Goal: Task Accomplishment & Management: Manage account settings

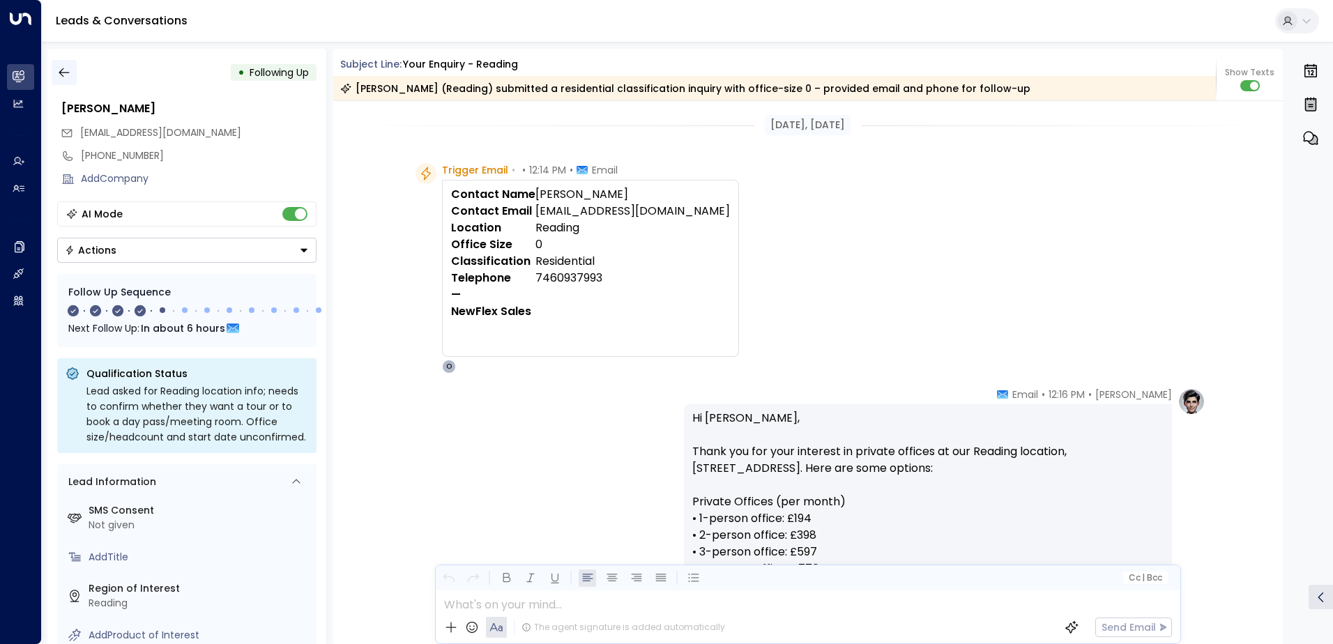
click at [69, 73] on icon "button" at bounding box center [64, 73] width 14 height 14
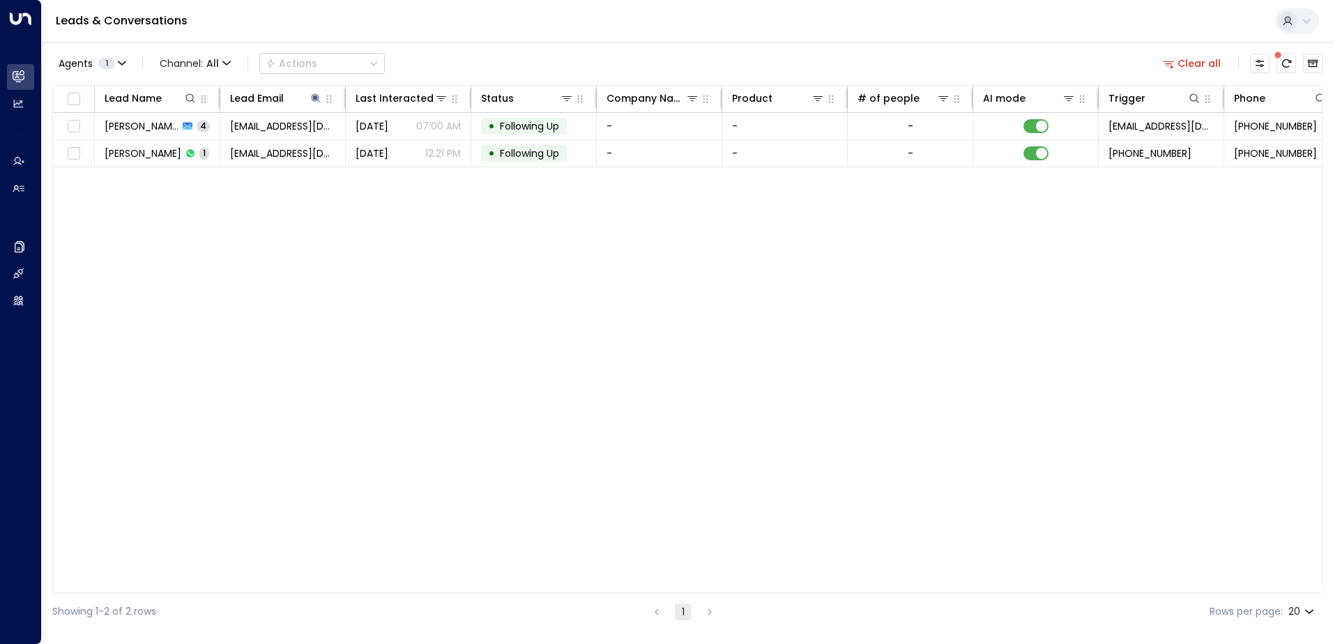
click at [1201, 62] on button "Clear all" at bounding box center [1193, 64] width 70 height 20
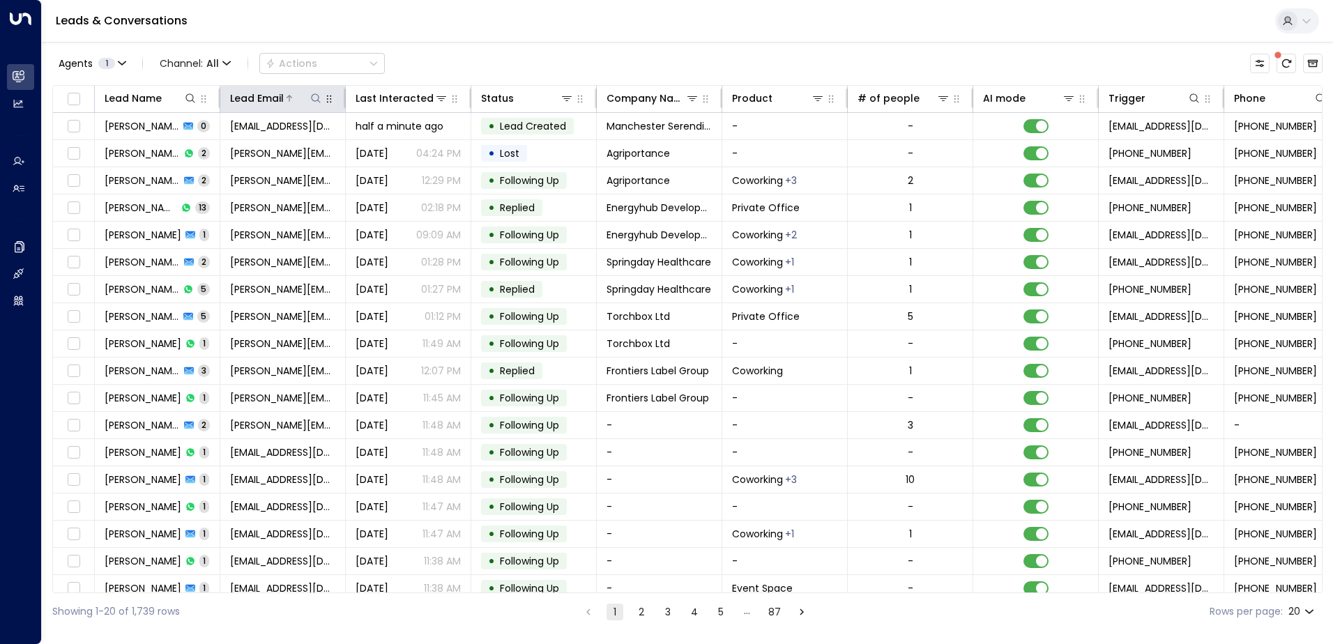
click at [312, 95] on icon at bounding box center [315, 98] width 11 height 11
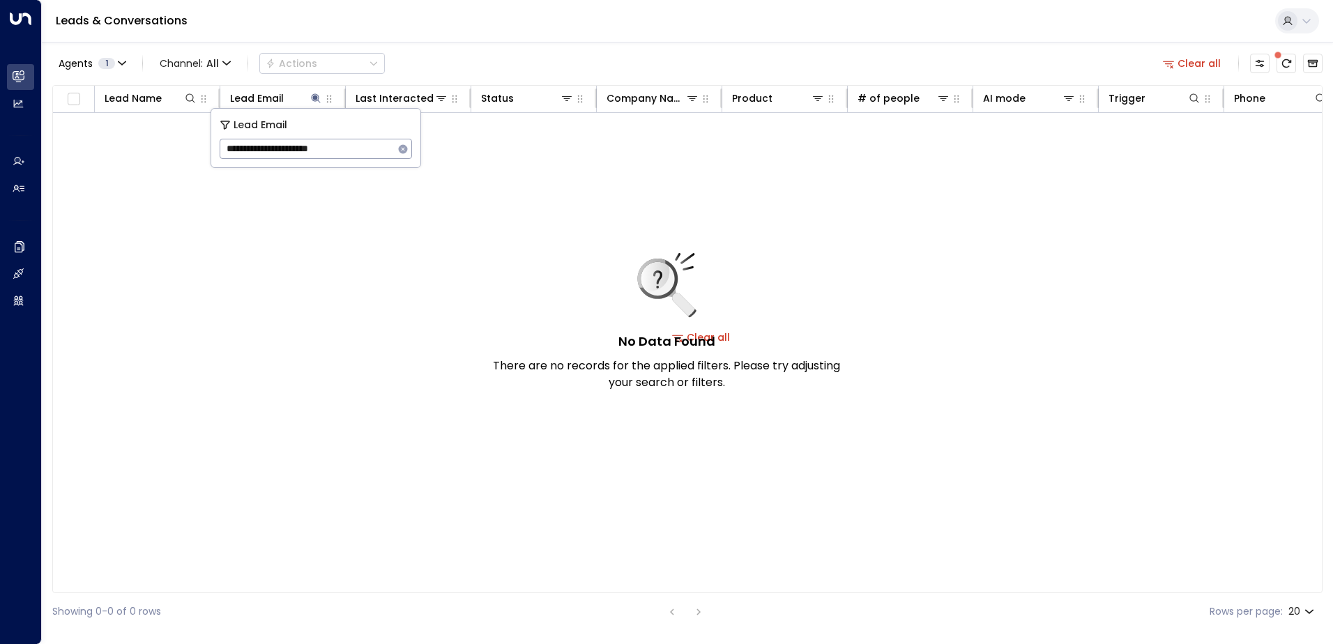
type input "**********"
click at [401, 149] on icon "button" at bounding box center [403, 148] width 9 height 9
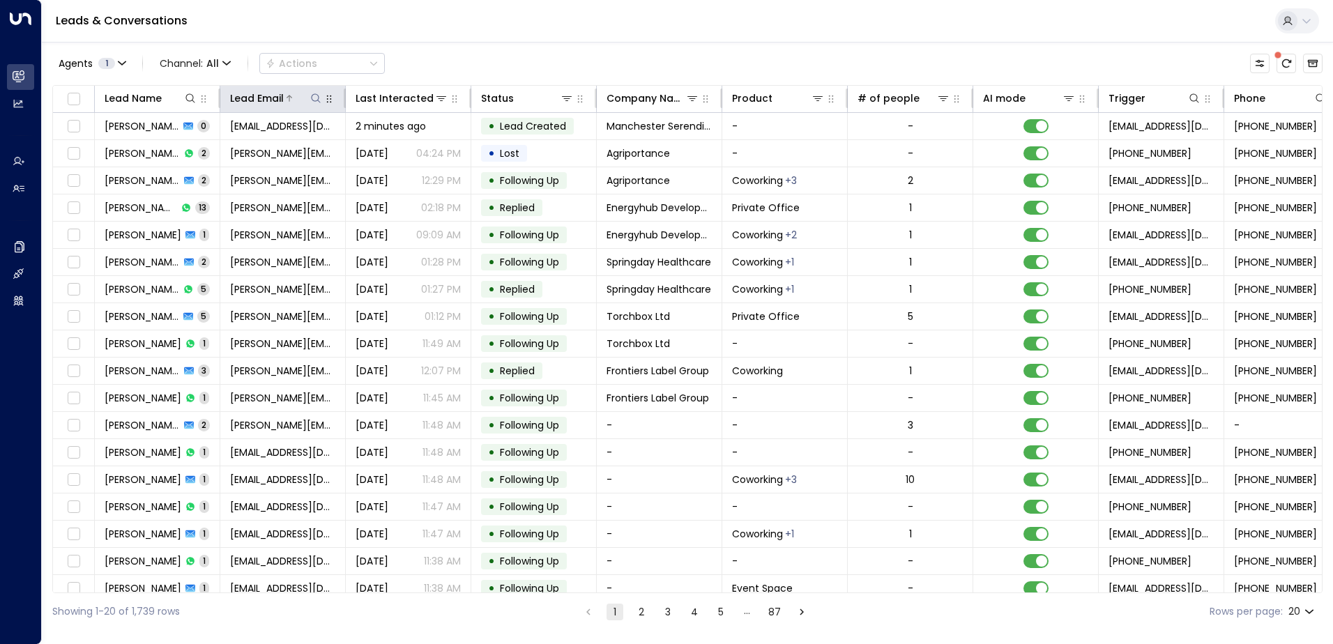
click at [315, 92] on button at bounding box center [316, 98] width 14 height 14
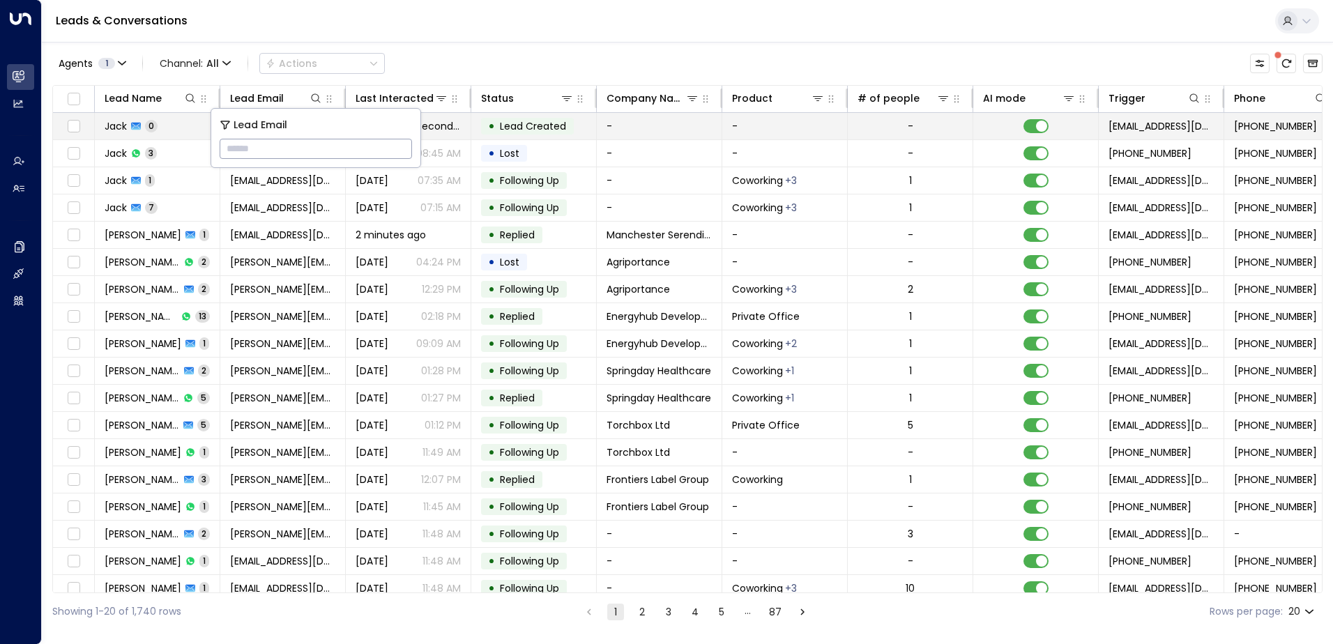
click at [522, 130] on span "Lead Created" at bounding box center [533, 126] width 66 height 14
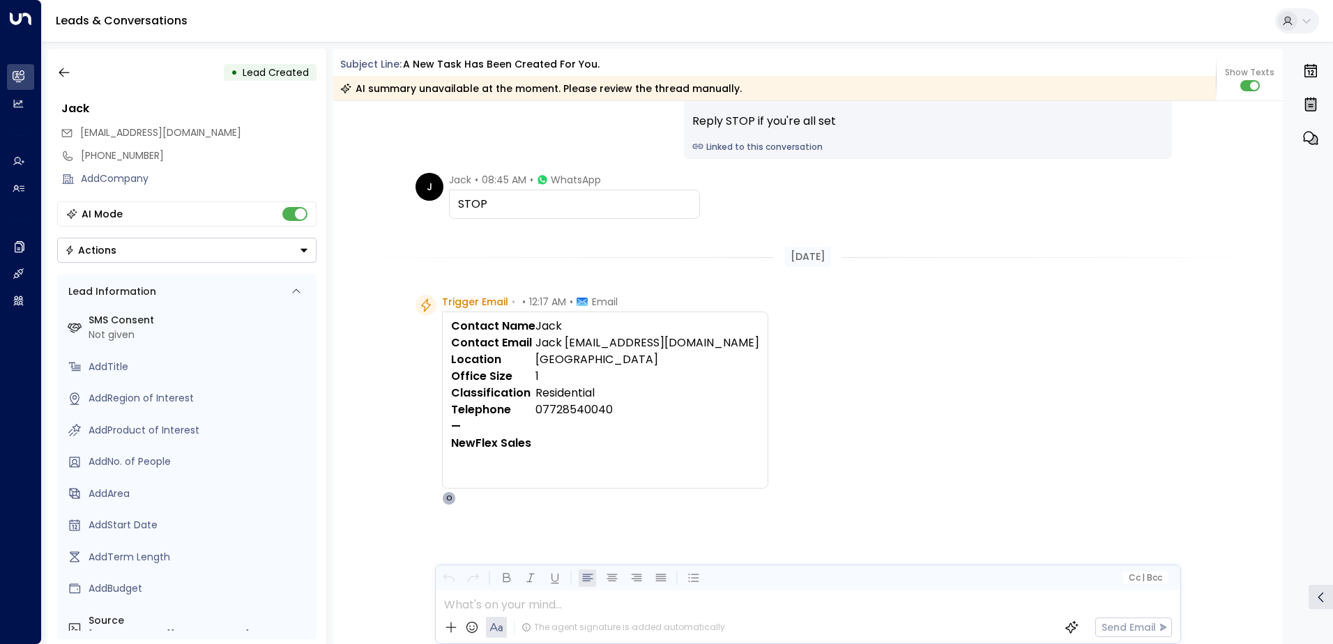
scroll to position [549, 0]
click at [65, 73] on icon "button" at bounding box center [64, 72] width 10 height 9
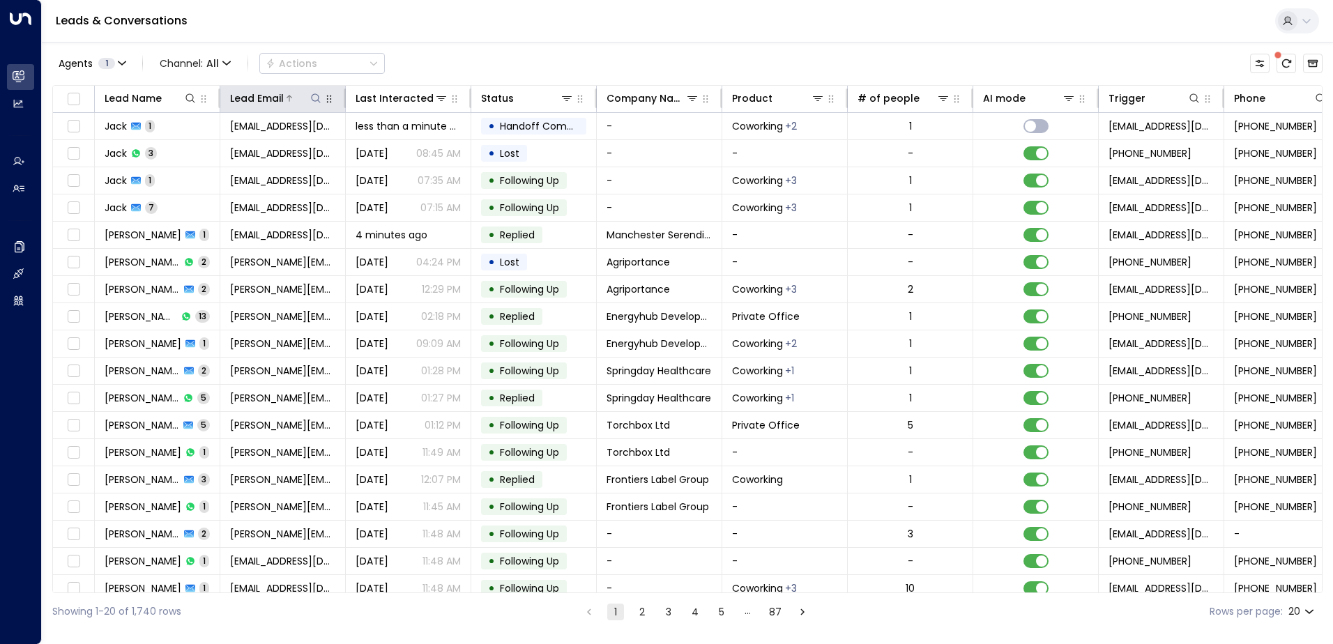
click at [319, 103] on icon at bounding box center [315, 98] width 11 height 11
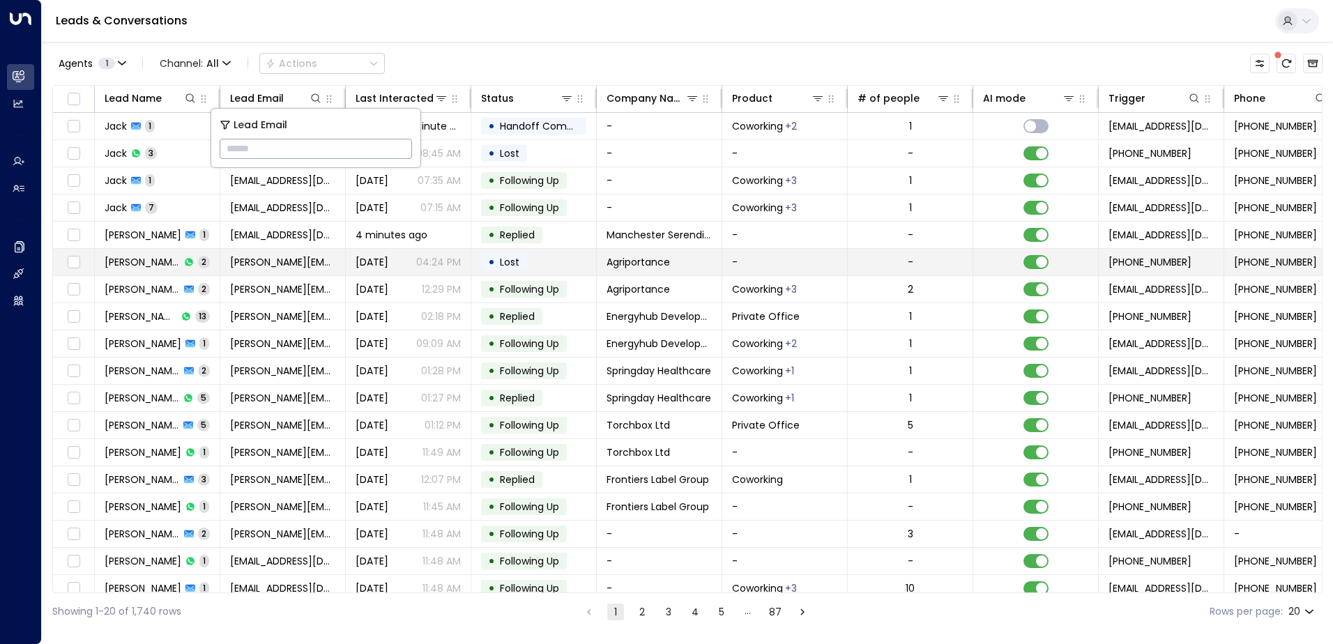
type input "**********"
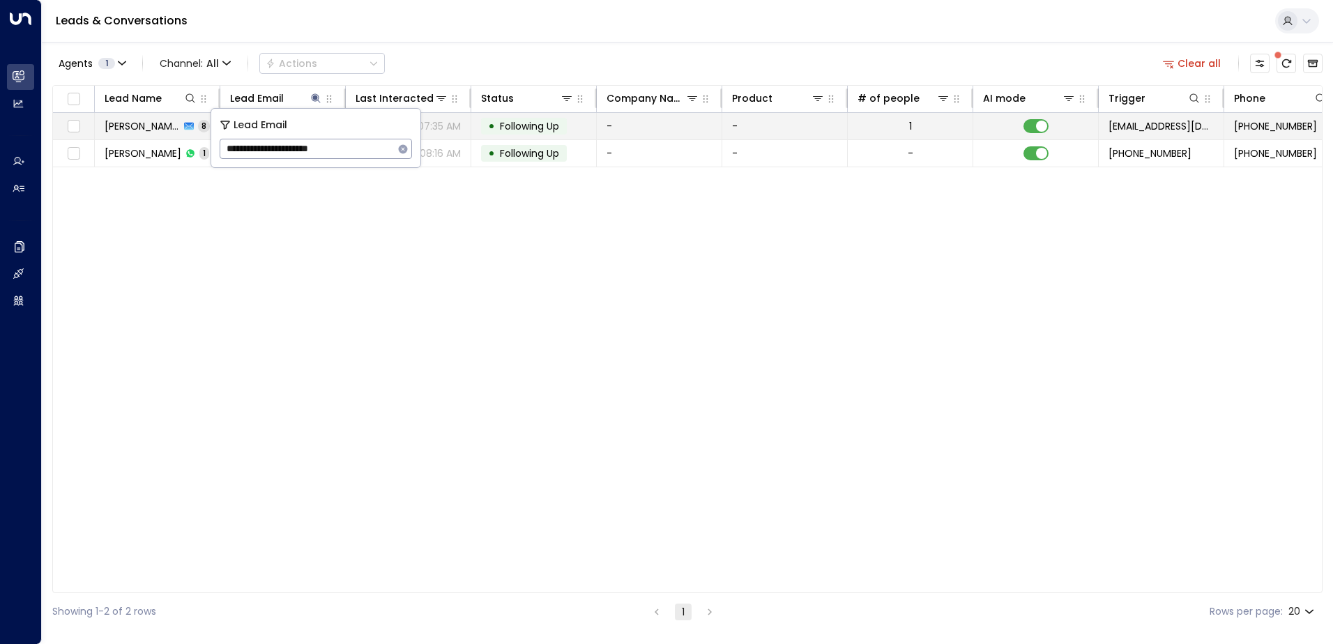
click at [518, 128] on span "Following Up" at bounding box center [529, 126] width 59 height 14
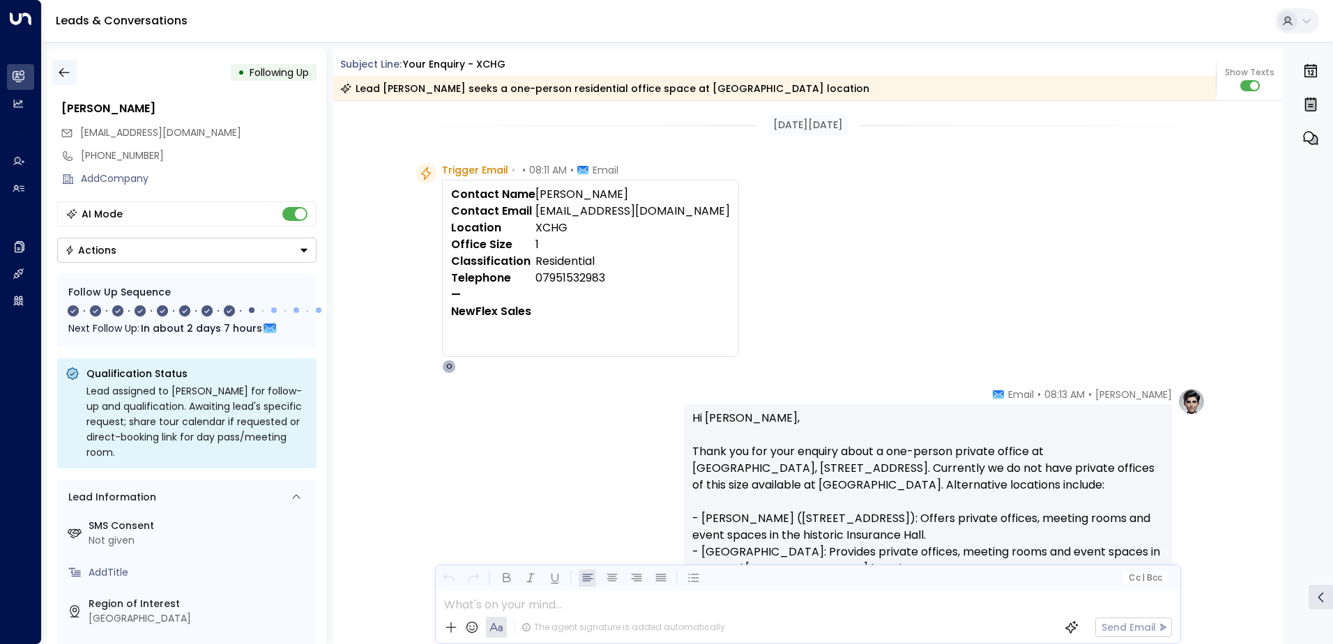
click at [63, 71] on icon "button" at bounding box center [64, 73] width 14 height 14
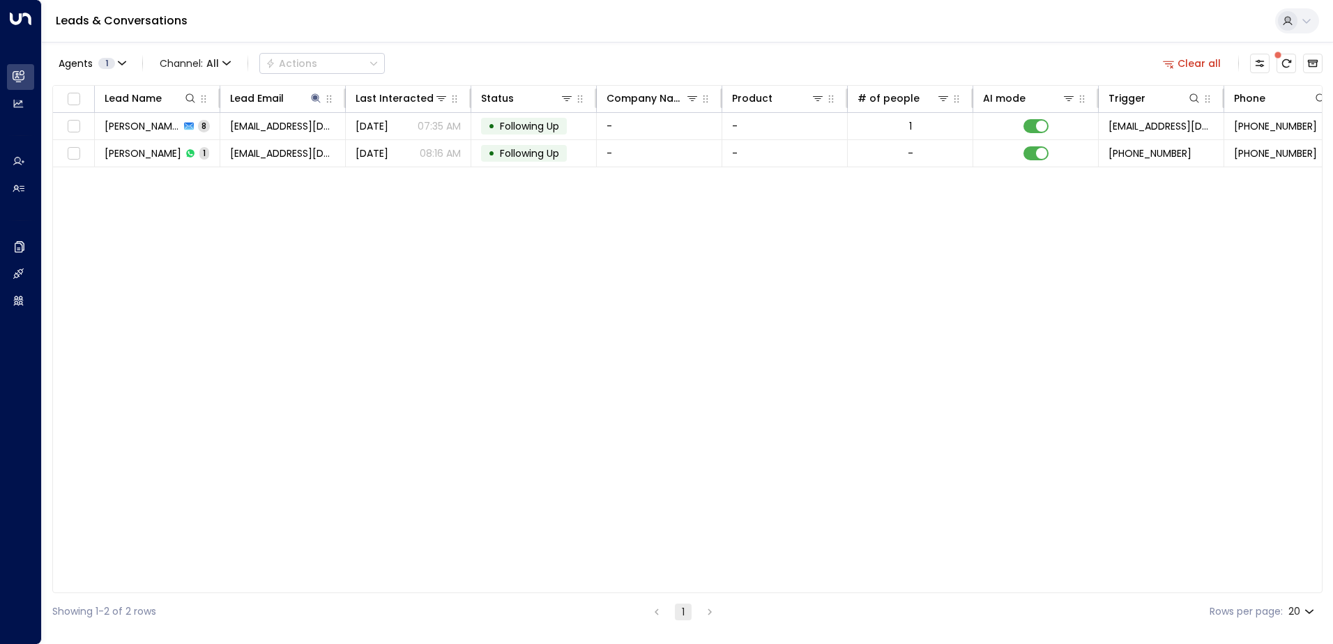
click at [1194, 58] on button "Clear all" at bounding box center [1193, 64] width 70 height 20
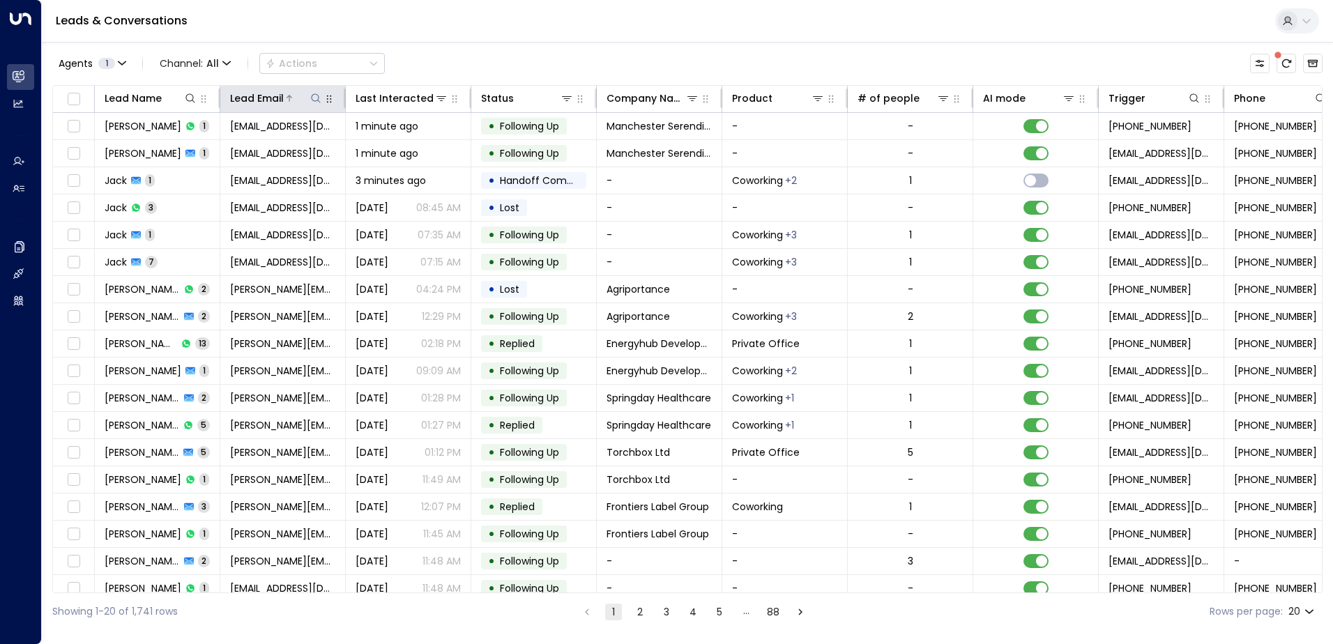
click at [311, 91] on button at bounding box center [316, 98] width 14 height 14
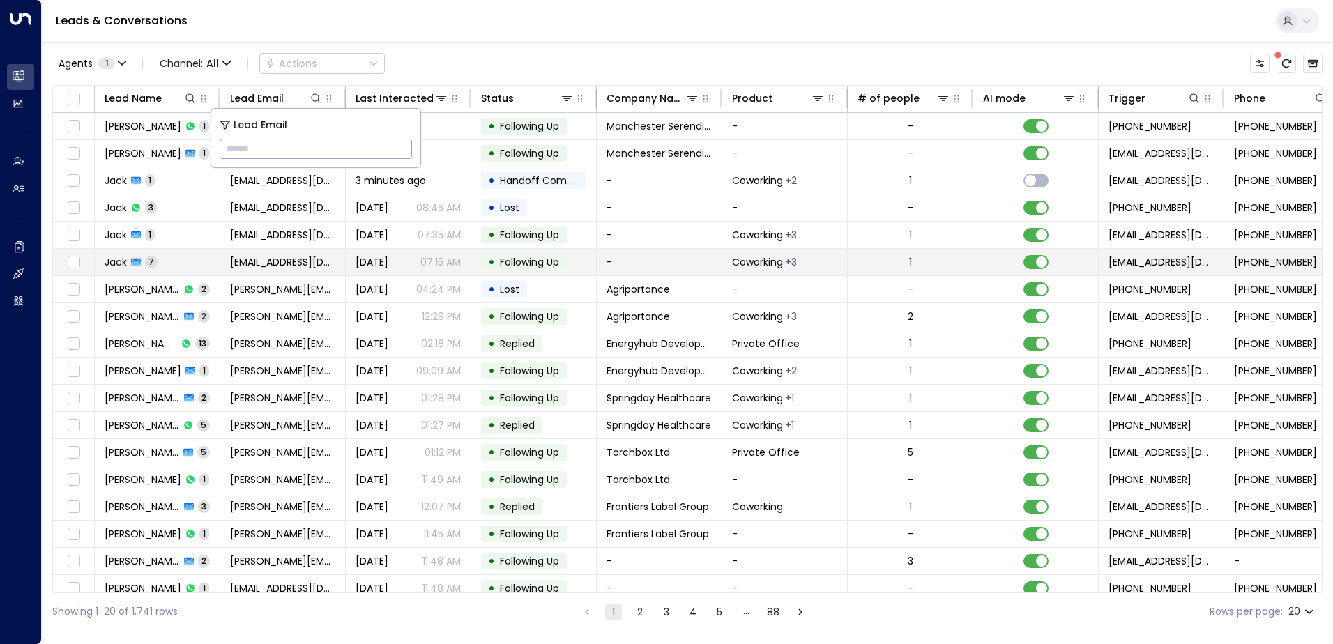
type input "**********"
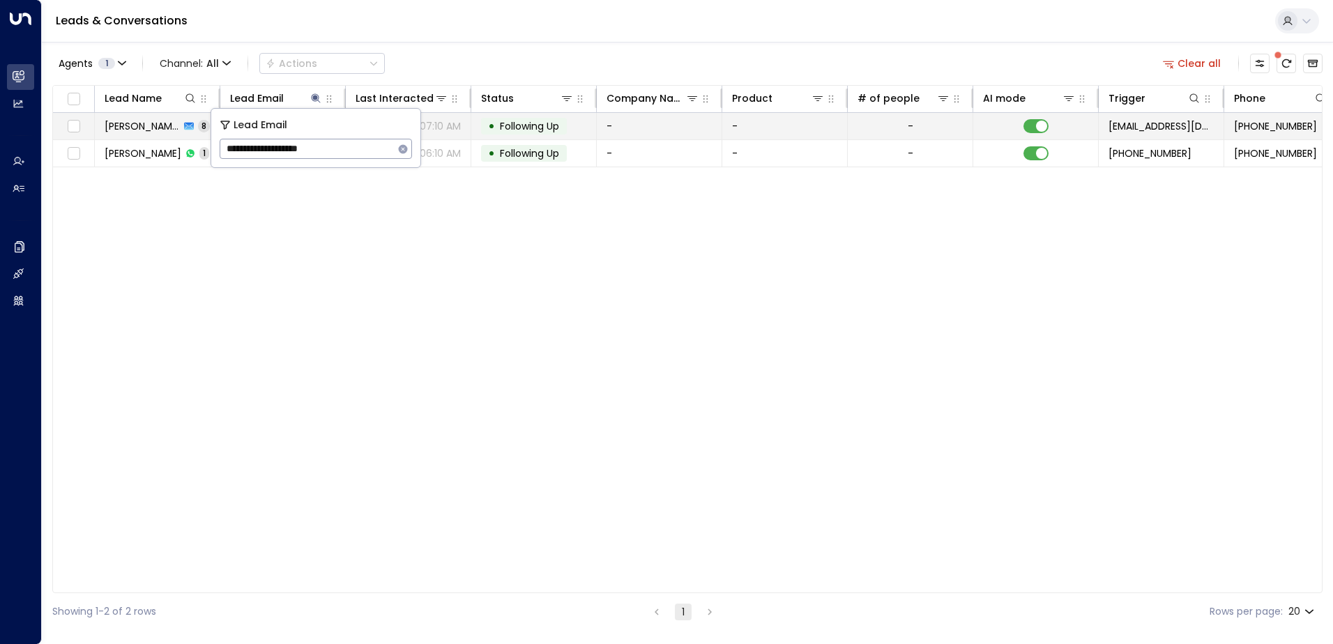
click at [521, 126] on span "Following Up" at bounding box center [529, 126] width 59 height 14
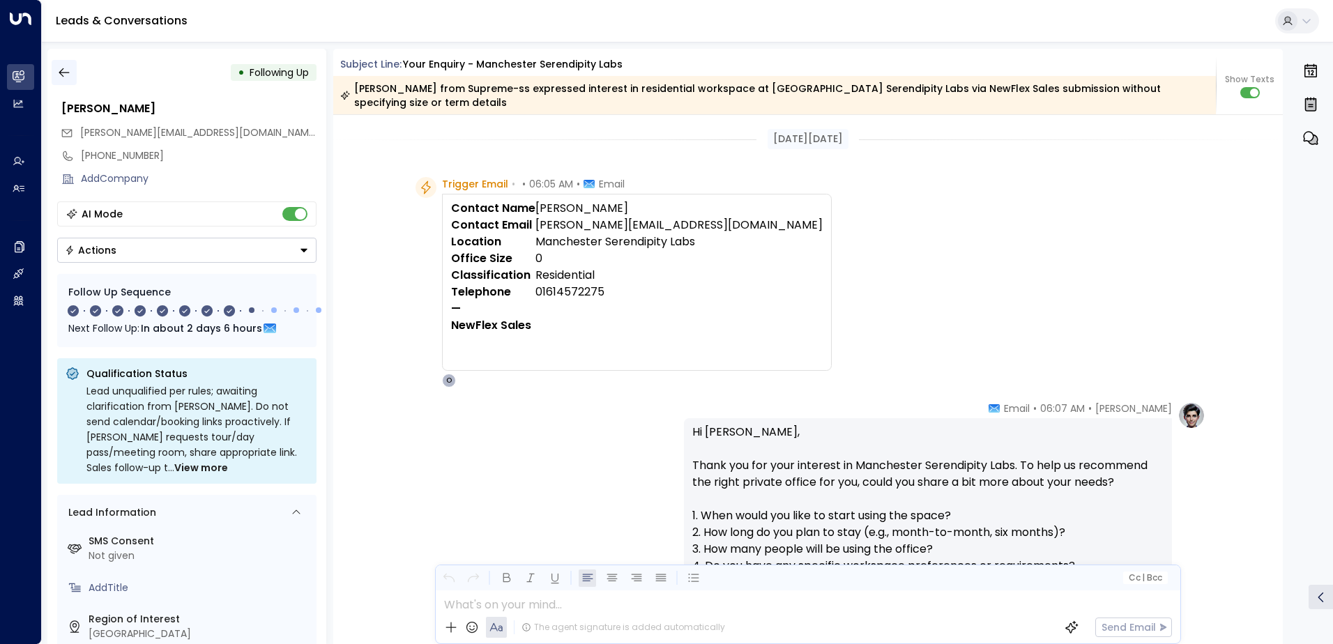
click at [74, 73] on button "button" at bounding box center [64, 72] width 25 height 25
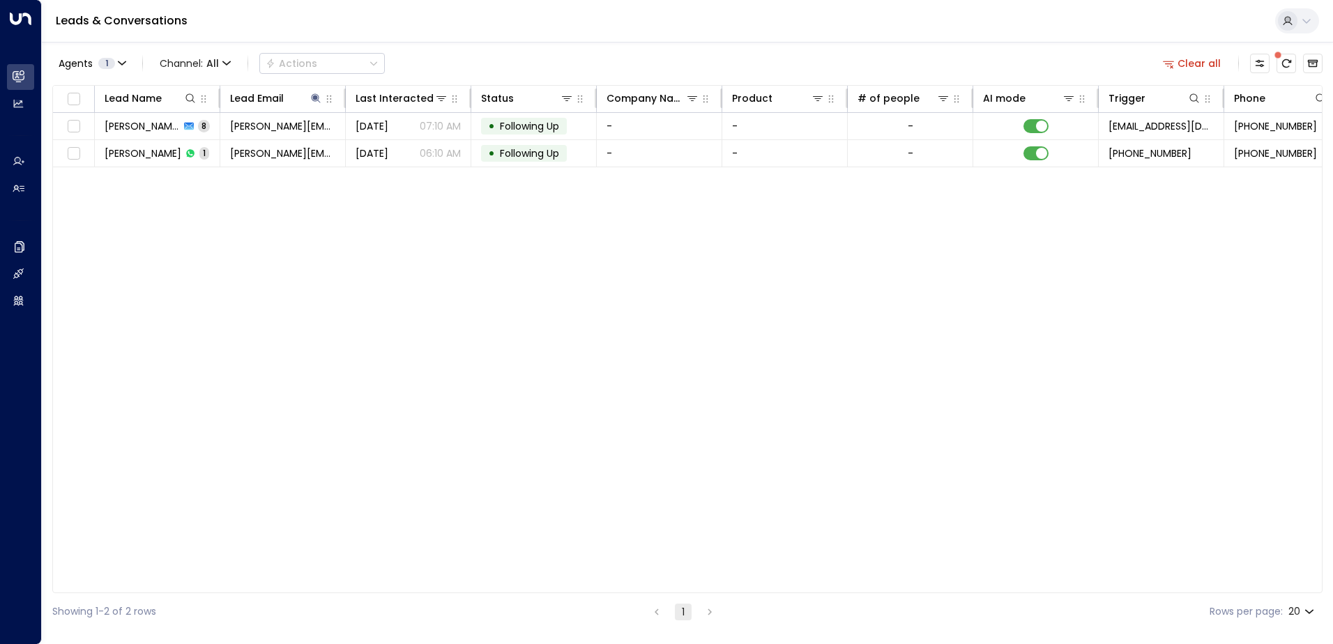
click at [1195, 59] on button "Clear all" at bounding box center [1193, 64] width 70 height 20
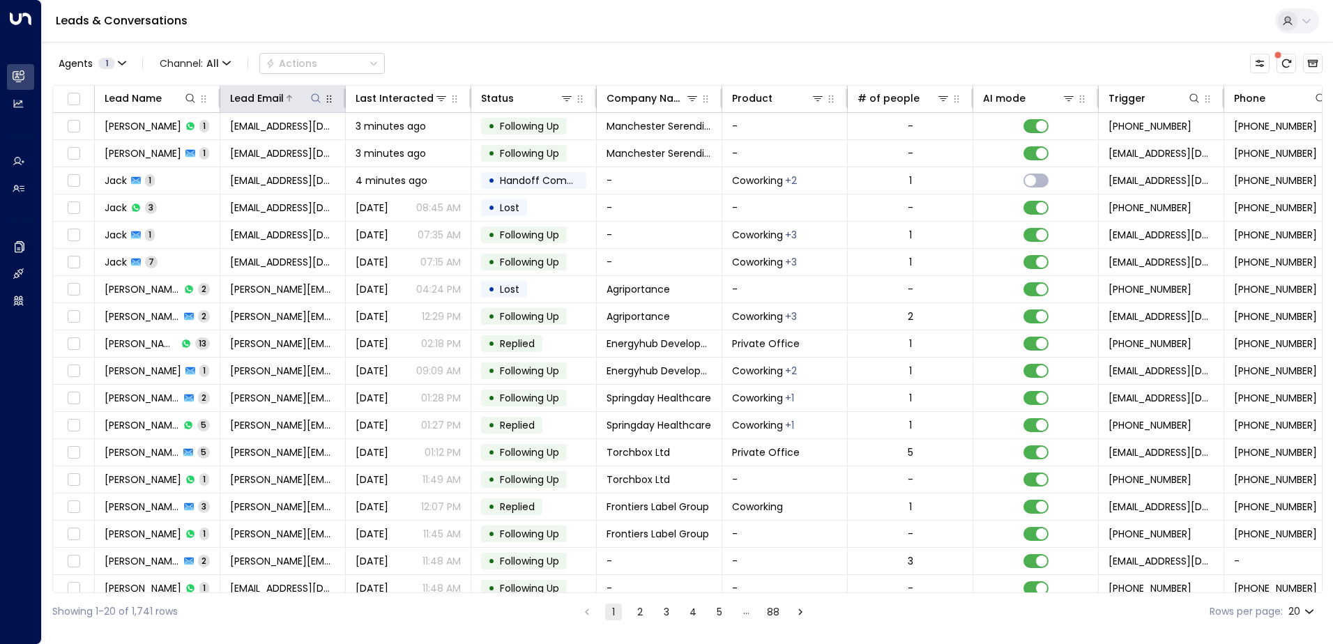
click at [311, 98] on icon at bounding box center [315, 98] width 11 height 11
type input "**********"
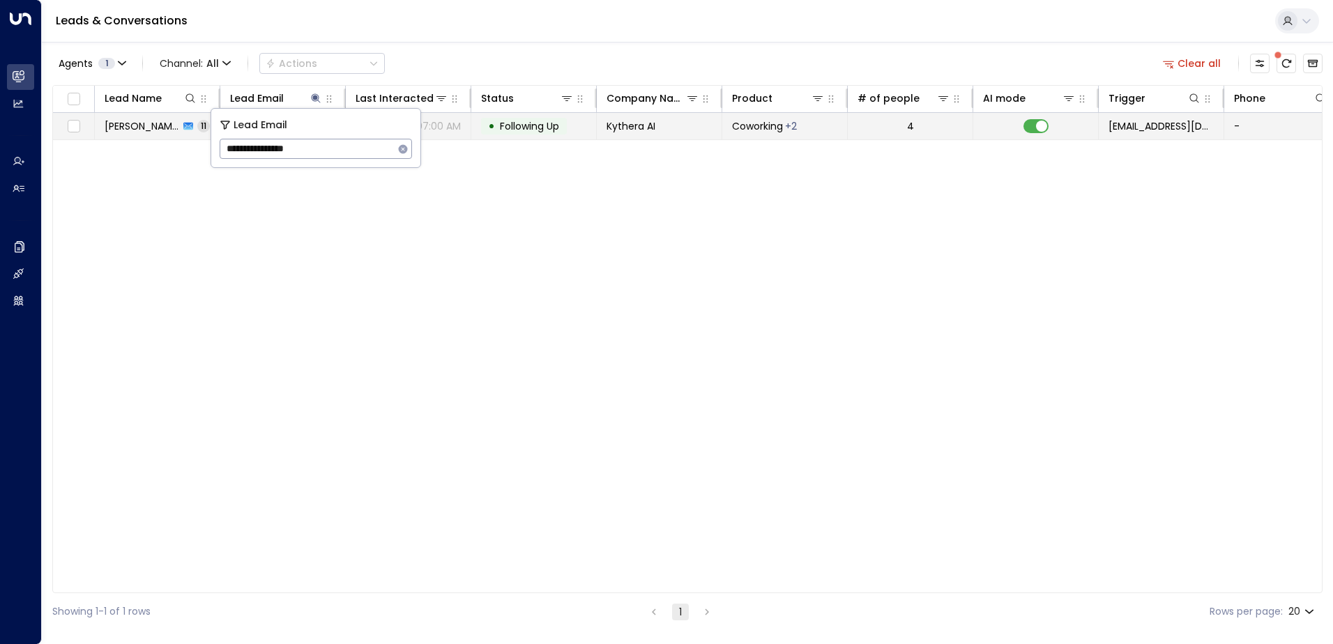
click at [524, 127] on span "Following Up" at bounding box center [529, 126] width 59 height 14
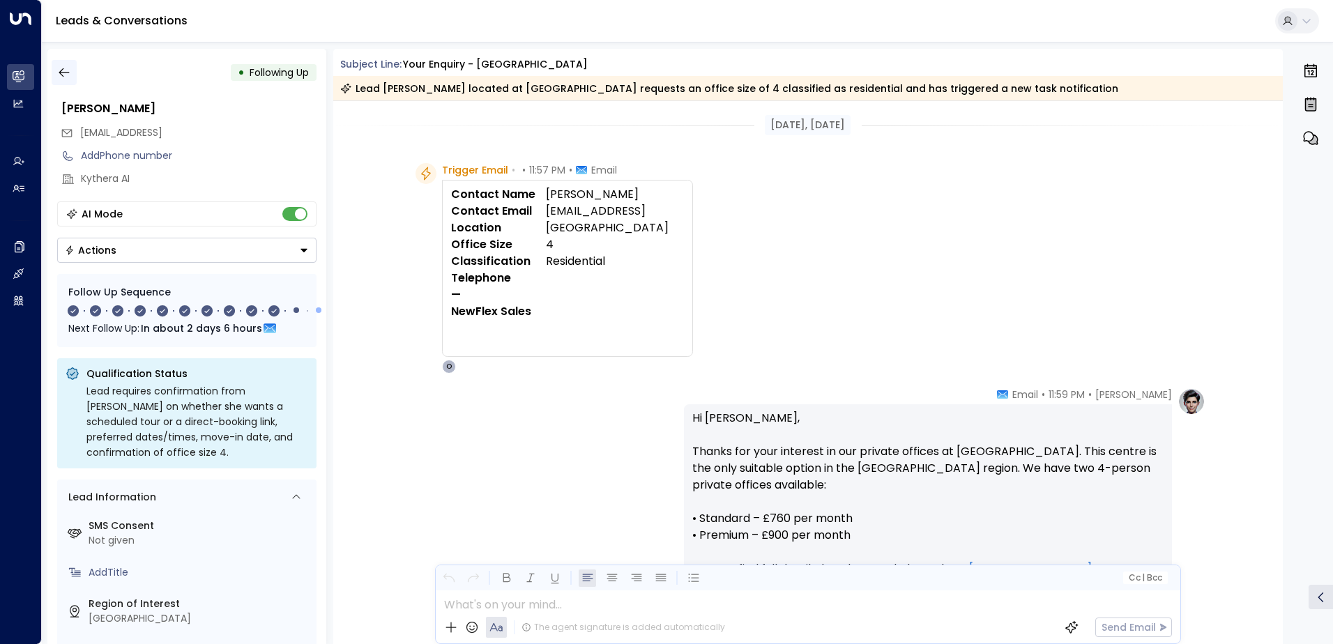
click at [68, 74] on icon "button" at bounding box center [64, 73] width 14 height 14
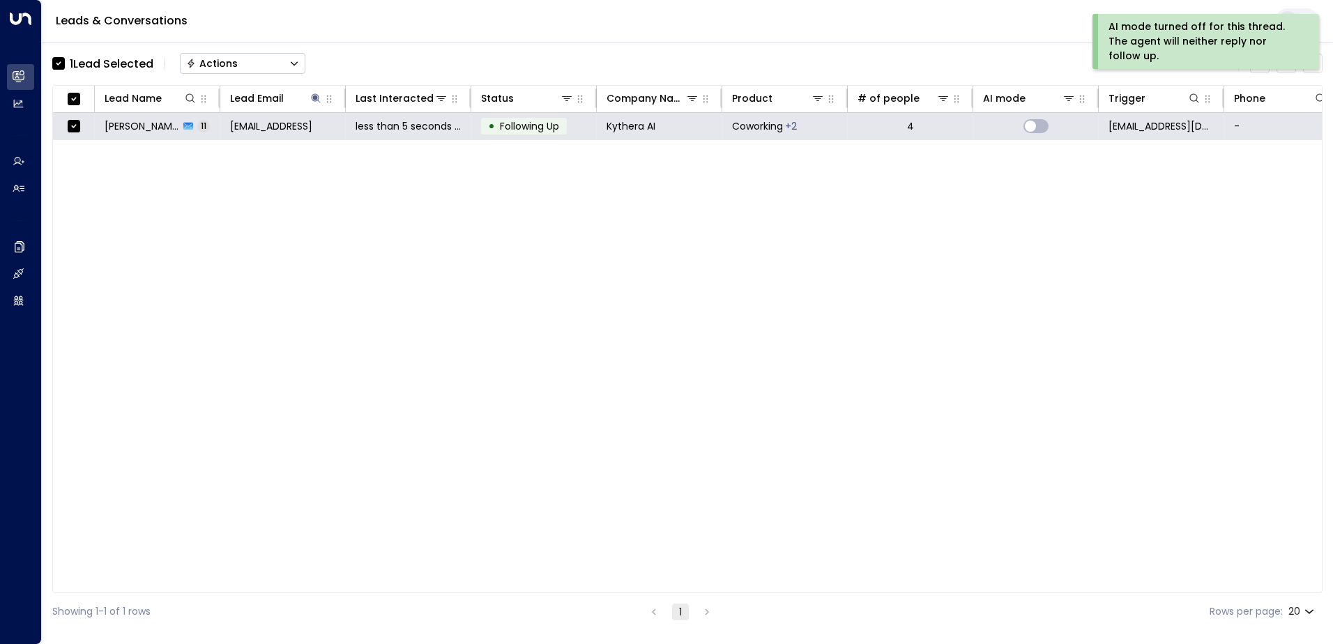
click at [253, 59] on button "Actions" at bounding box center [243, 63] width 126 height 21
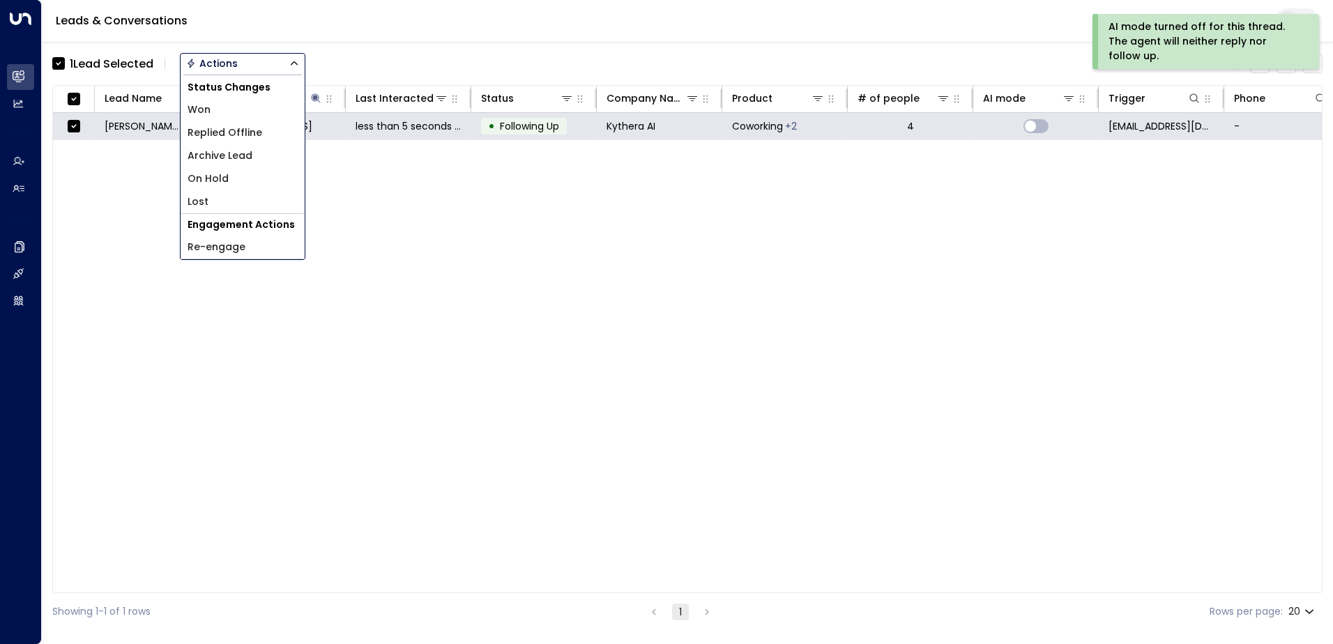
click at [243, 155] on span "Archive Lead" at bounding box center [220, 156] width 65 height 15
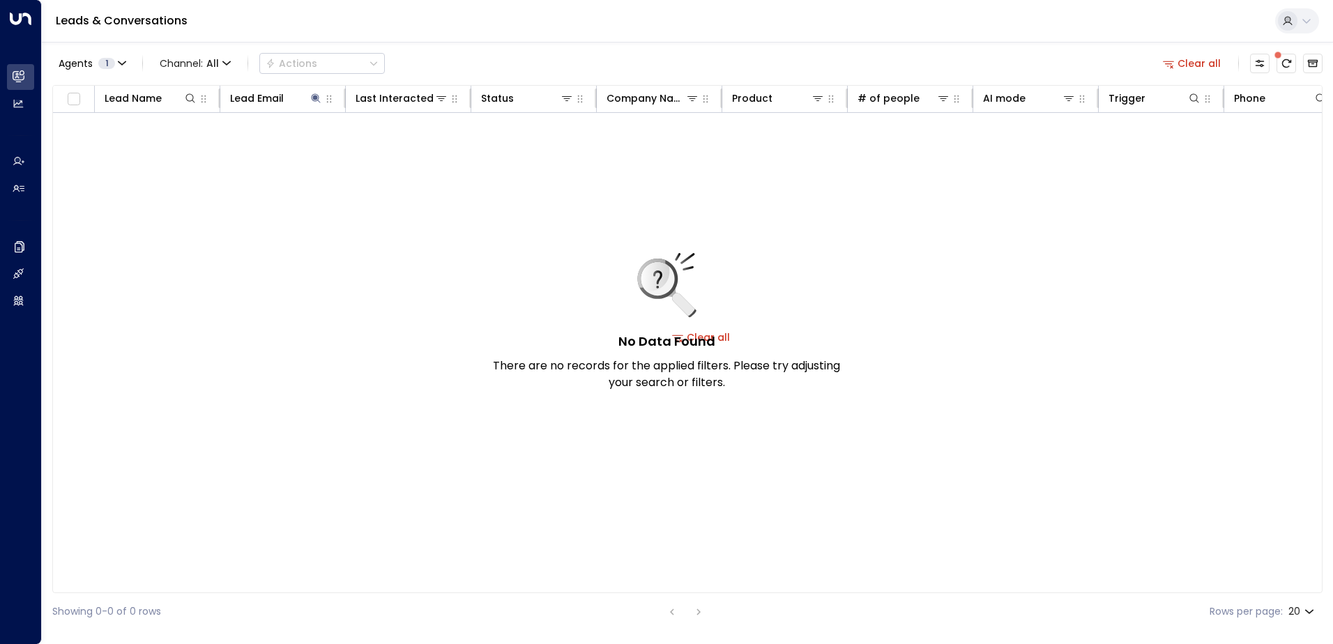
click at [1192, 63] on button "Clear all" at bounding box center [1193, 64] width 70 height 20
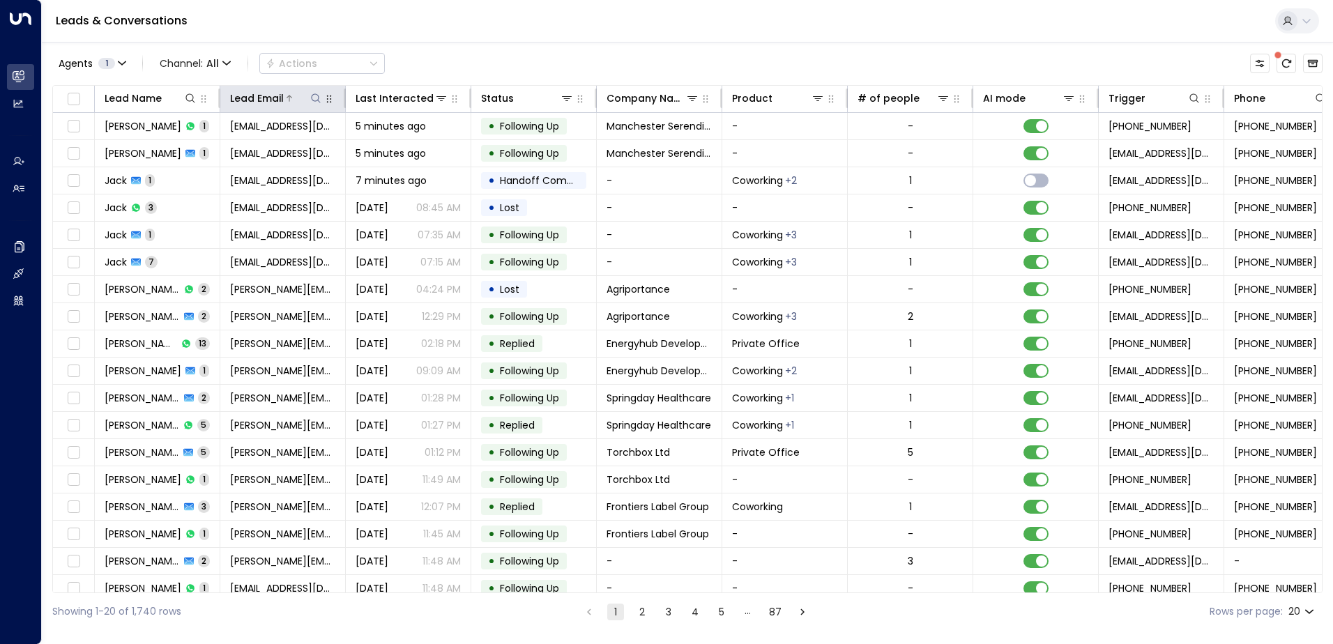
click at [314, 96] on icon at bounding box center [315, 98] width 11 height 11
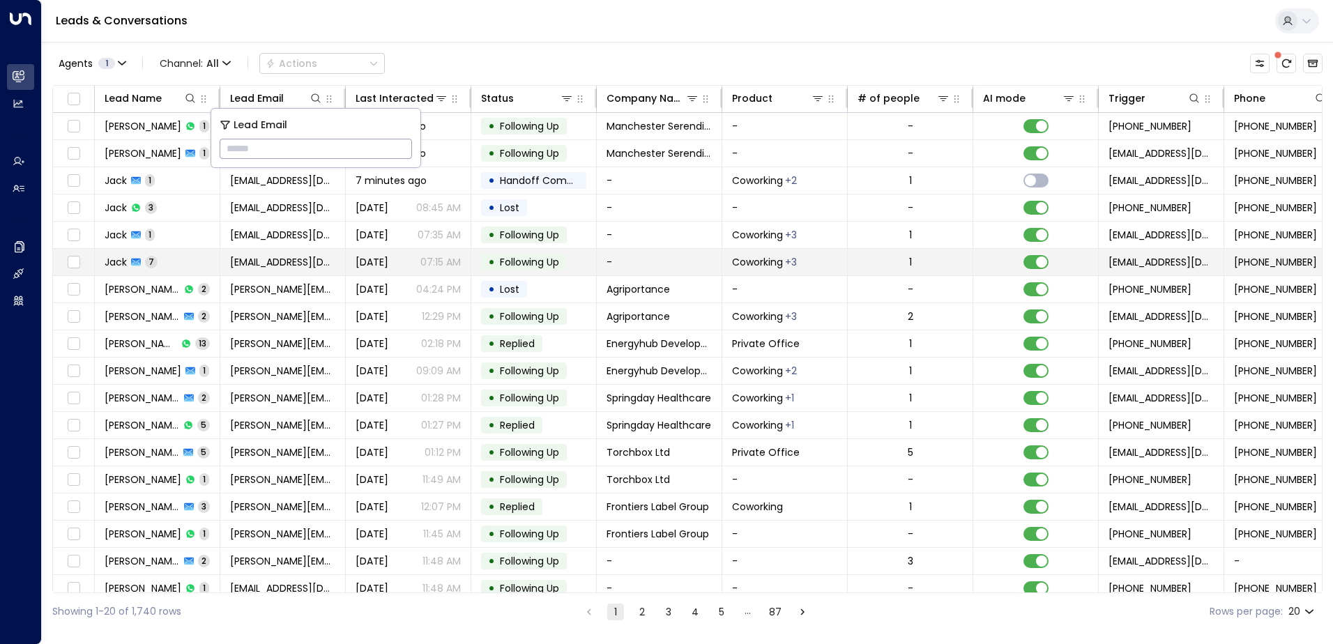
type input "**********"
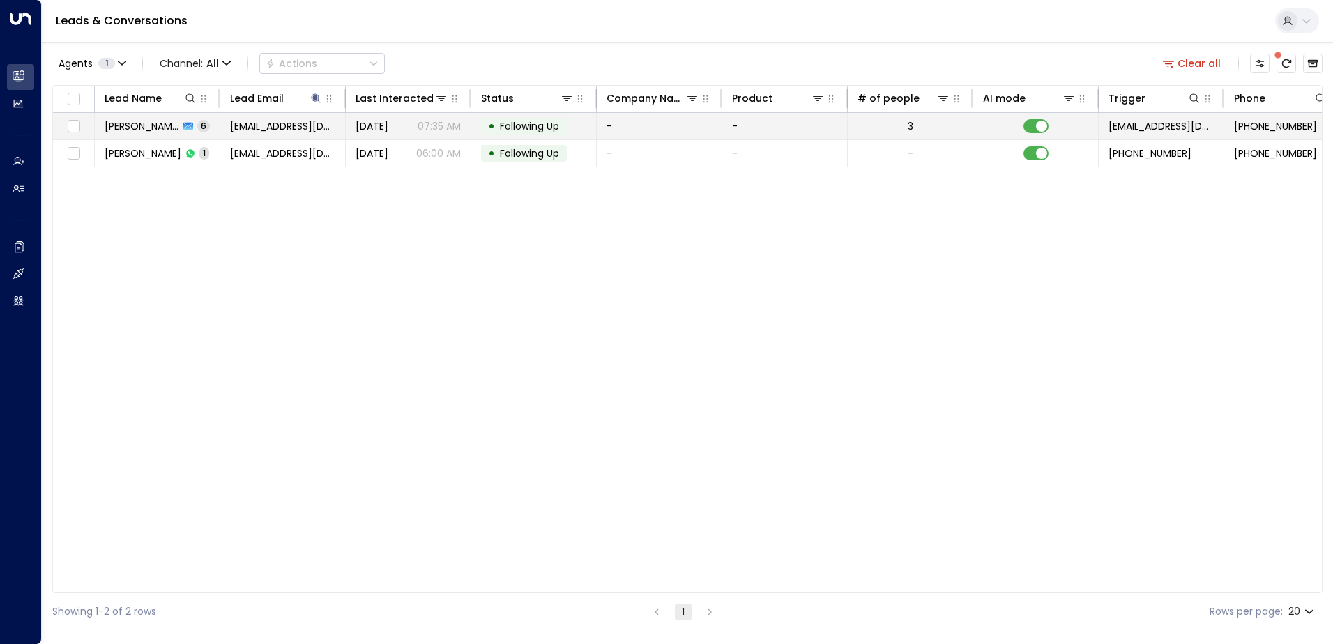
click at [521, 128] on span "Following Up" at bounding box center [529, 126] width 59 height 14
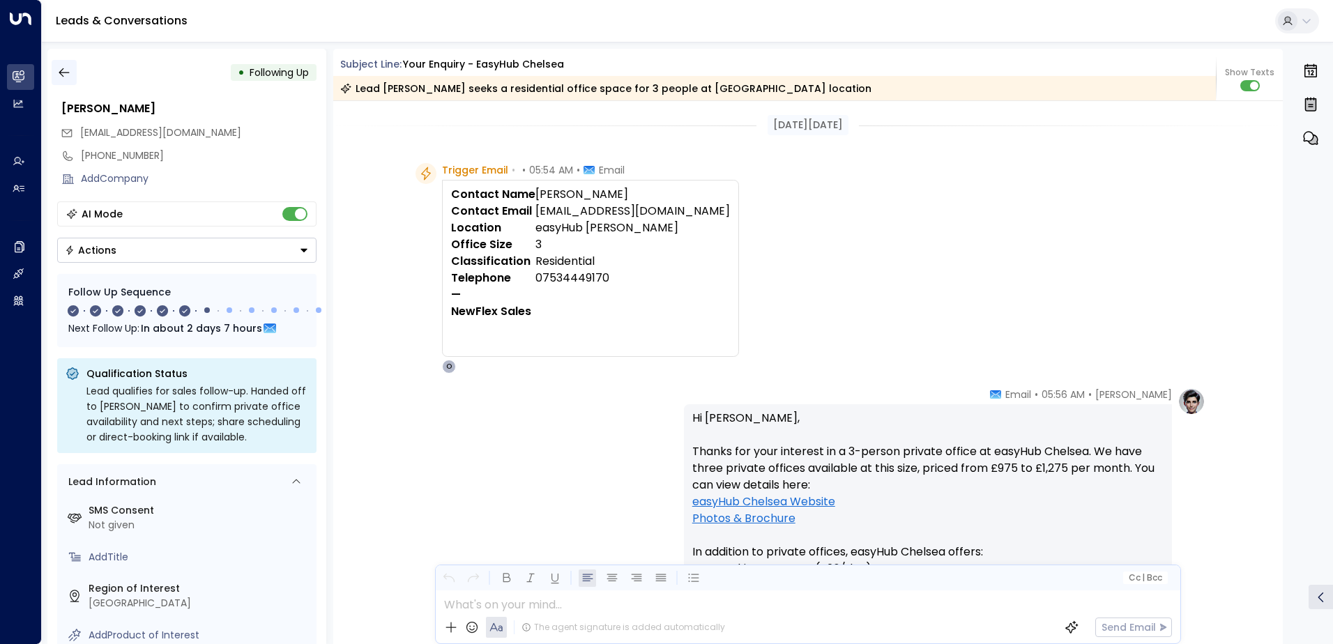
click at [68, 73] on icon "button" at bounding box center [64, 73] width 14 height 14
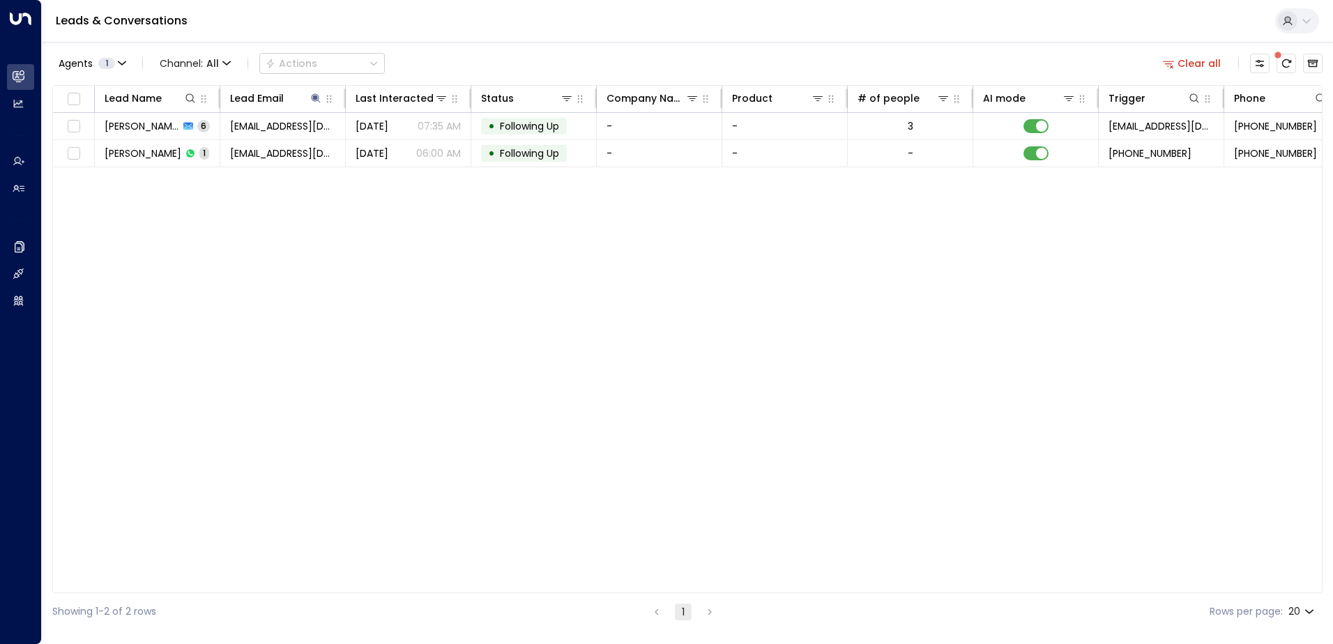
click at [1197, 66] on button "Clear all" at bounding box center [1193, 64] width 70 height 20
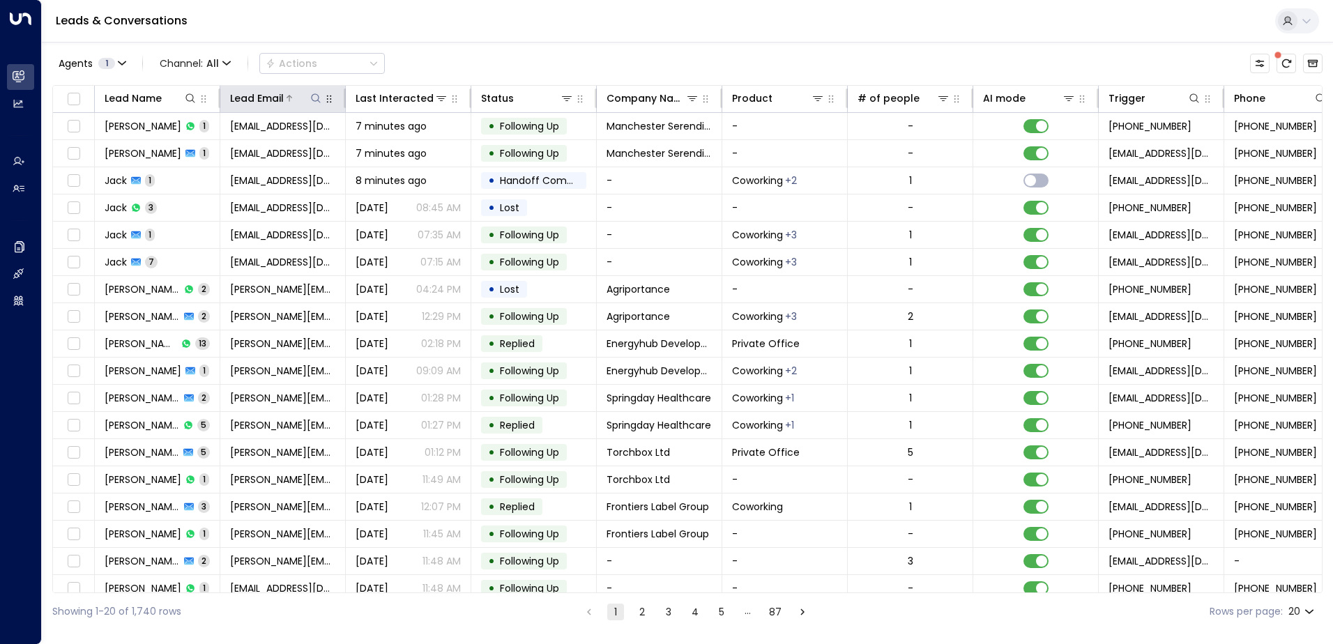
click at [317, 93] on icon at bounding box center [315, 98] width 11 height 11
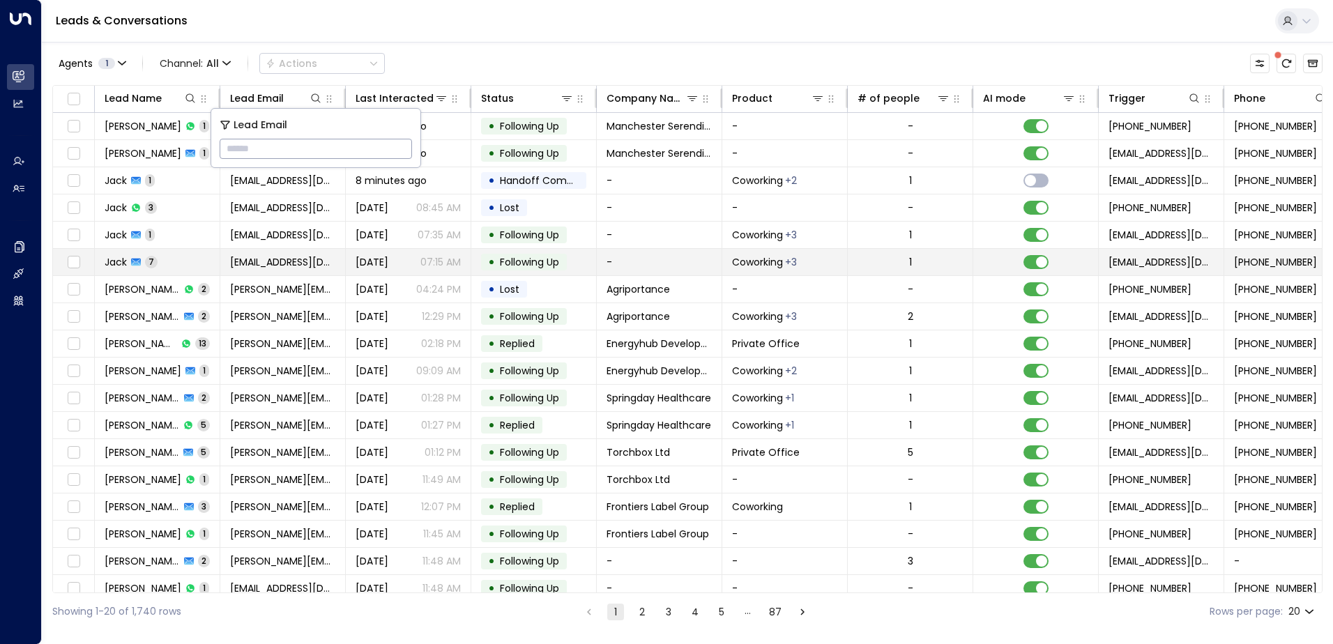
type input "**********"
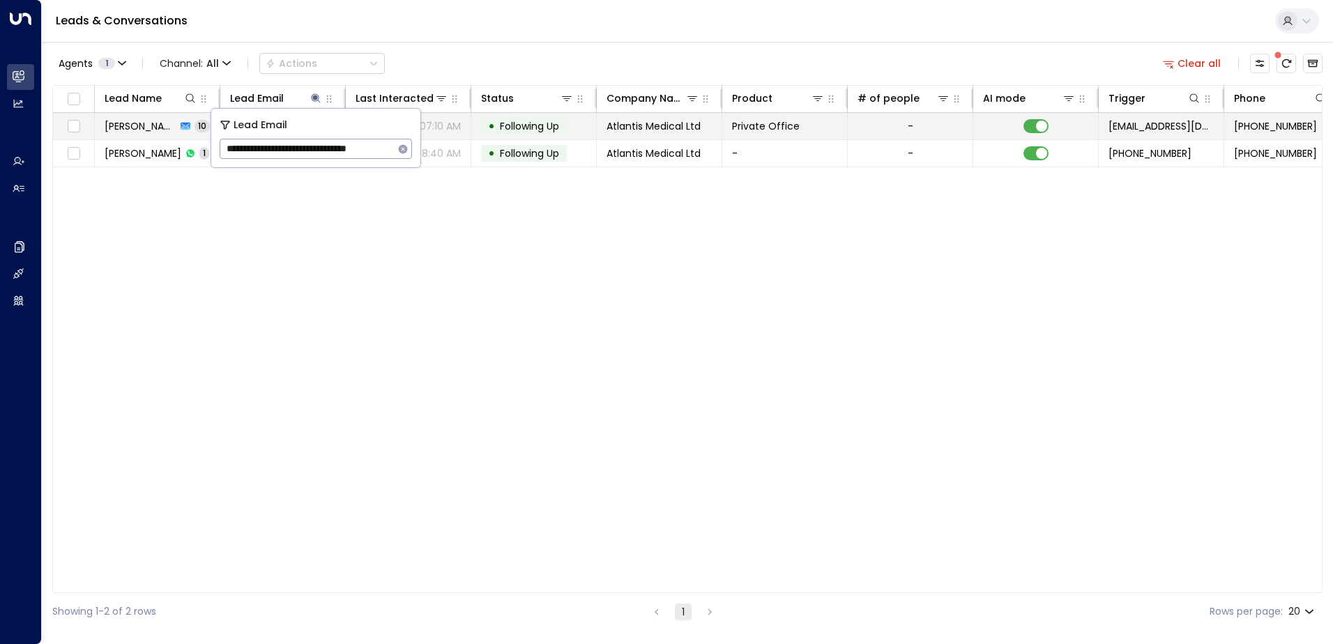
click at [520, 127] on span "Following Up" at bounding box center [529, 126] width 59 height 14
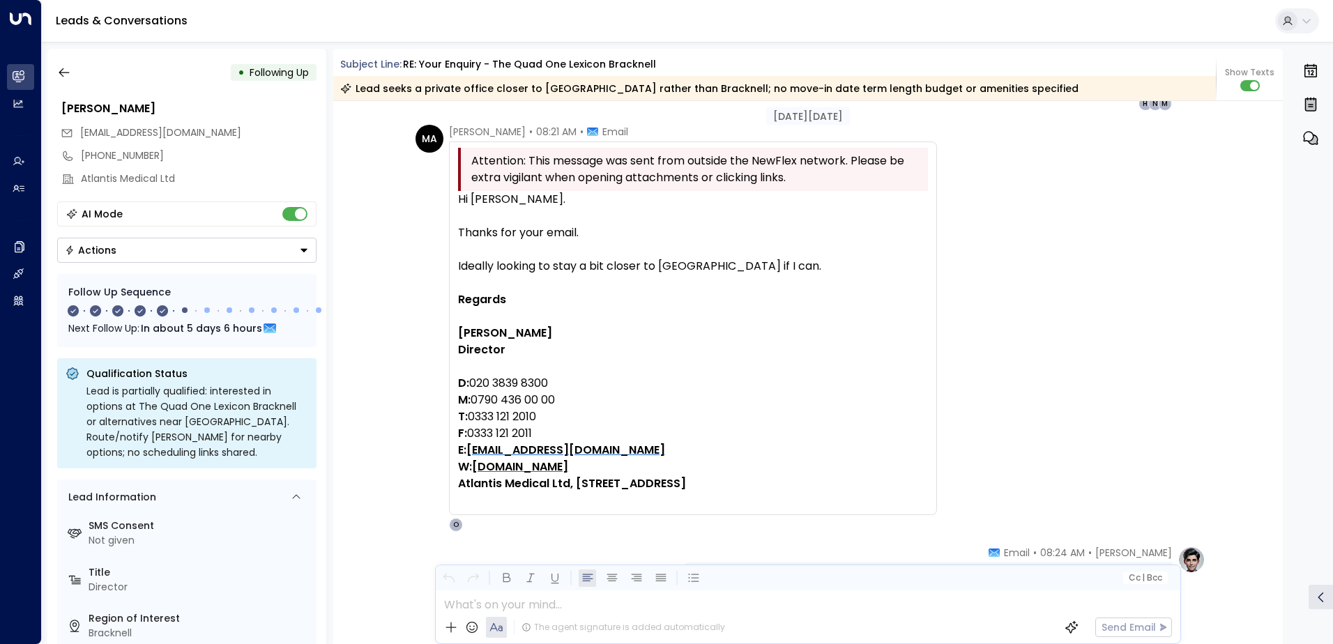
scroll to position [1773, 0]
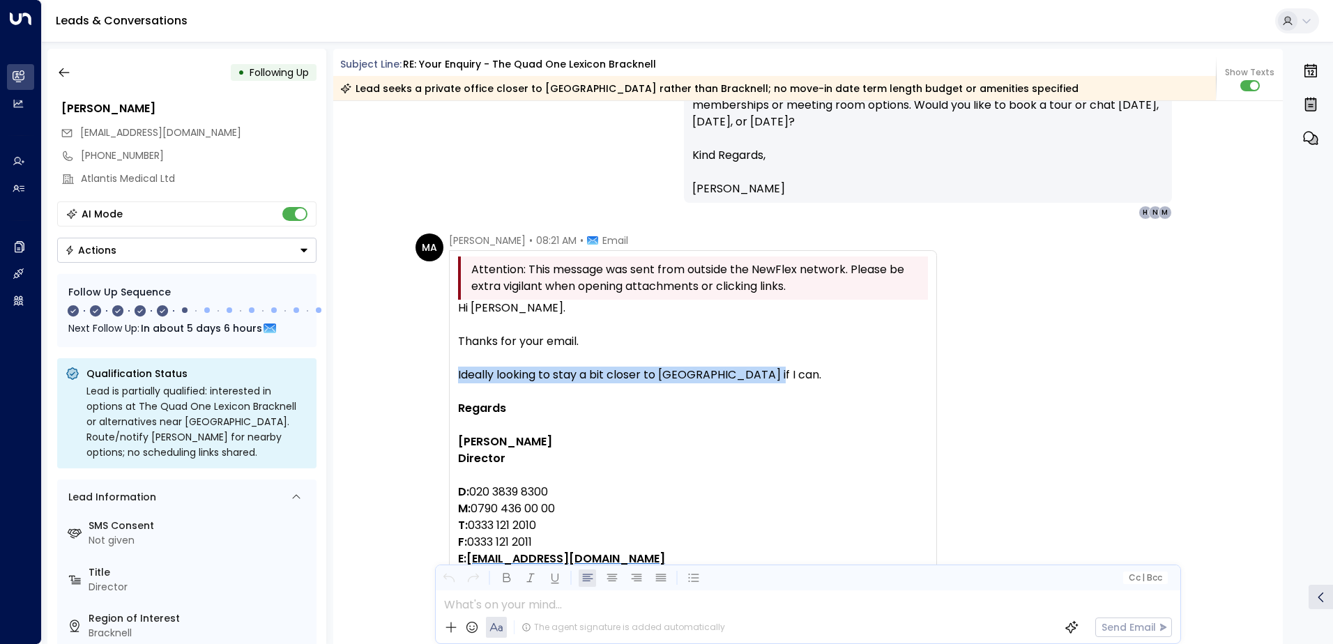
drag, startPoint x: 773, startPoint y: 376, endPoint x: 448, endPoint y: 376, distance: 324.3
click at [449, 376] on div "Attention: This message was sent from outside the NewFlex network. Please be ex…" at bounding box center [693, 437] width 488 height 374
drag, startPoint x: 448, startPoint y: 376, endPoint x: 609, endPoint y: 434, distance: 171.4
click at [615, 441] on p "[PERSON_NAME]" at bounding box center [693, 442] width 470 height 17
drag, startPoint x: 455, startPoint y: 308, endPoint x: 688, endPoint y: 552, distance: 336.9
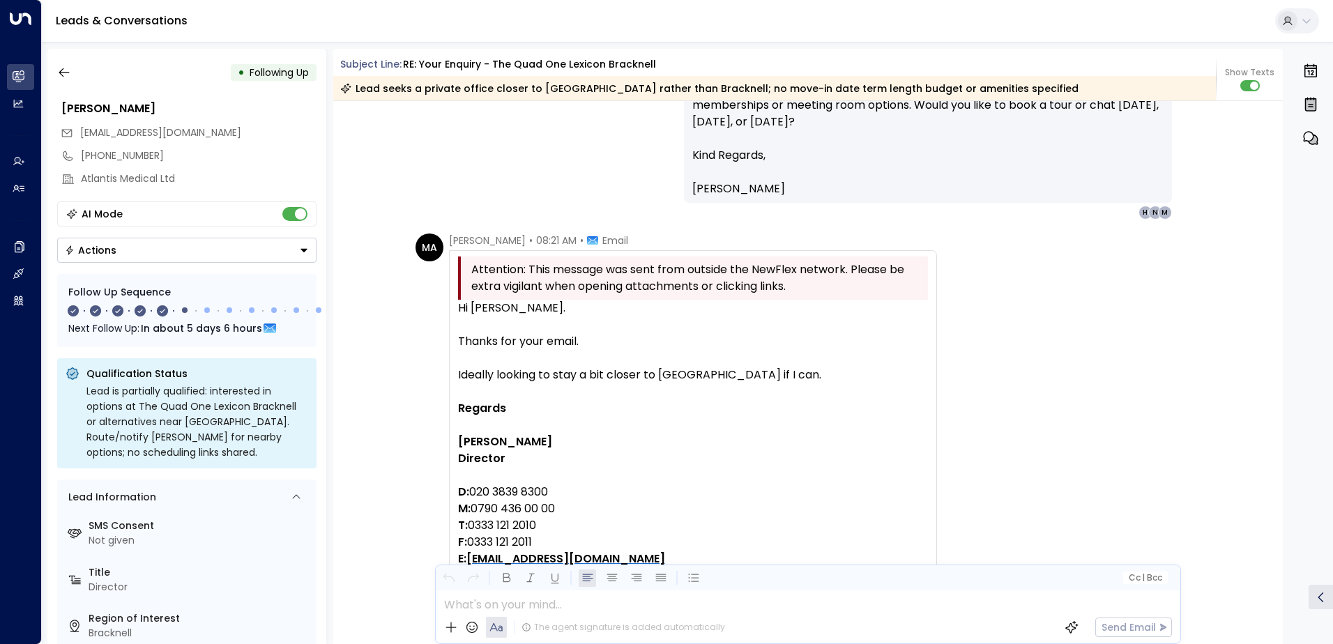
click at [688, 552] on div "Hi [PERSON_NAME]. Thanks for your email. Ideally looking to stay a bit closer t…" at bounding box center [693, 459] width 470 height 318
drag, startPoint x: 688, startPoint y: 552, endPoint x: 622, endPoint y: 378, distance: 185.6
copy div "Hi [PERSON_NAME]. Thanks for your email. Ideally looking to stay a bit closer t…"
click at [68, 73] on icon "button" at bounding box center [64, 73] width 14 height 14
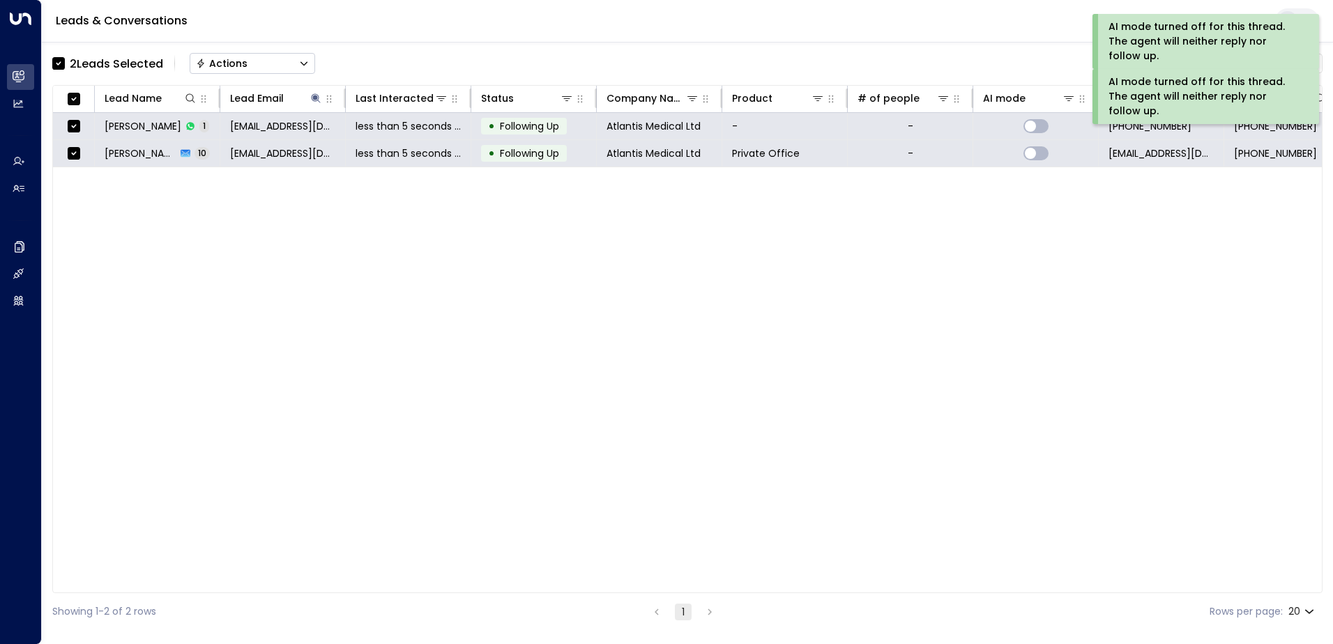
click at [241, 59] on div "Actions" at bounding box center [222, 63] width 52 height 13
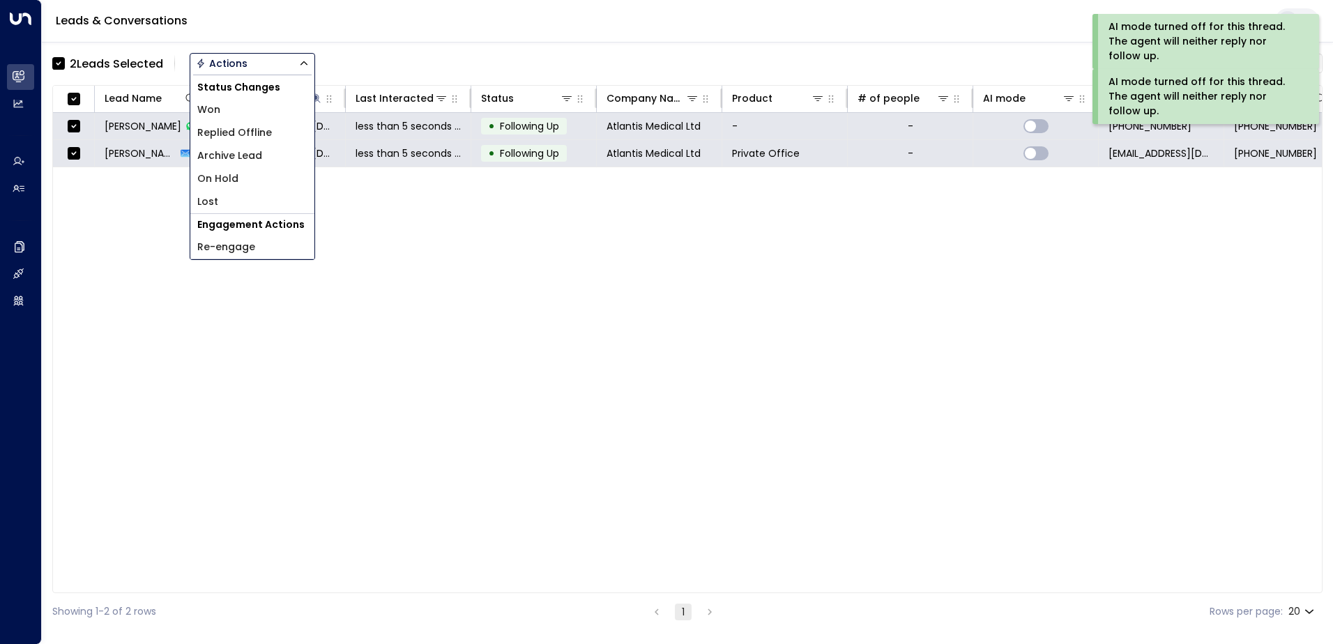
click at [244, 160] on span "Archive Lead" at bounding box center [229, 156] width 65 height 15
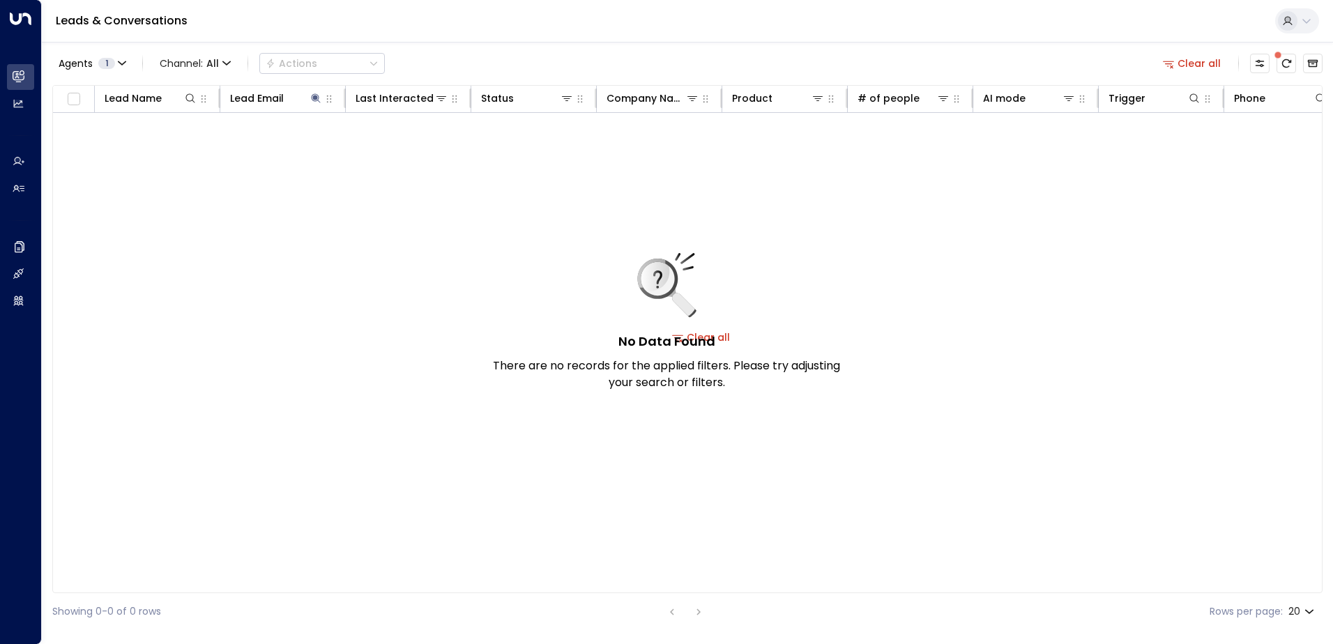
click at [1199, 63] on button "Clear all" at bounding box center [1193, 64] width 70 height 20
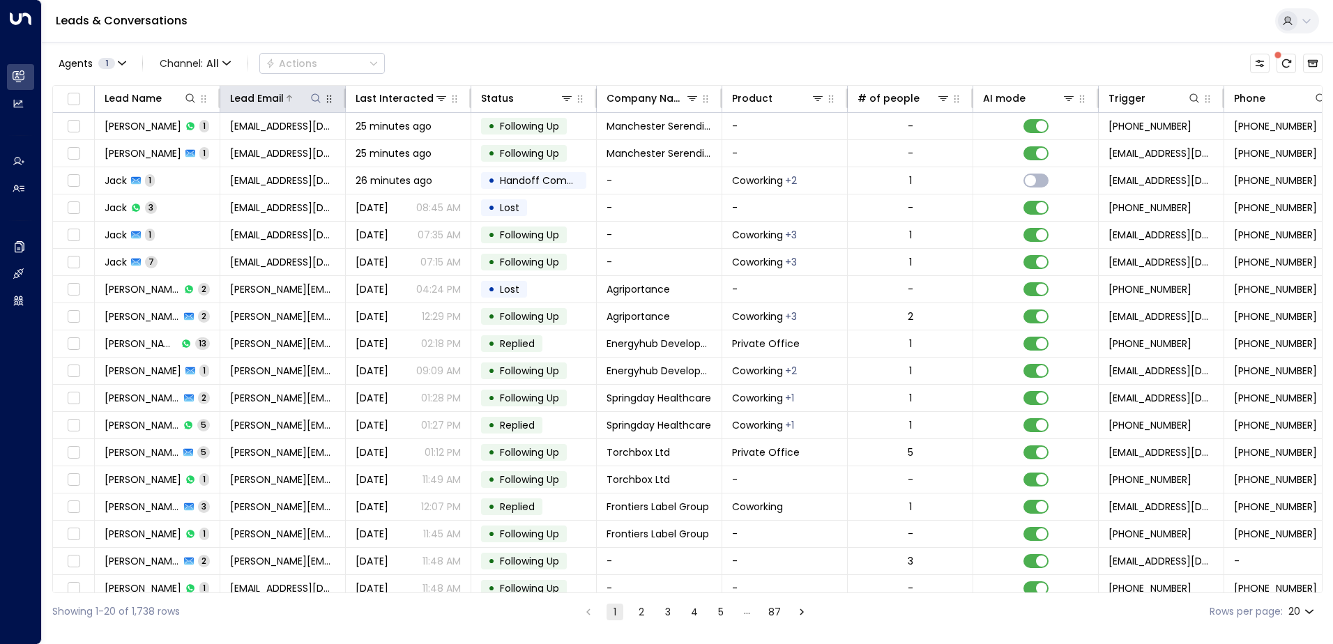
click at [314, 99] on icon at bounding box center [315, 98] width 11 height 11
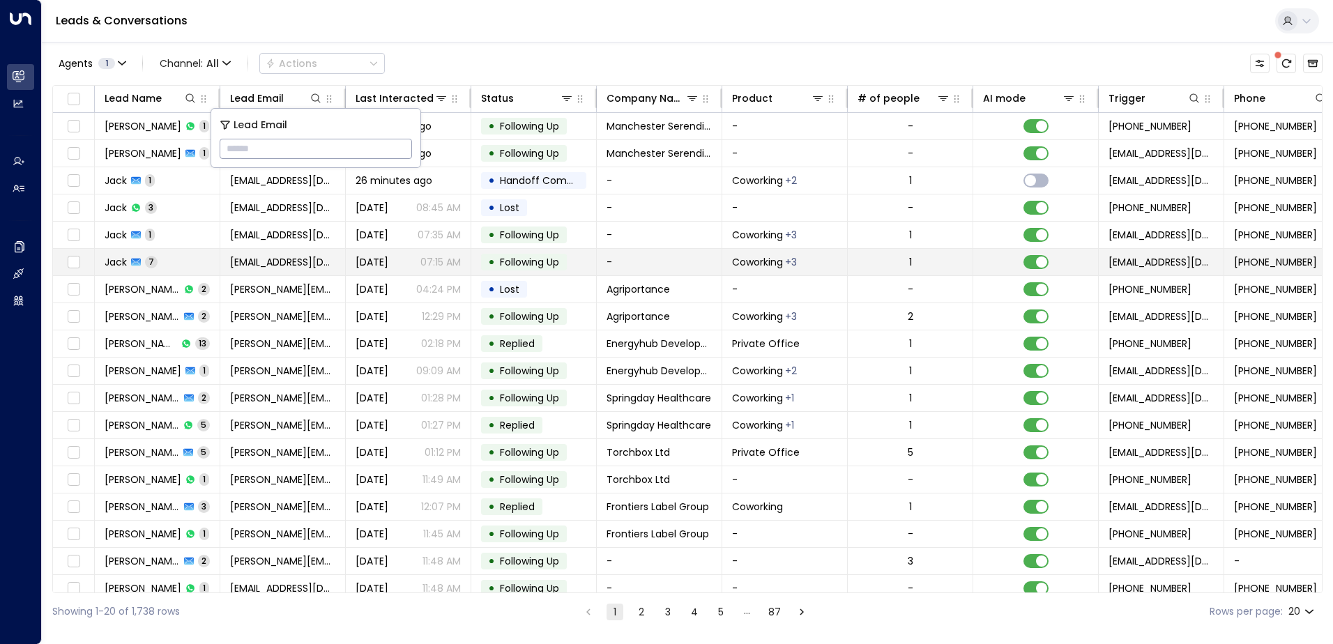
type input "**********"
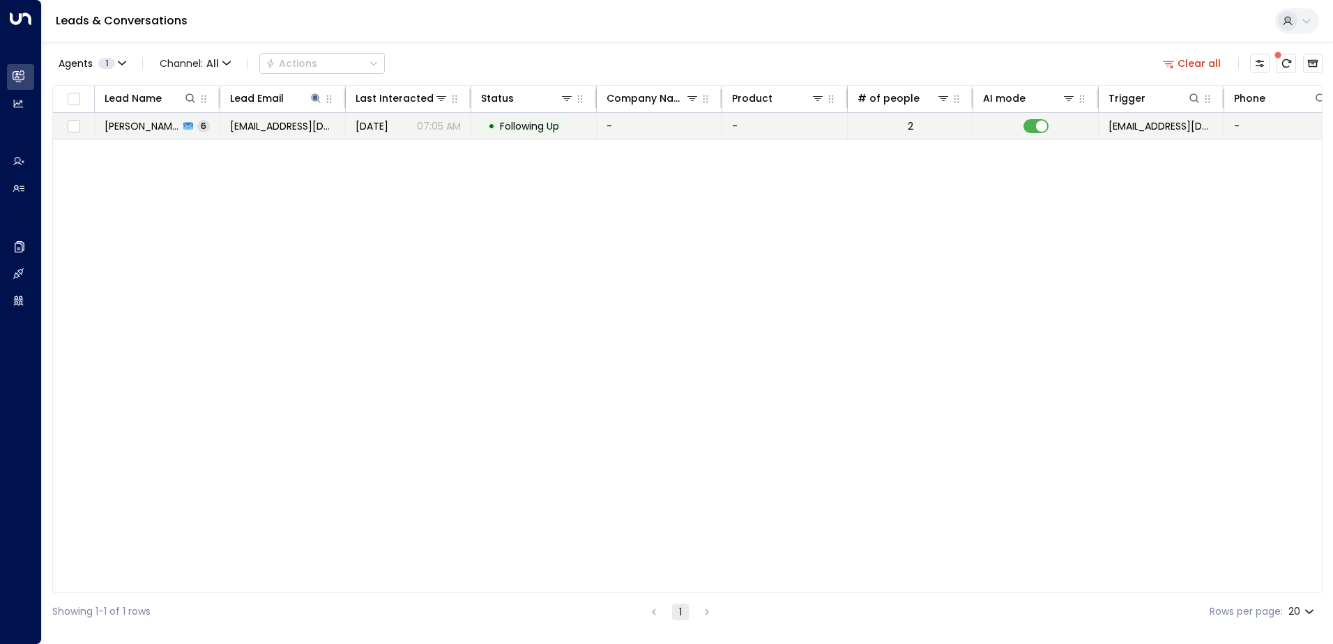
click at [521, 130] on span "Following Up" at bounding box center [529, 126] width 59 height 14
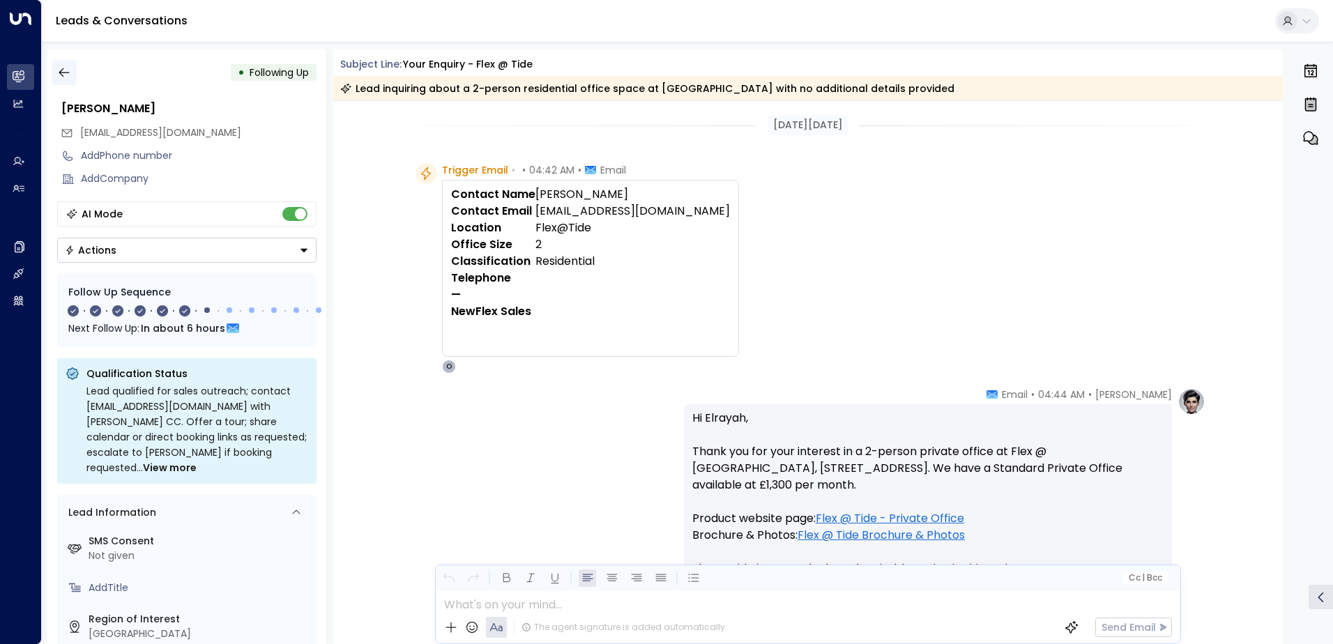
click at [68, 72] on icon "button" at bounding box center [64, 73] width 14 height 14
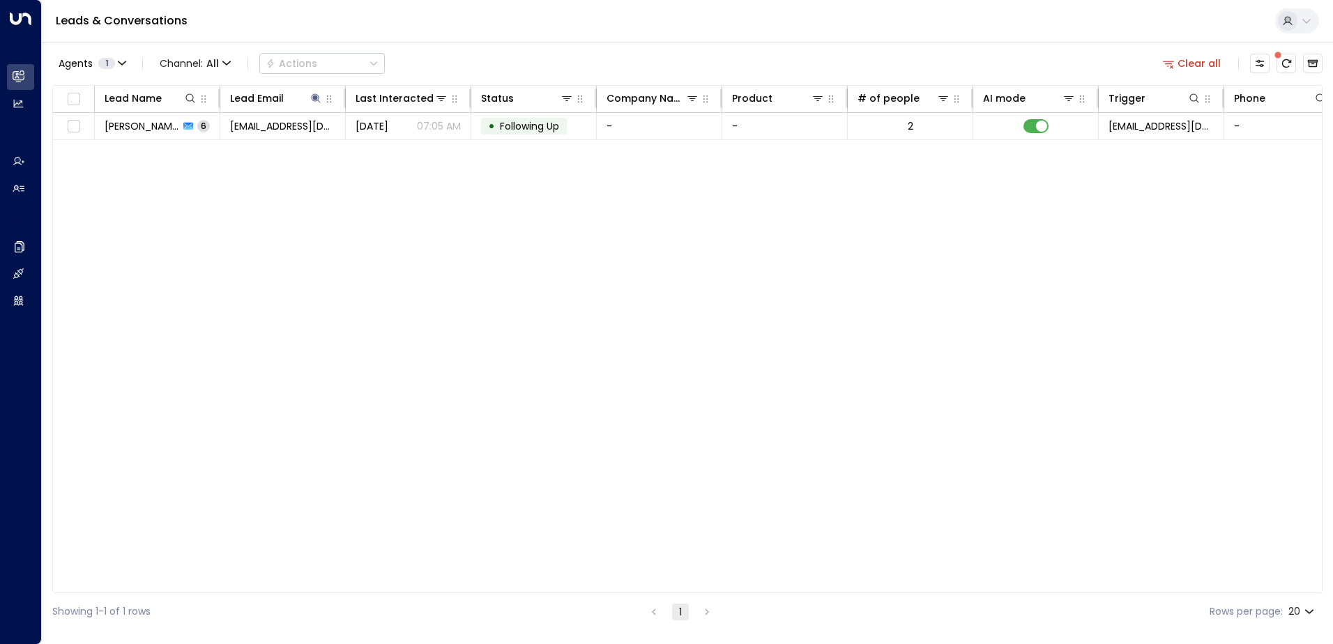
click at [1190, 63] on button "Clear all" at bounding box center [1193, 64] width 70 height 20
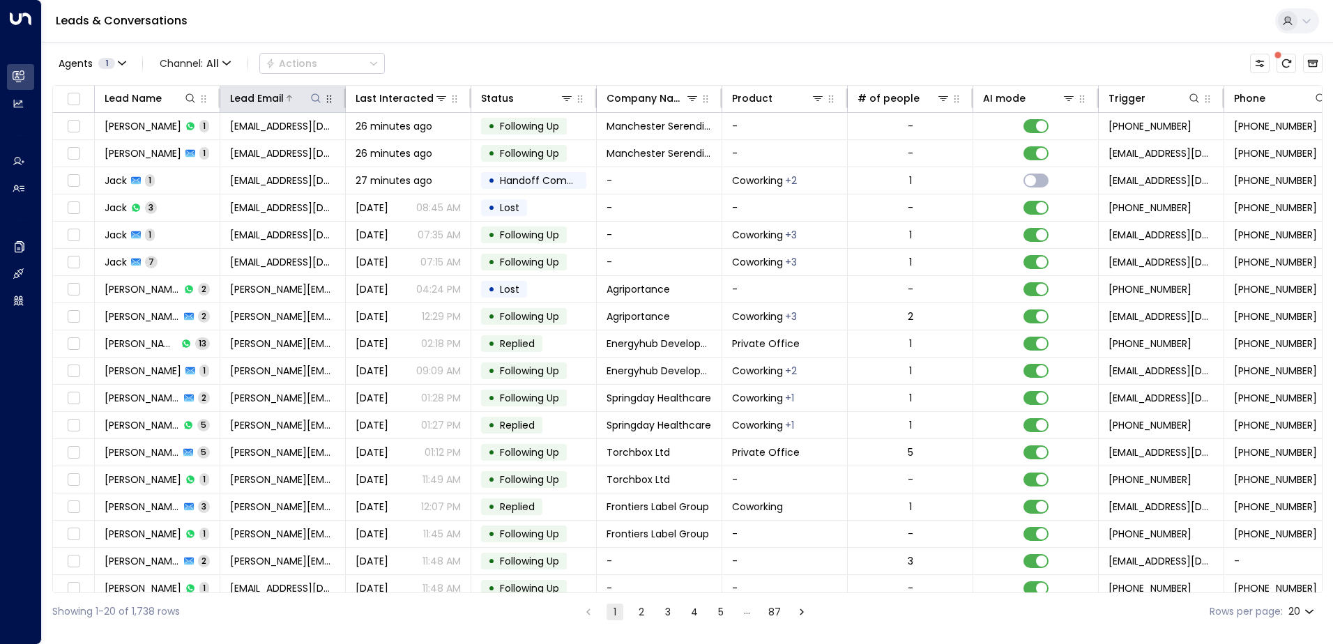
click at [312, 100] on icon at bounding box center [315, 98] width 11 height 11
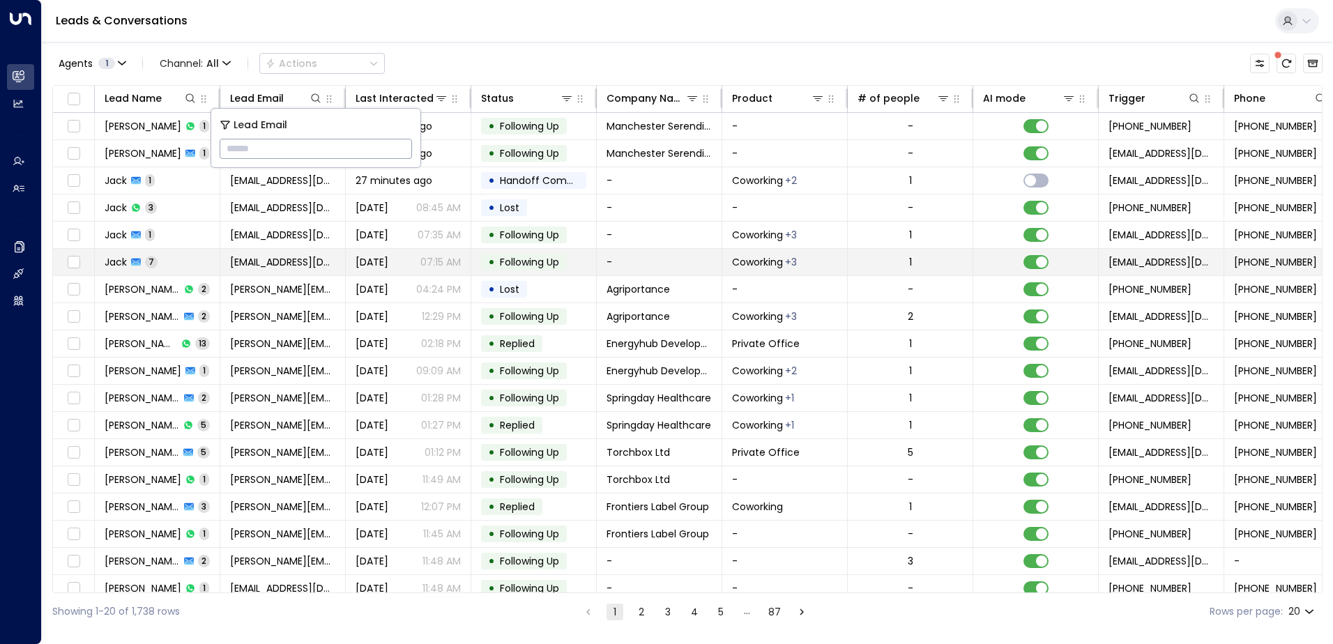
type input "**********"
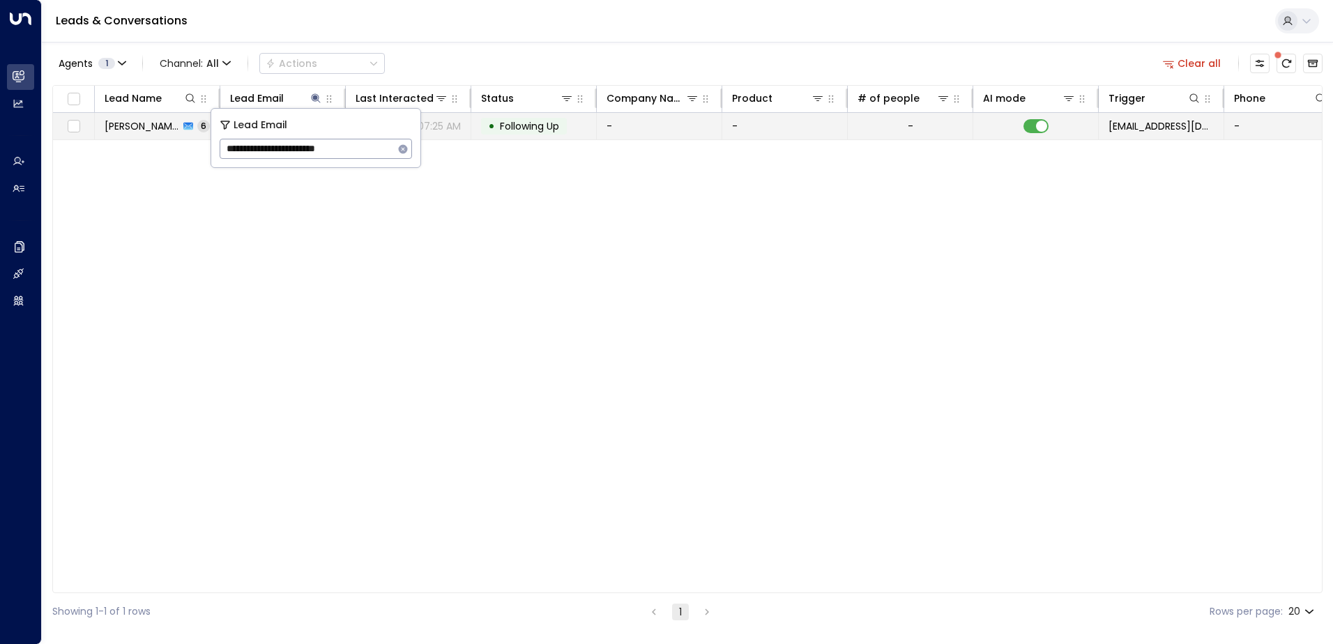
click at [522, 126] on span "Following Up" at bounding box center [529, 126] width 59 height 14
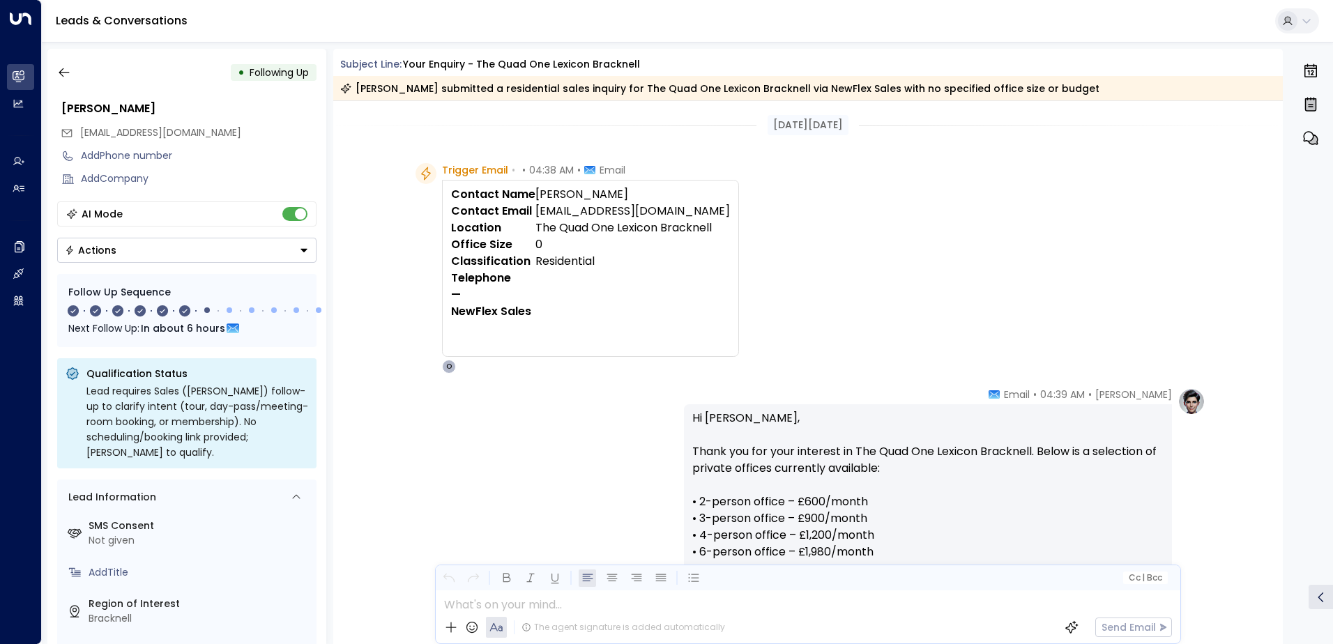
click at [89, 76] on div "• Following Up" at bounding box center [186, 72] width 259 height 25
click at [74, 73] on button "button" at bounding box center [64, 72] width 25 height 25
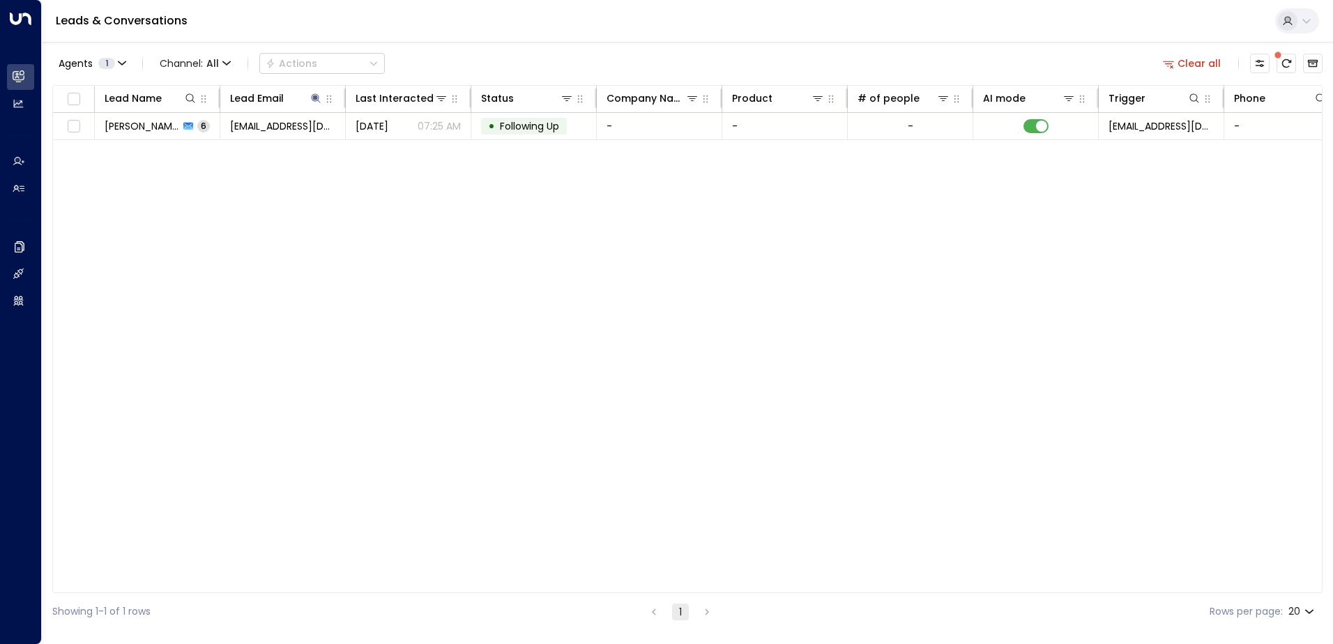
click at [1185, 68] on button "Clear all" at bounding box center [1193, 64] width 70 height 20
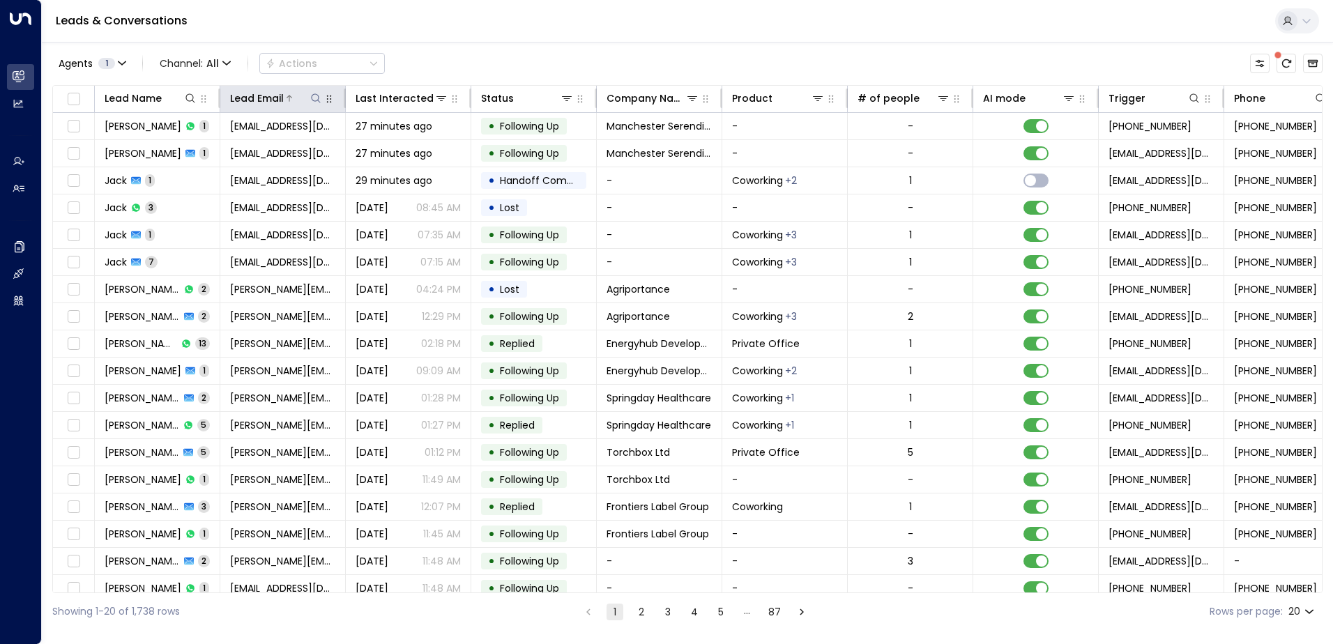
click at [319, 95] on icon at bounding box center [315, 98] width 11 height 11
type input "**********"
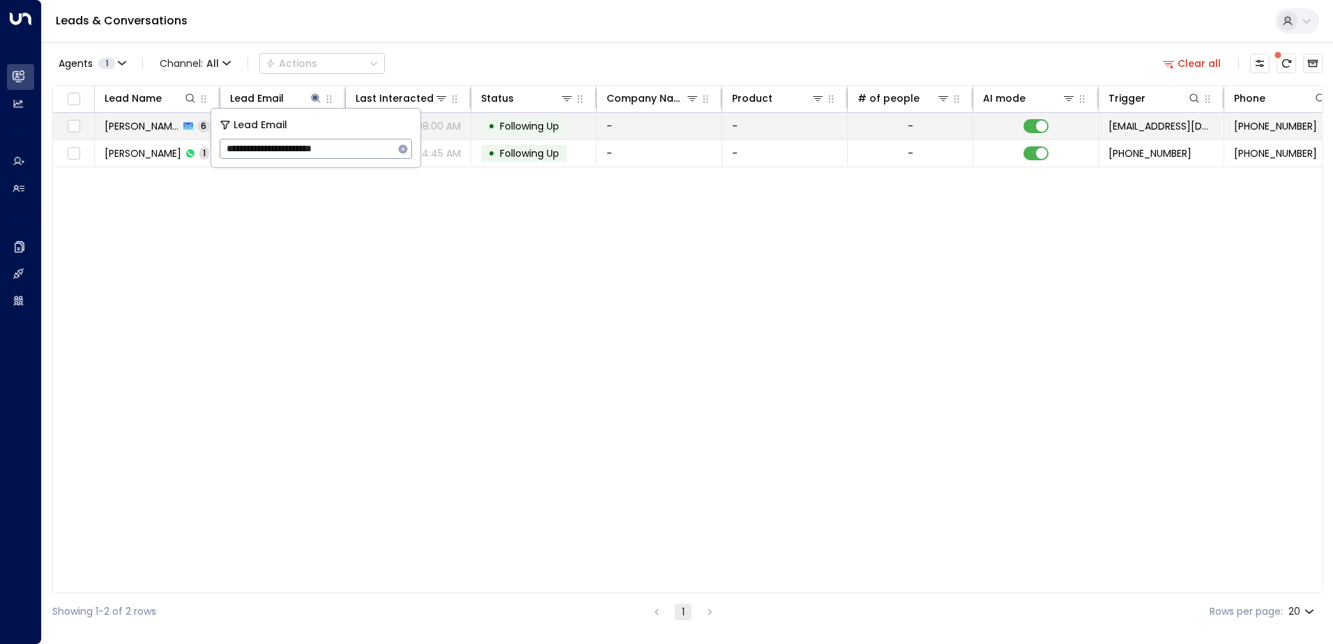
click at [532, 125] on span "Following Up" at bounding box center [529, 126] width 59 height 14
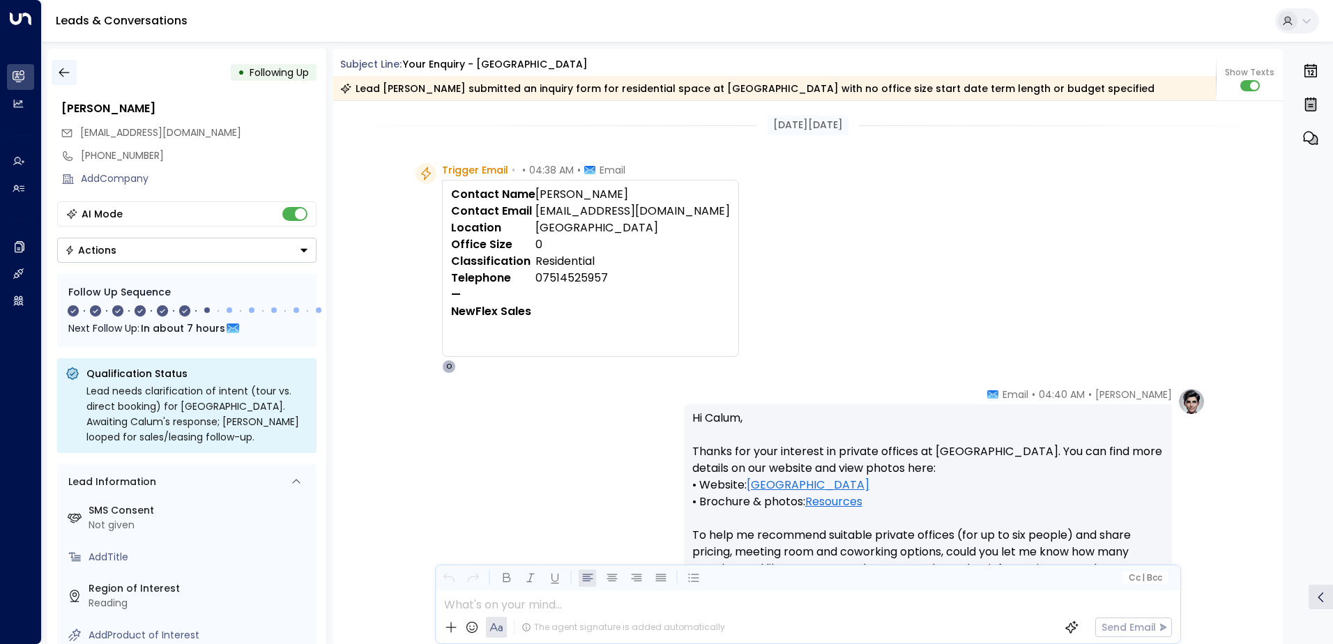
click at [67, 77] on icon "button" at bounding box center [64, 73] width 14 height 14
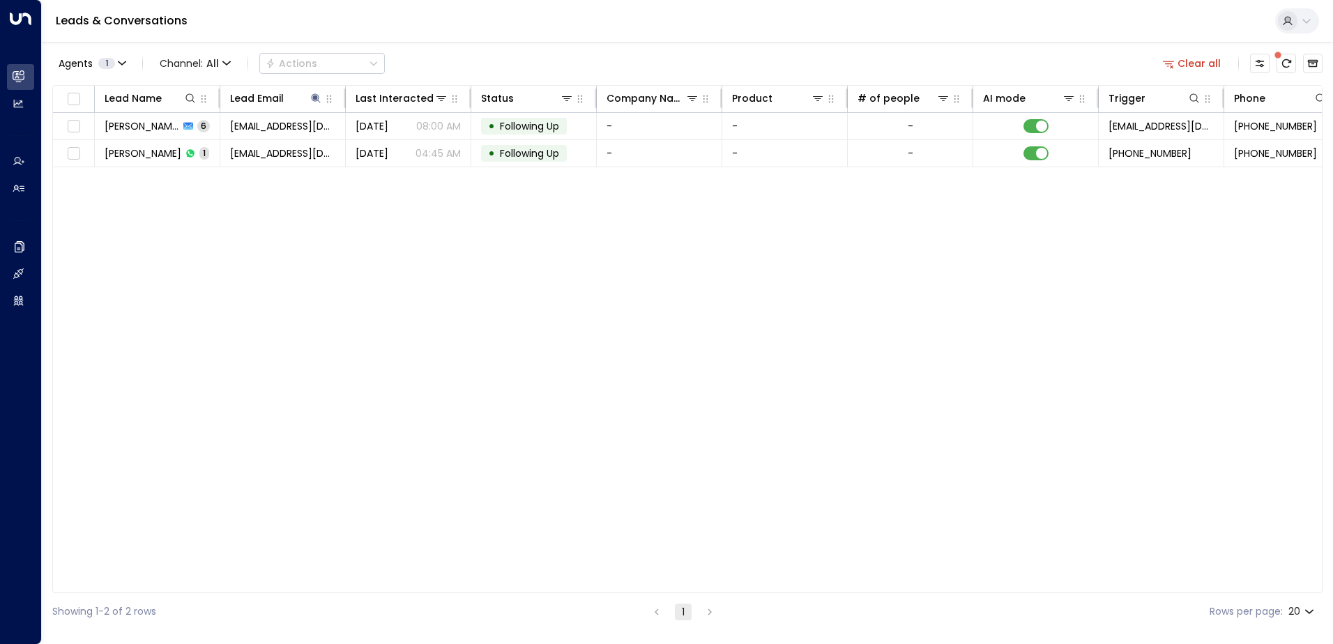
click at [1193, 62] on button "Clear all" at bounding box center [1193, 64] width 70 height 20
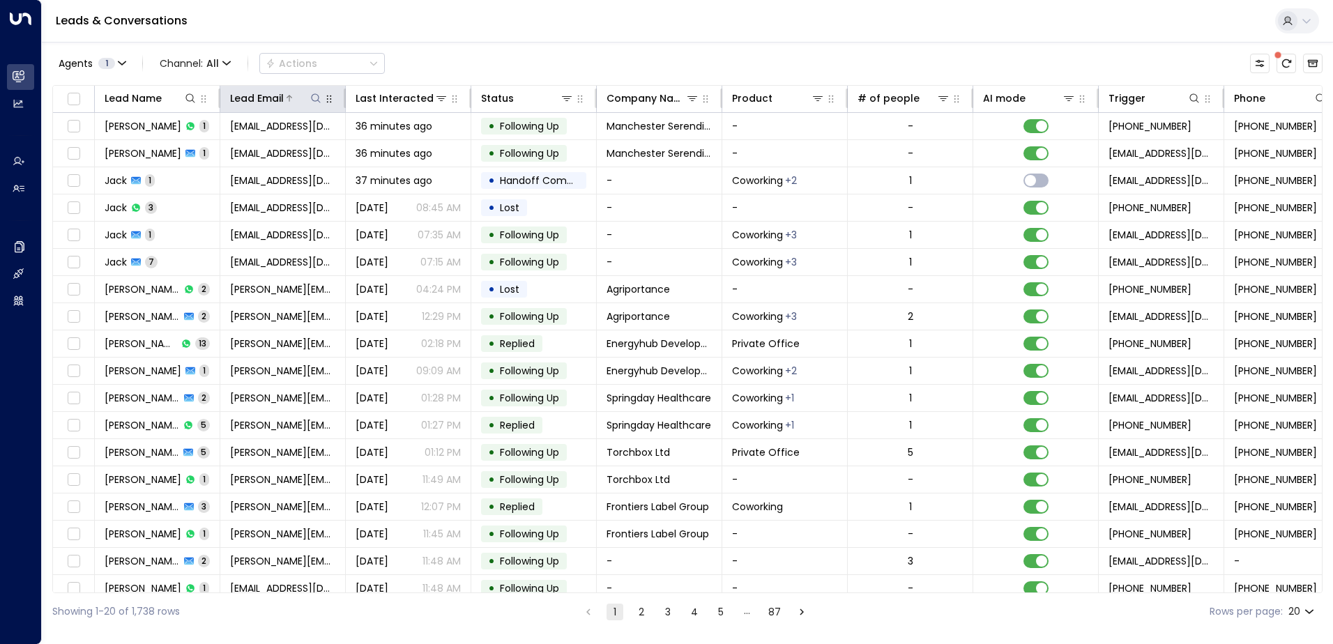
click at [313, 98] on icon at bounding box center [315, 98] width 11 height 11
type input "**********"
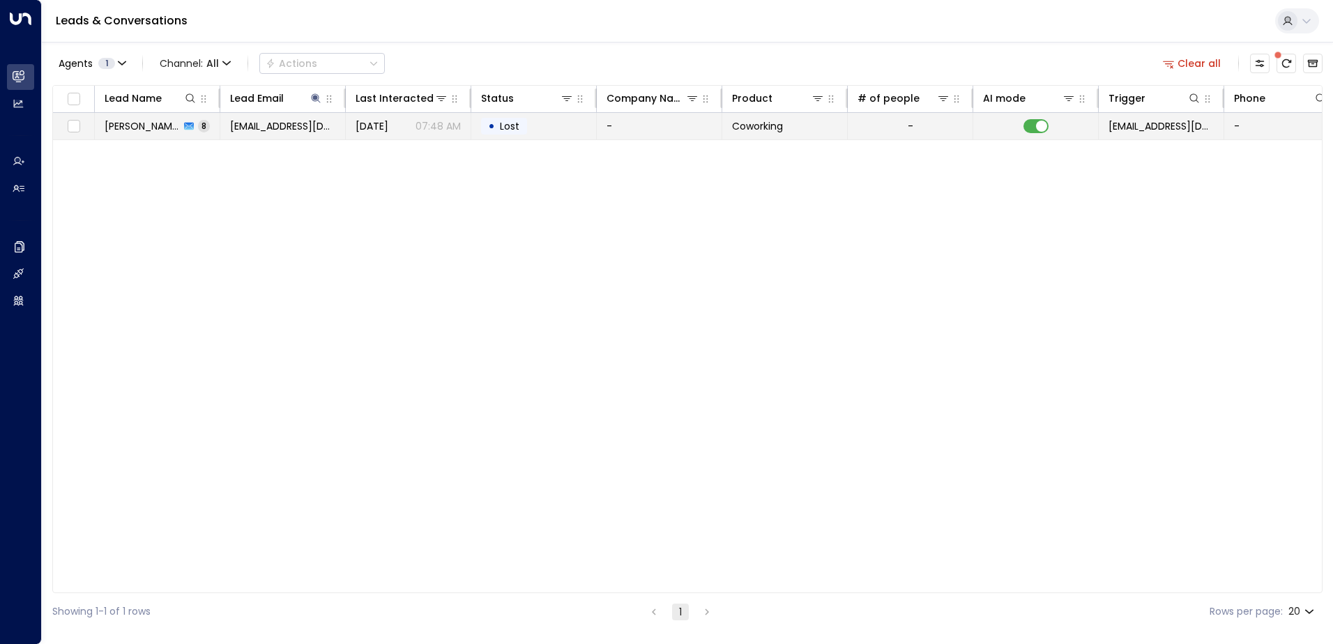
click at [514, 128] on span "Lost" at bounding box center [510, 126] width 20 height 14
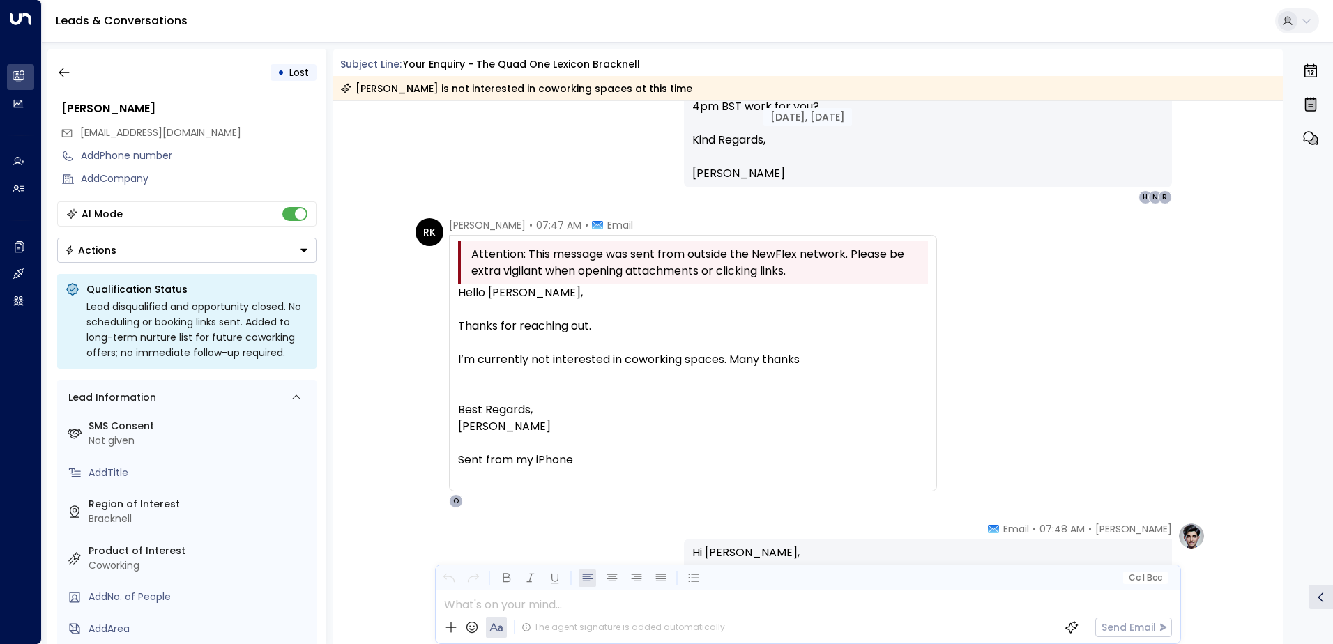
scroll to position [3351, 0]
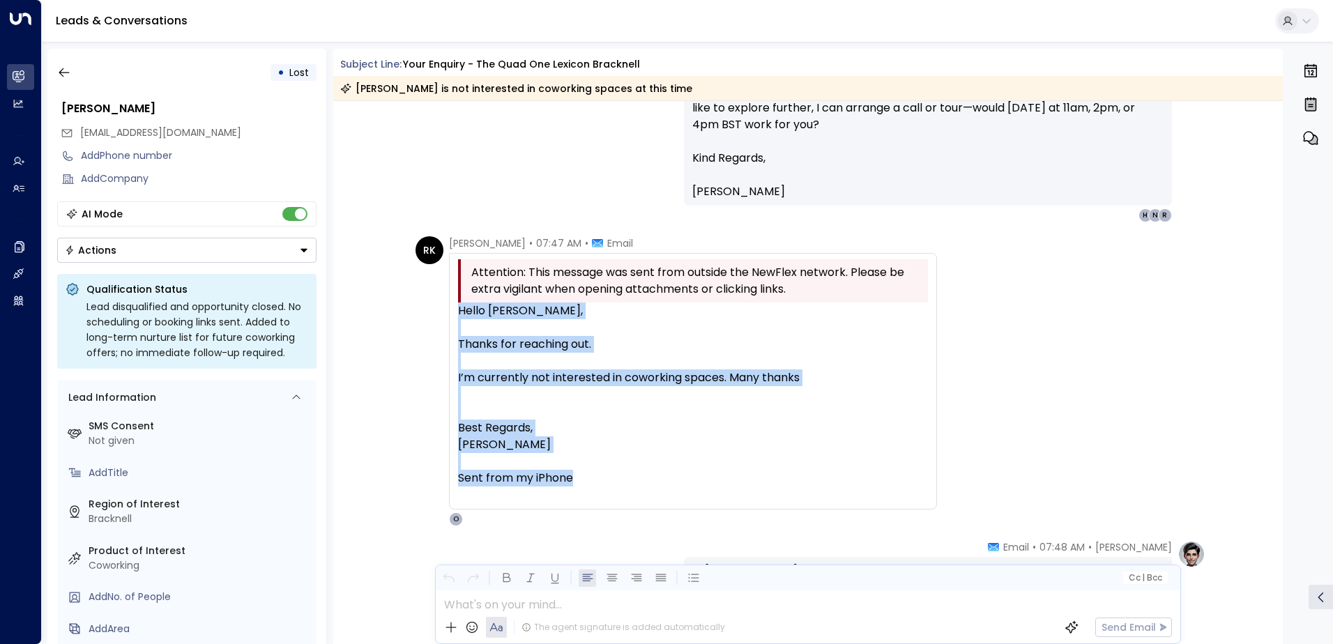
drag, startPoint x: 453, startPoint y: 310, endPoint x: 821, endPoint y: 476, distance: 403.9
click at [821, 476] on div "Attention: This message was sent from outside the NewFlex network. Please be ex…" at bounding box center [693, 381] width 488 height 257
copy div "Hello [PERSON_NAME], Thanks for reaching out. I’m currently not interested in c…"
click at [63, 73] on icon "button" at bounding box center [64, 72] width 10 height 9
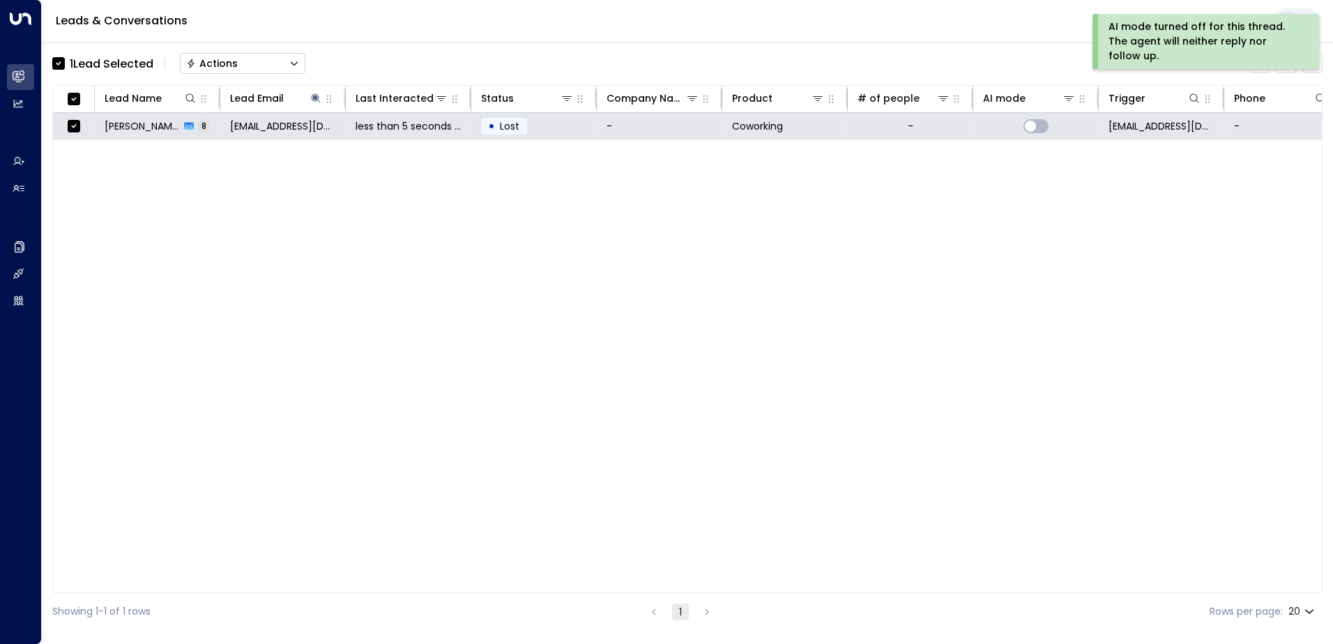
click at [195, 59] on icon "Button group with a nested menu" at bounding box center [191, 64] width 10 height 10
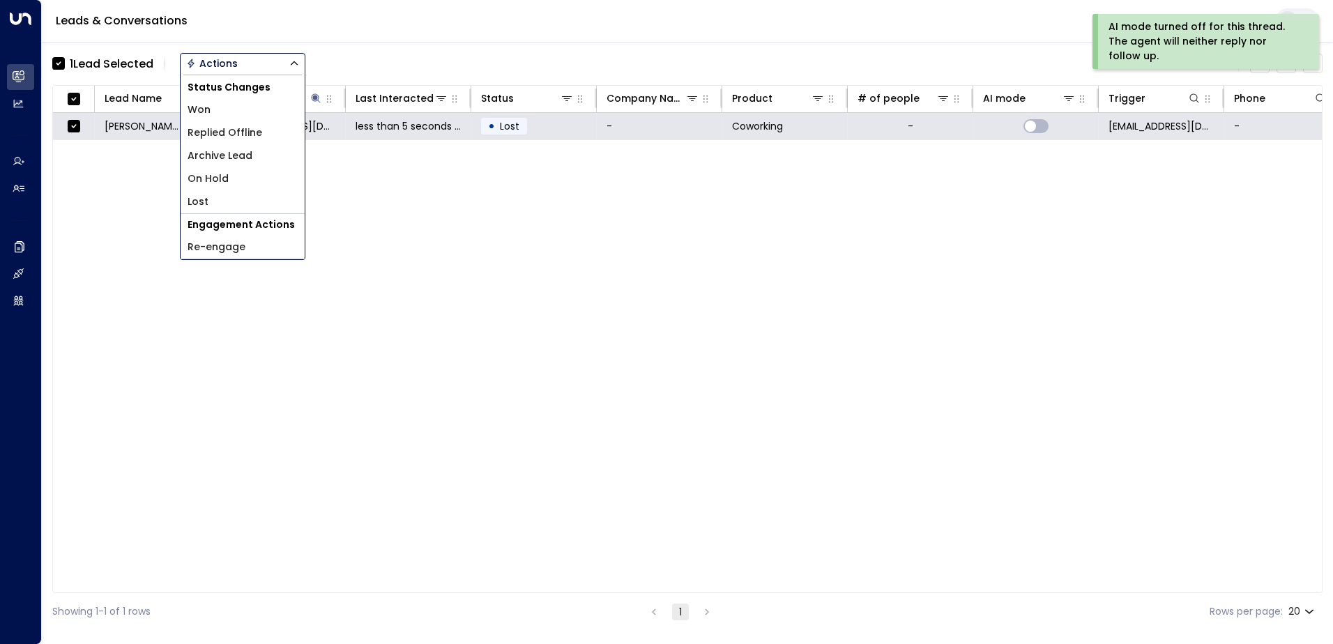
click at [227, 155] on span "Archive Lead" at bounding box center [220, 156] width 65 height 15
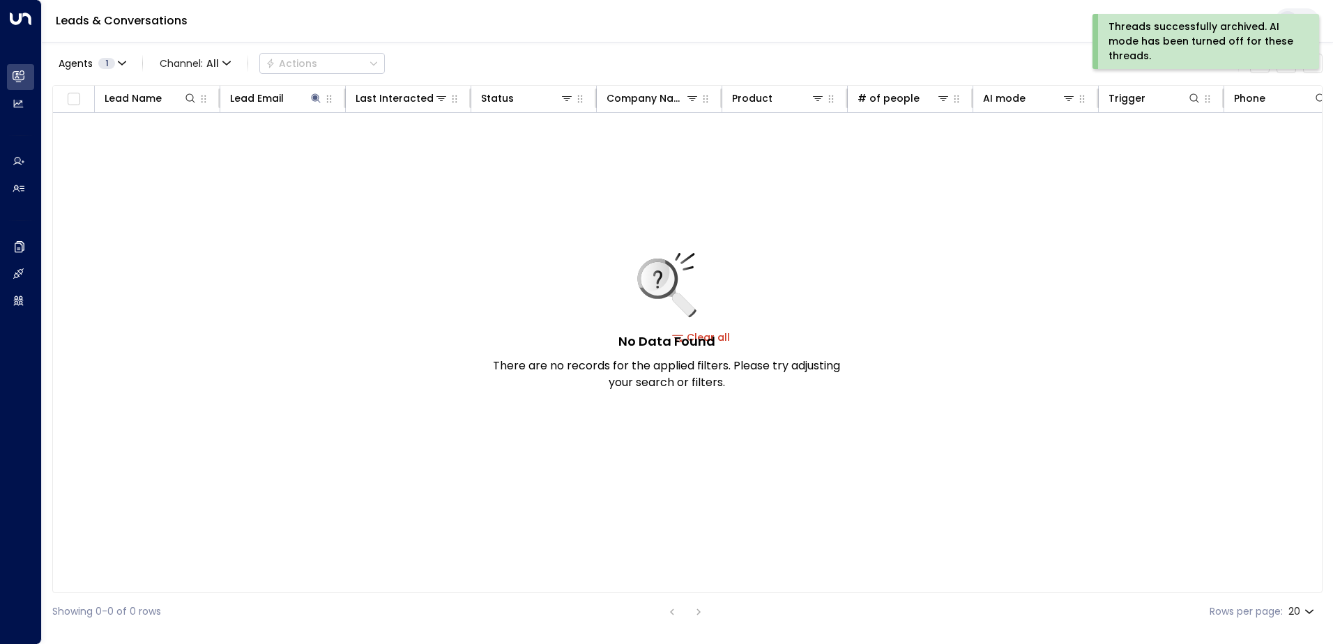
click at [1130, 35] on div "Threads successfully archived. AI mode has been turned off for these threads." at bounding box center [1205, 42] width 192 height 44
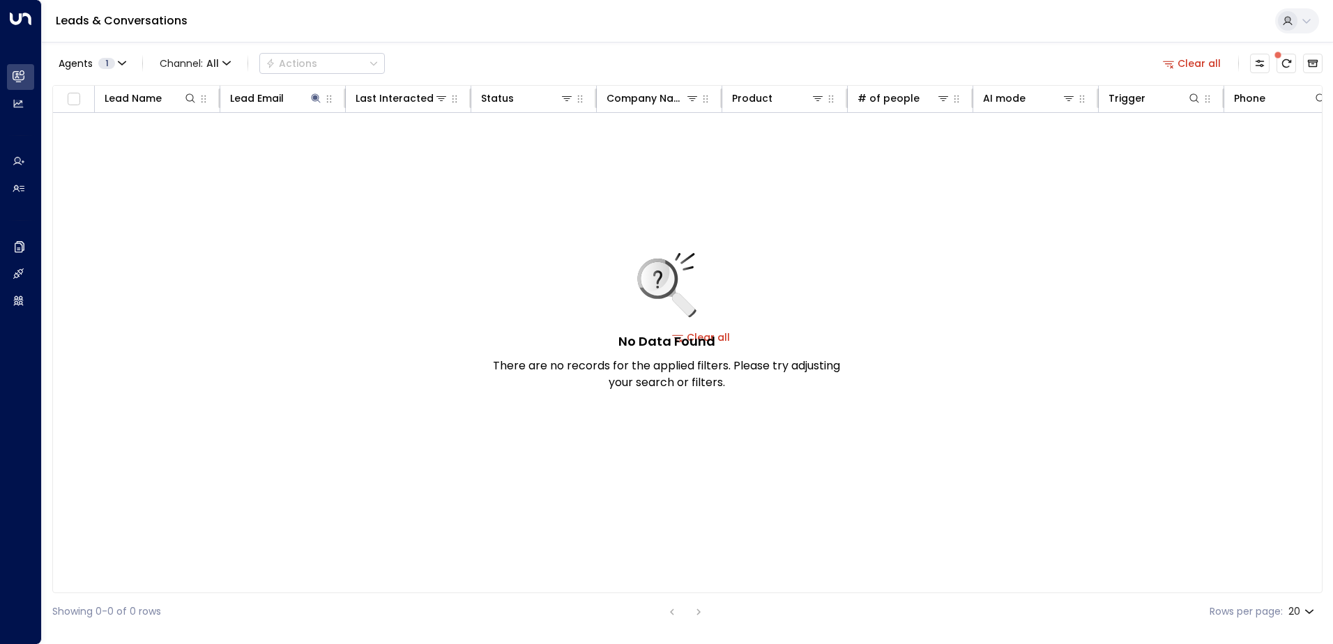
click at [1209, 65] on button "Clear all" at bounding box center [1193, 64] width 70 height 20
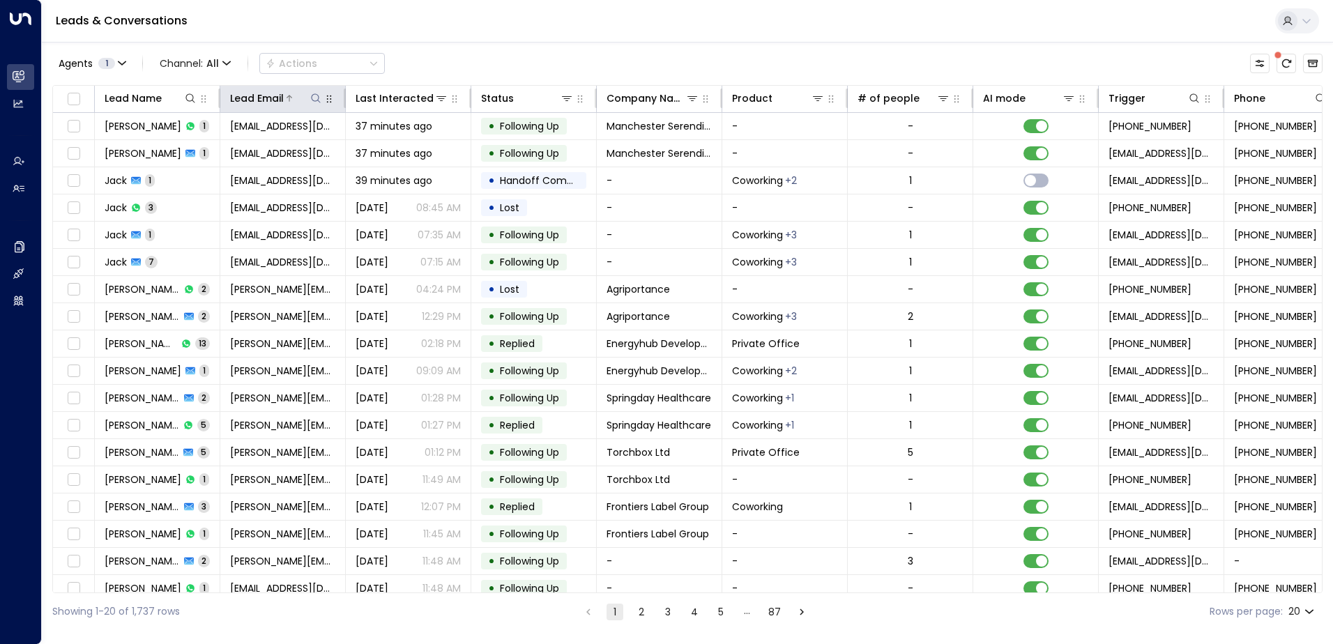
click at [314, 99] on icon at bounding box center [315, 98] width 11 height 11
type input "**********"
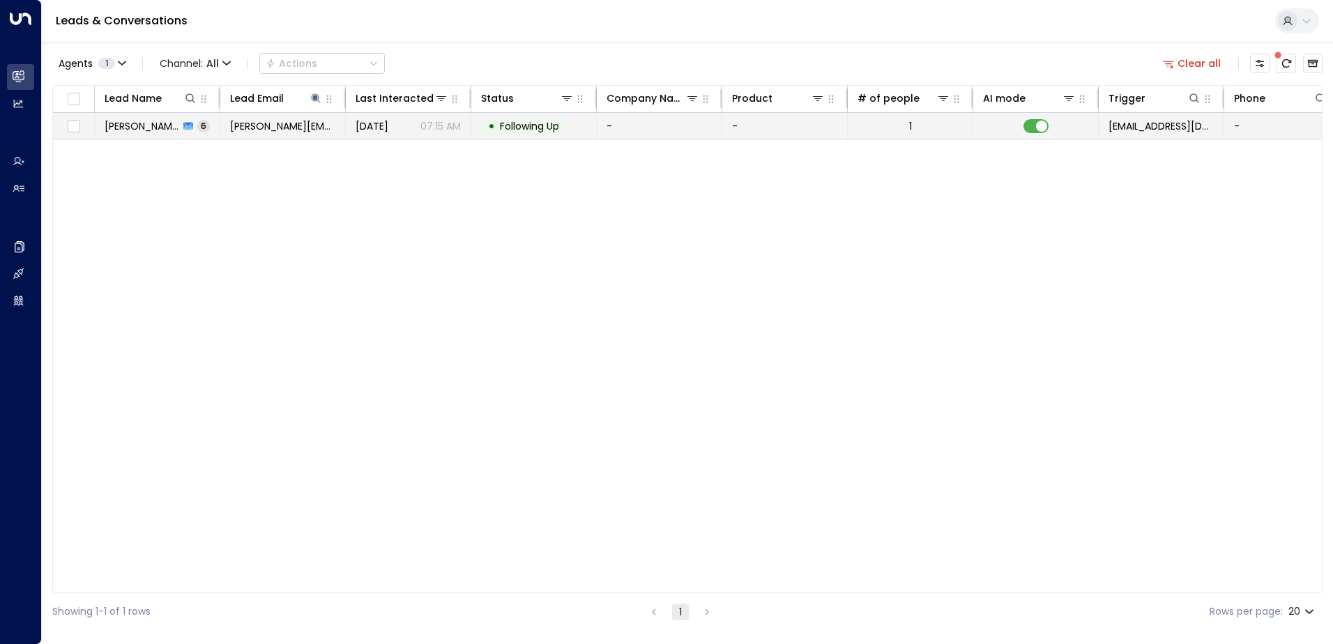
click at [522, 128] on span "Following Up" at bounding box center [529, 126] width 59 height 14
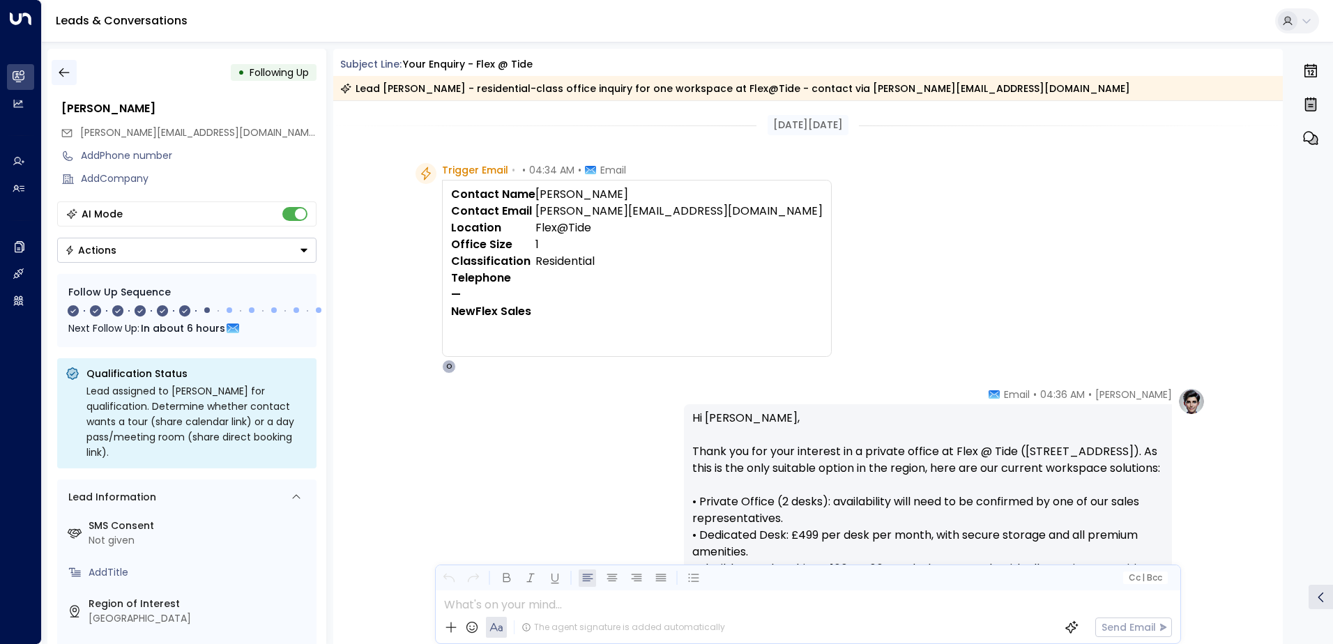
click at [61, 74] on icon "button" at bounding box center [64, 73] width 14 height 14
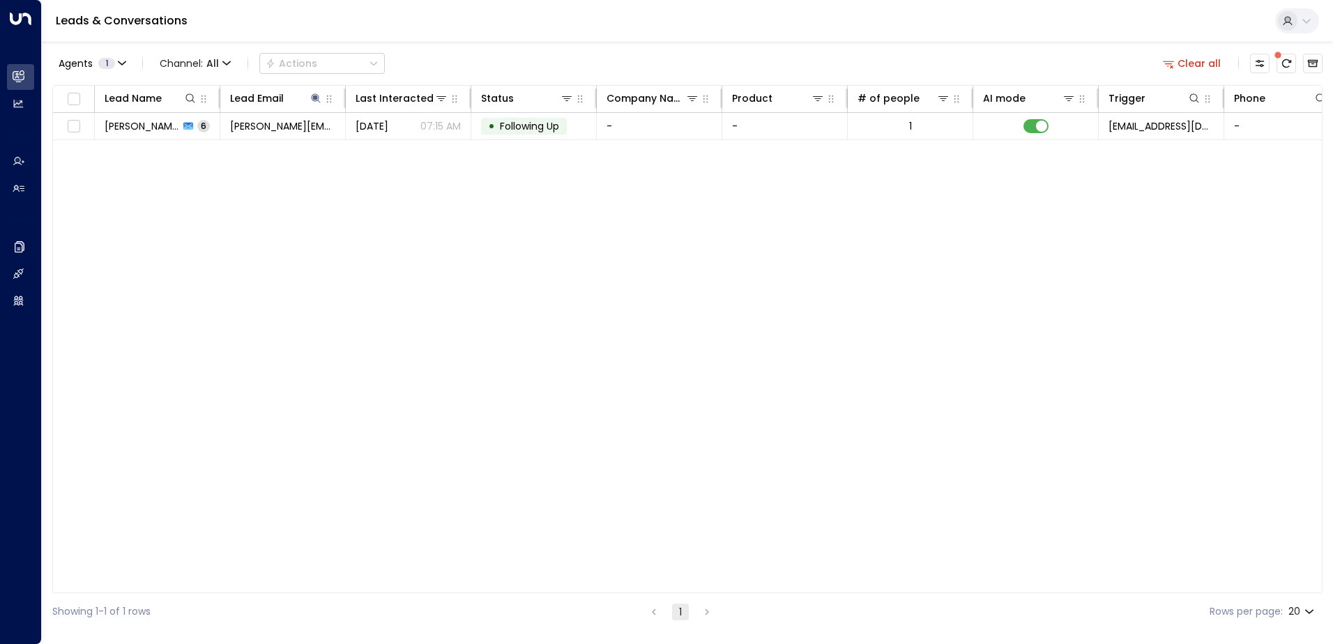
click at [1190, 66] on button "Clear all" at bounding box center [1193, 64] width 70 height 20
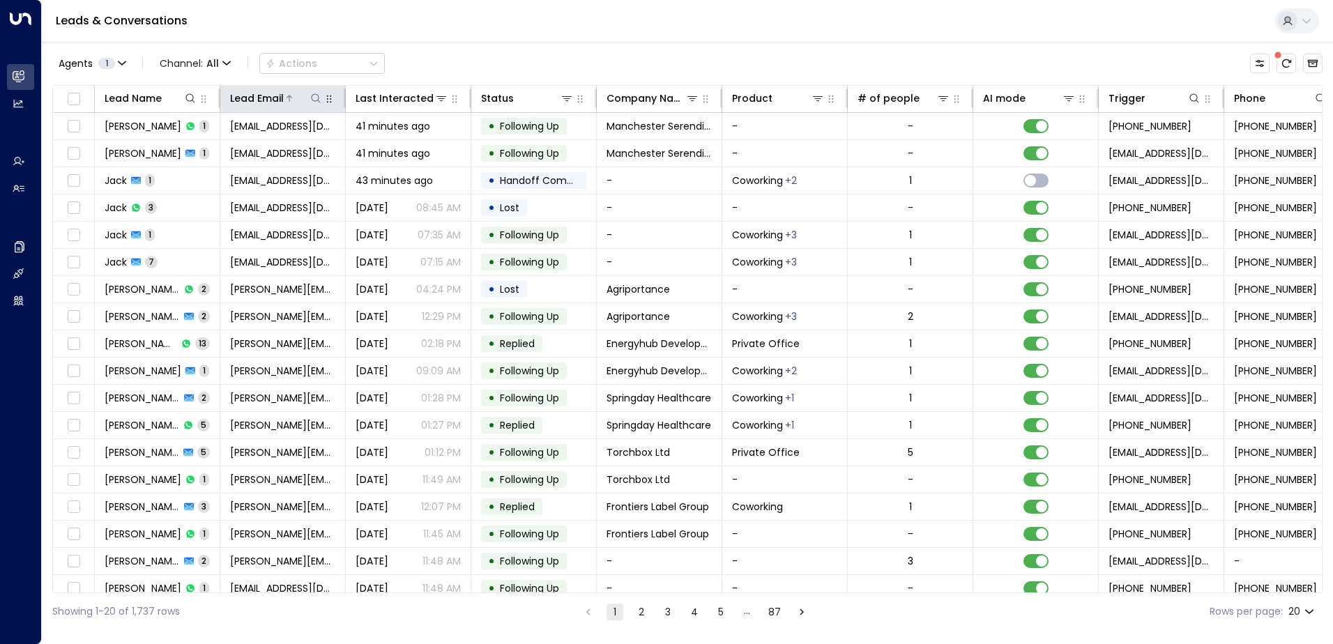
click at [312, 99] on icon at bounding box center [315, 98] width 11 height 11
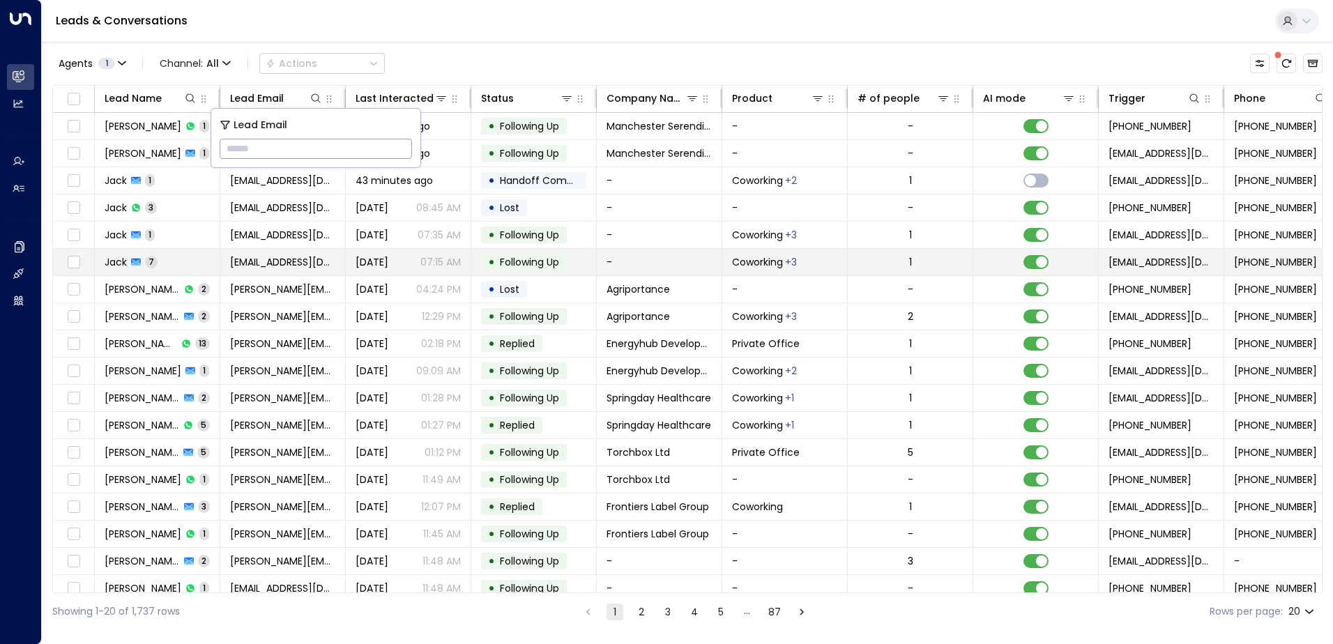
type input "**********"
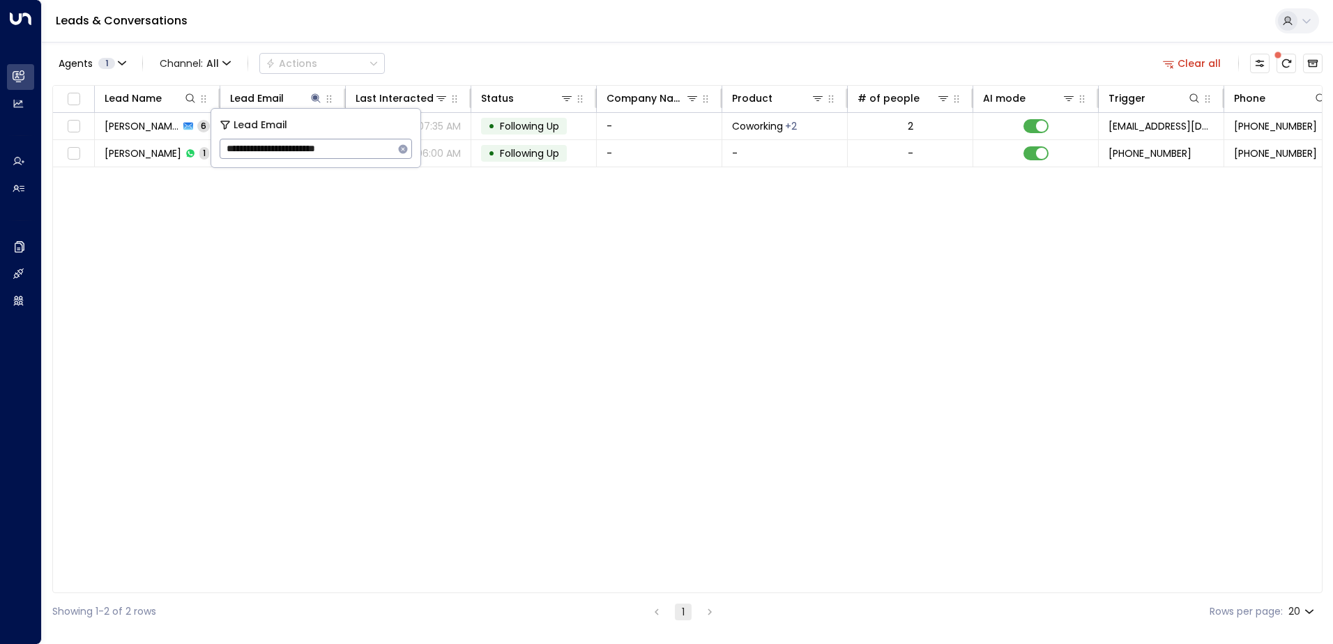
click at [526, 121] on span "Following Up" at bounding box center [529, 126] width 59 height 14
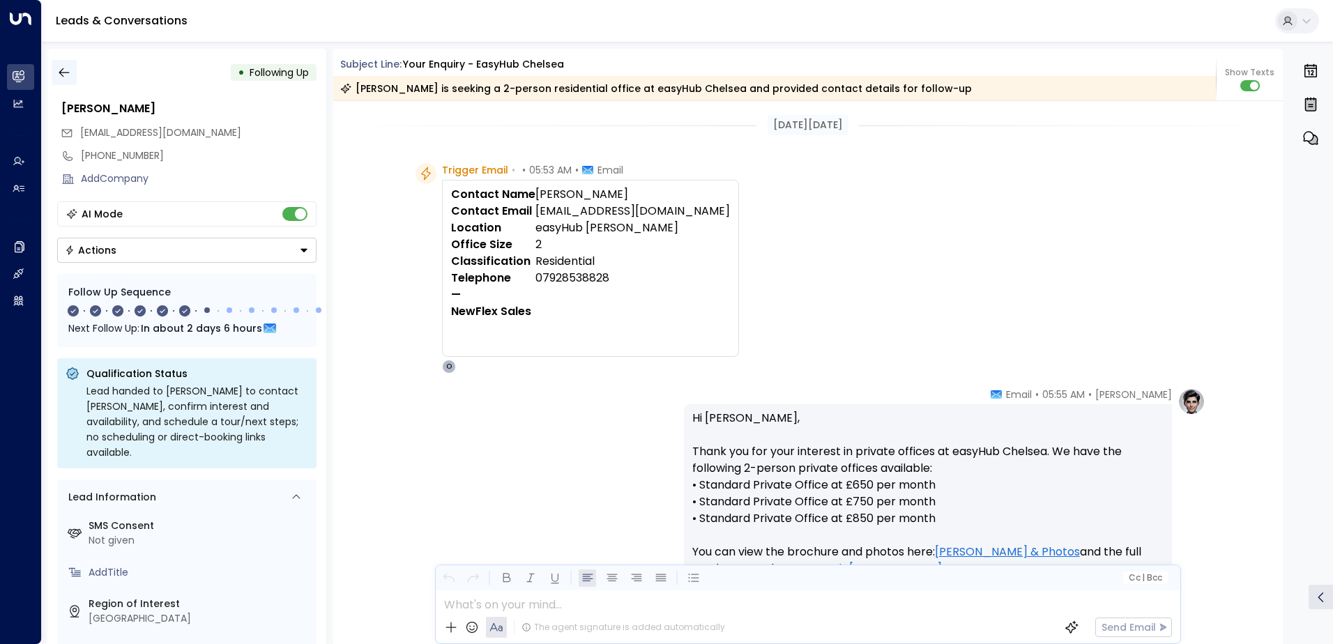
click at [71, 73] on button "button" at bounding box center [64, 72] width 25 height 25
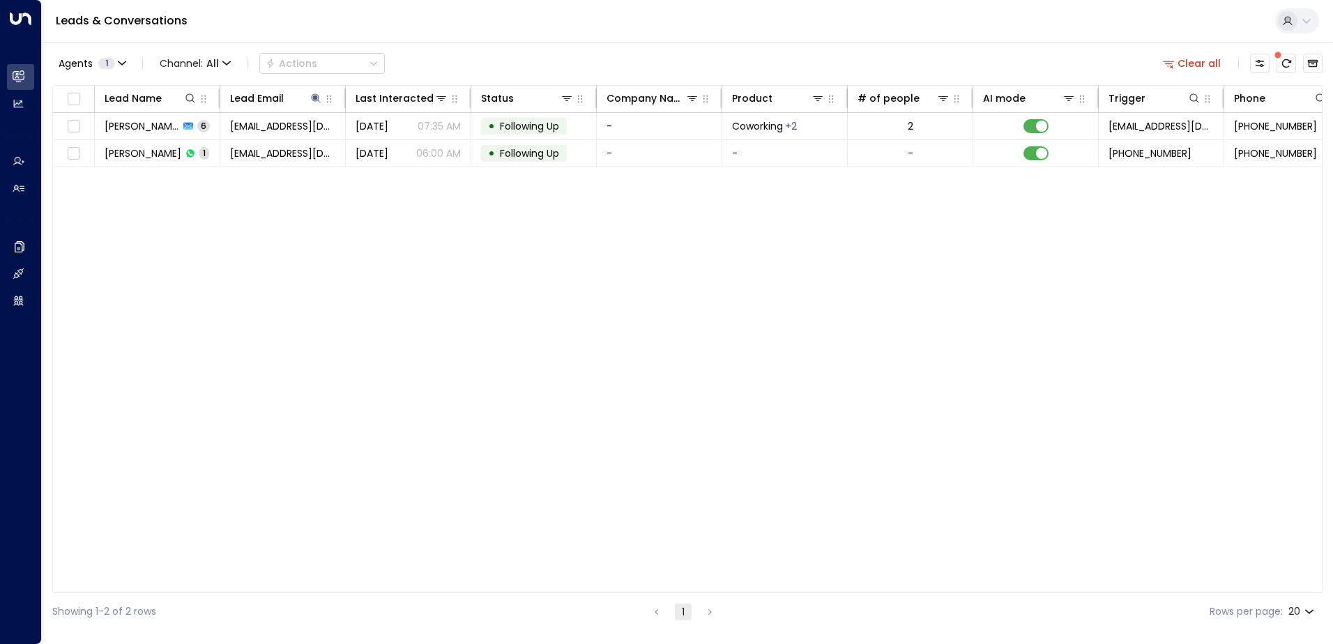
click at [1198, 64] on button "Clear all" at bounding box center [1193, 64] width 70 height 20
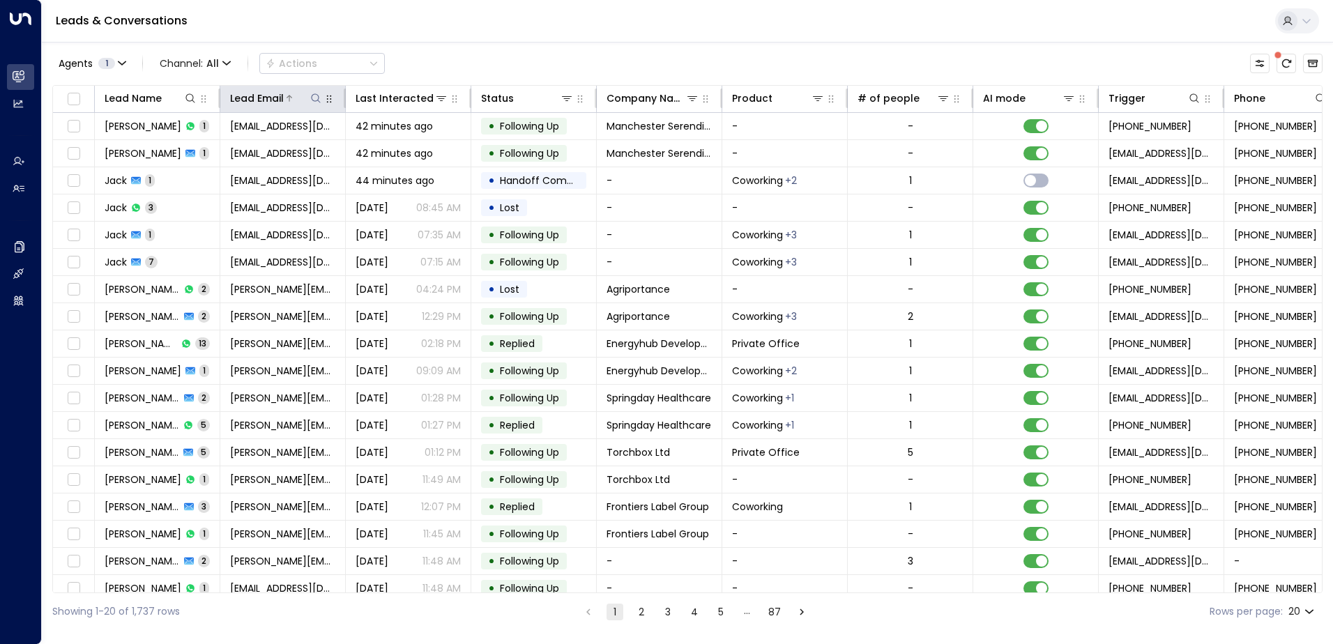
click at [312, 97] on icon at bounding box center [315, 98] width 11 height 11
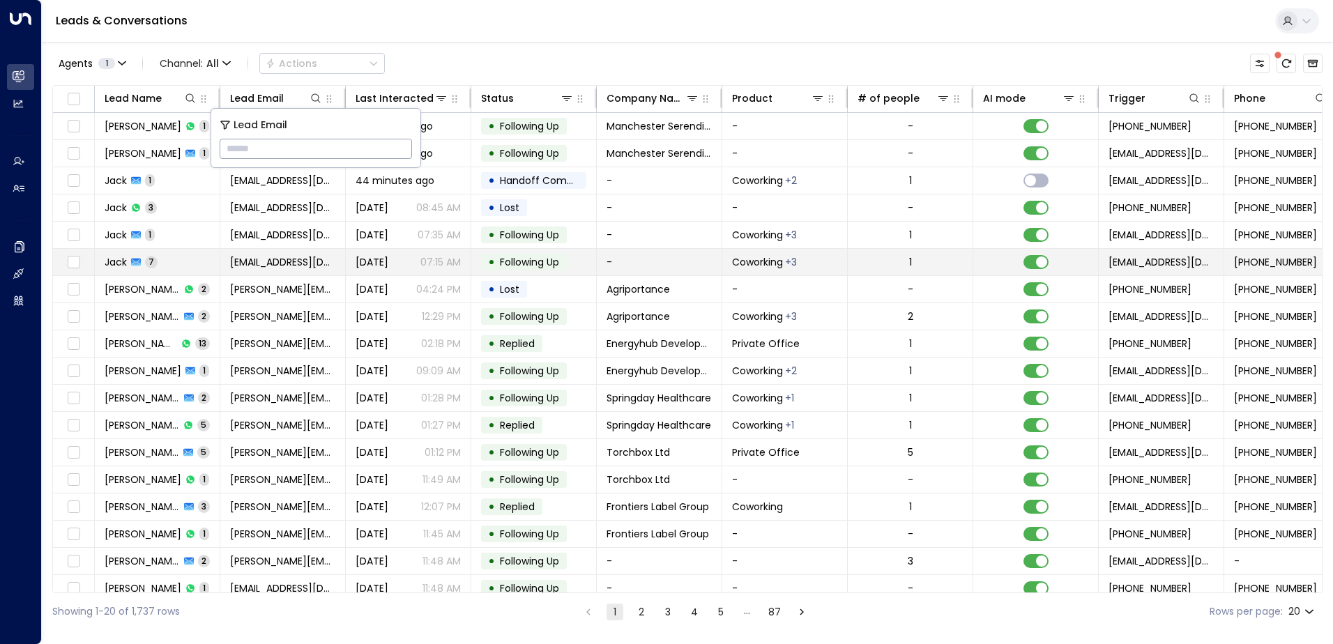
type input "**********"
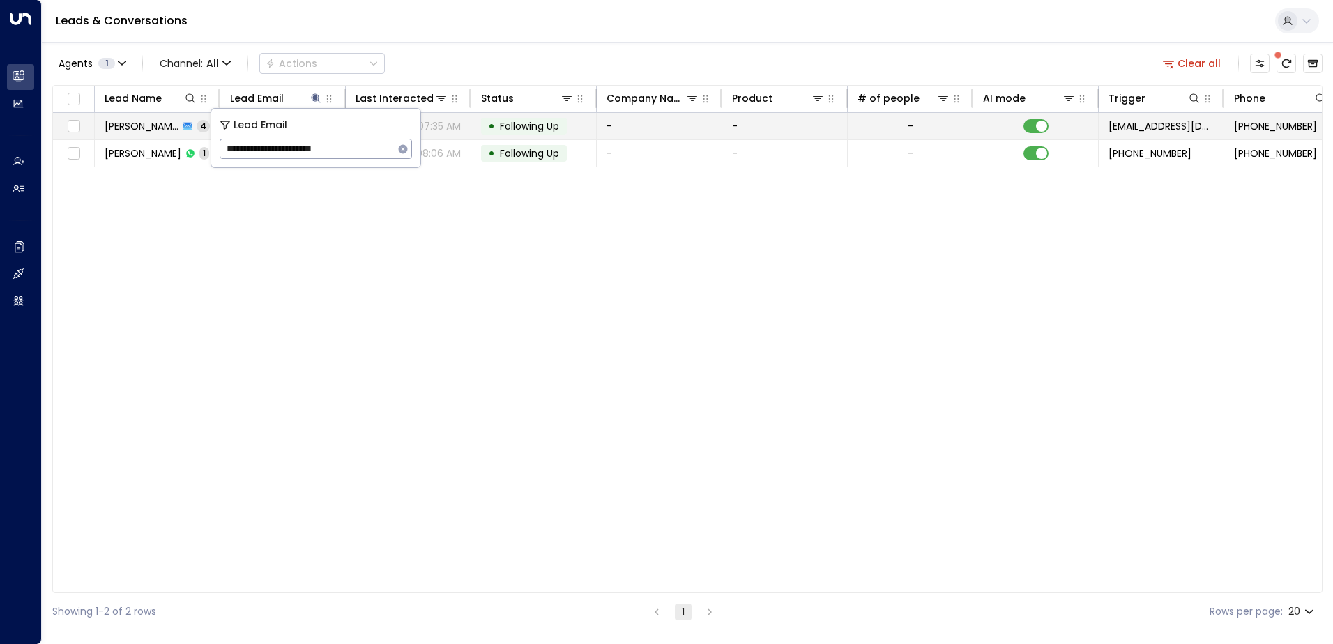
click at [524, 125] on span "Following Up" at bounding box center [529, 126] width 59 height 14
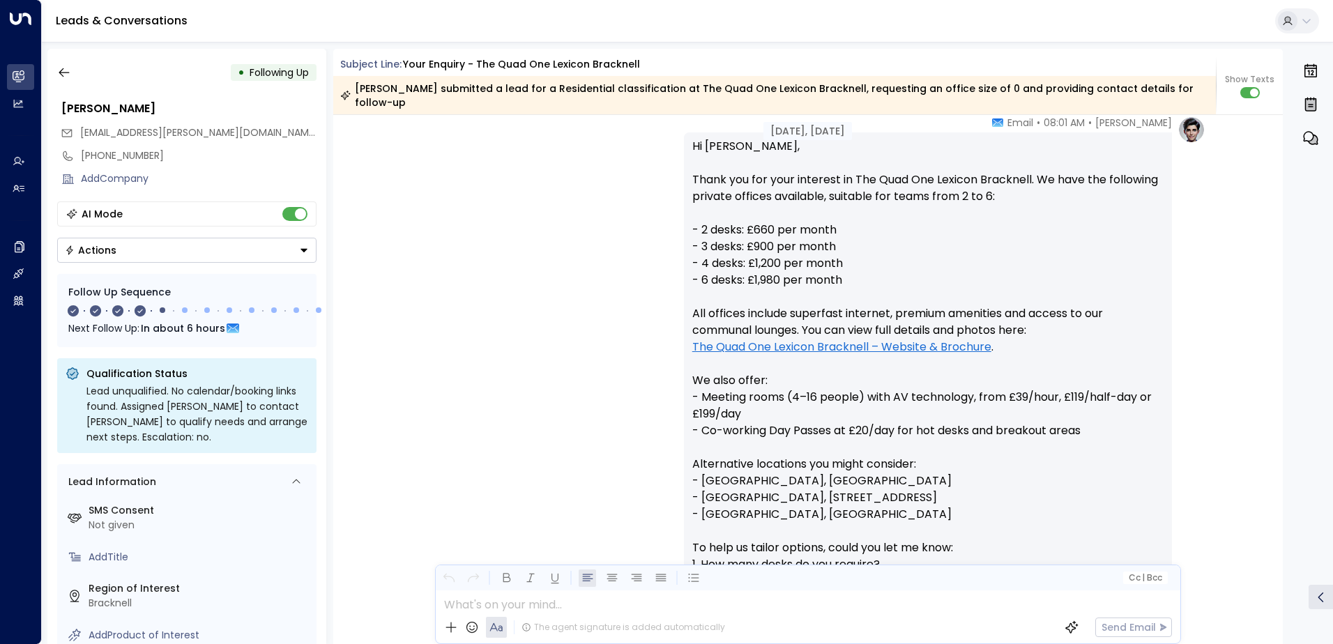
scroll to position [185, 0]
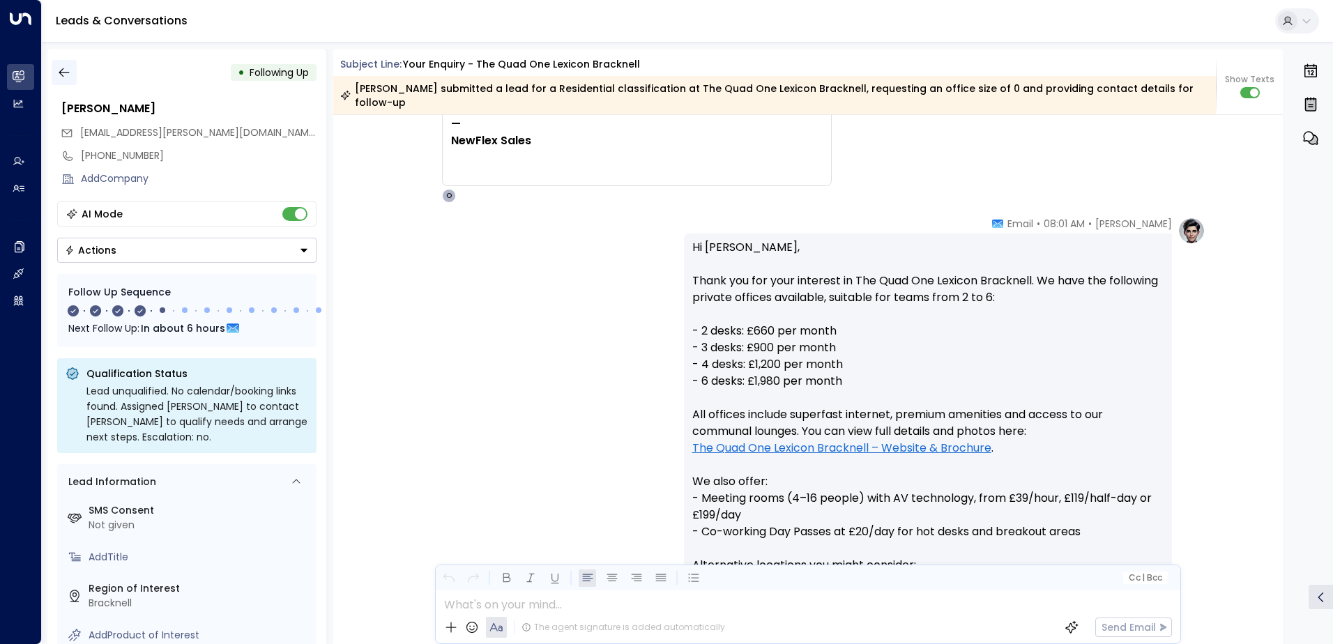
click at [65, 72] on icon "button" at bounding box center [64, 73] width 14 height 14
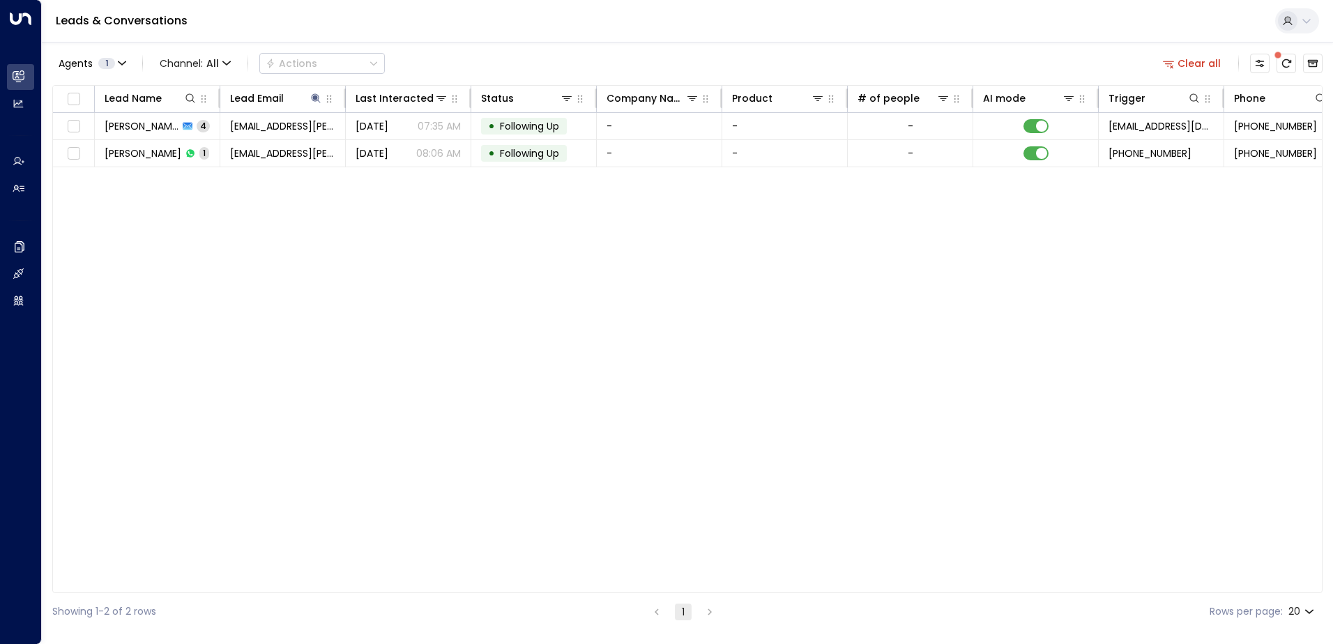
click at [1199, 63] on button "Clear all" at bounding box center [1193, 64] width 70 height 20
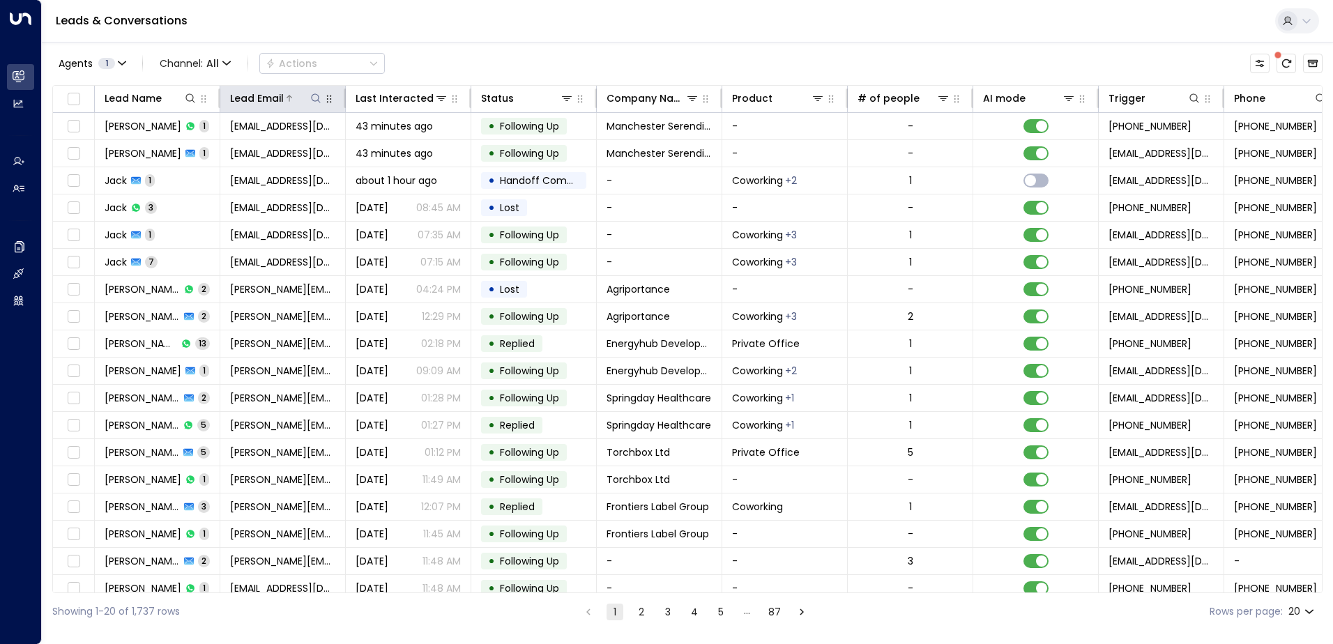
click at [320, 100] on icon at bounding box center [315, 98] width 11 height 11
type input "**********"
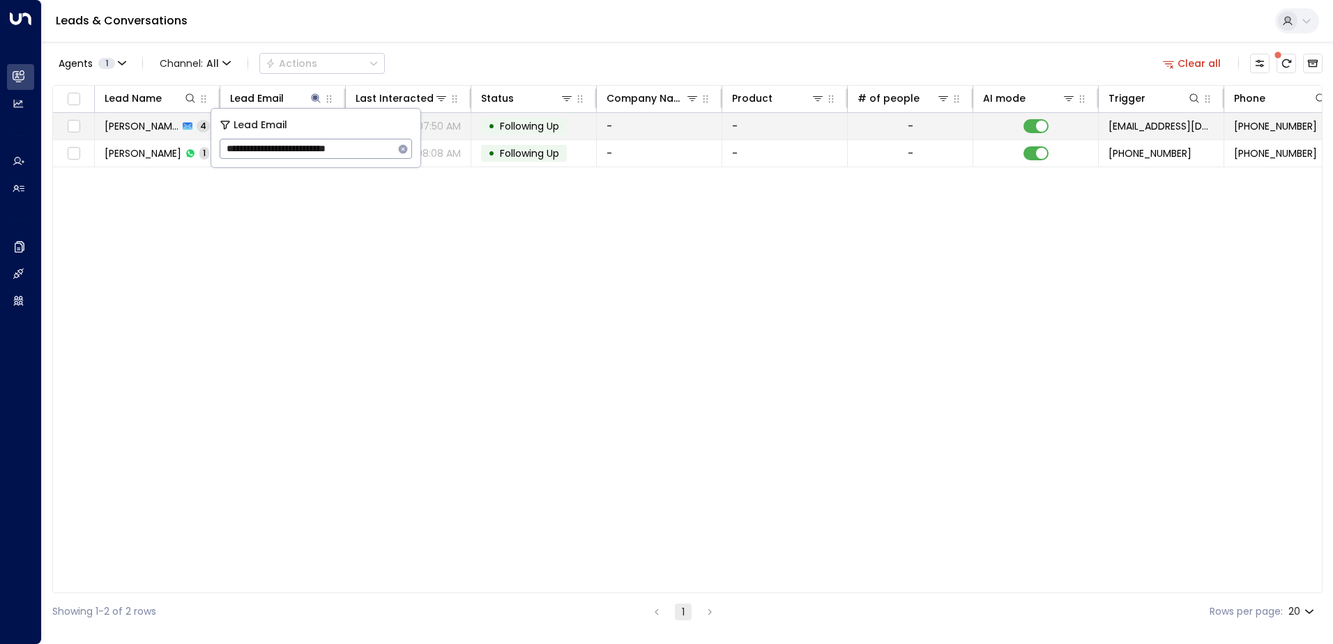
click at [517, 129] on span "Following Up" at bounding box center [529, 126] width 59 height 14
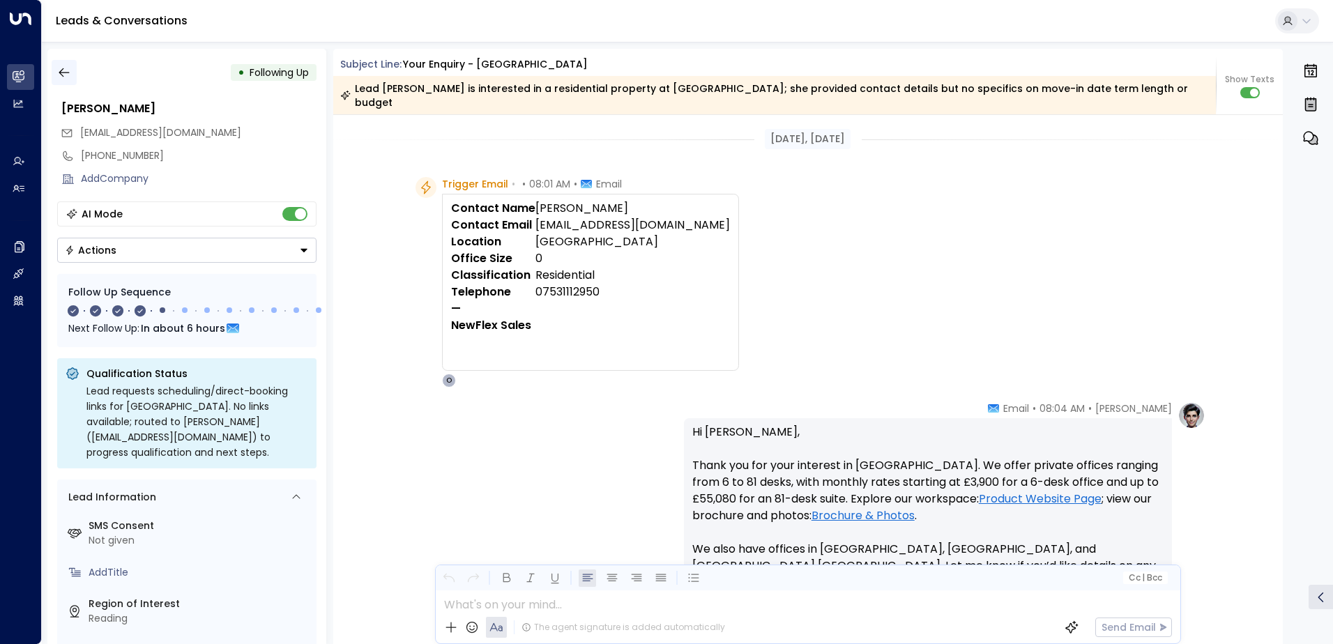
click at [68, 72] on icon "button" at bounding box center [64, 73] width 14 height 14
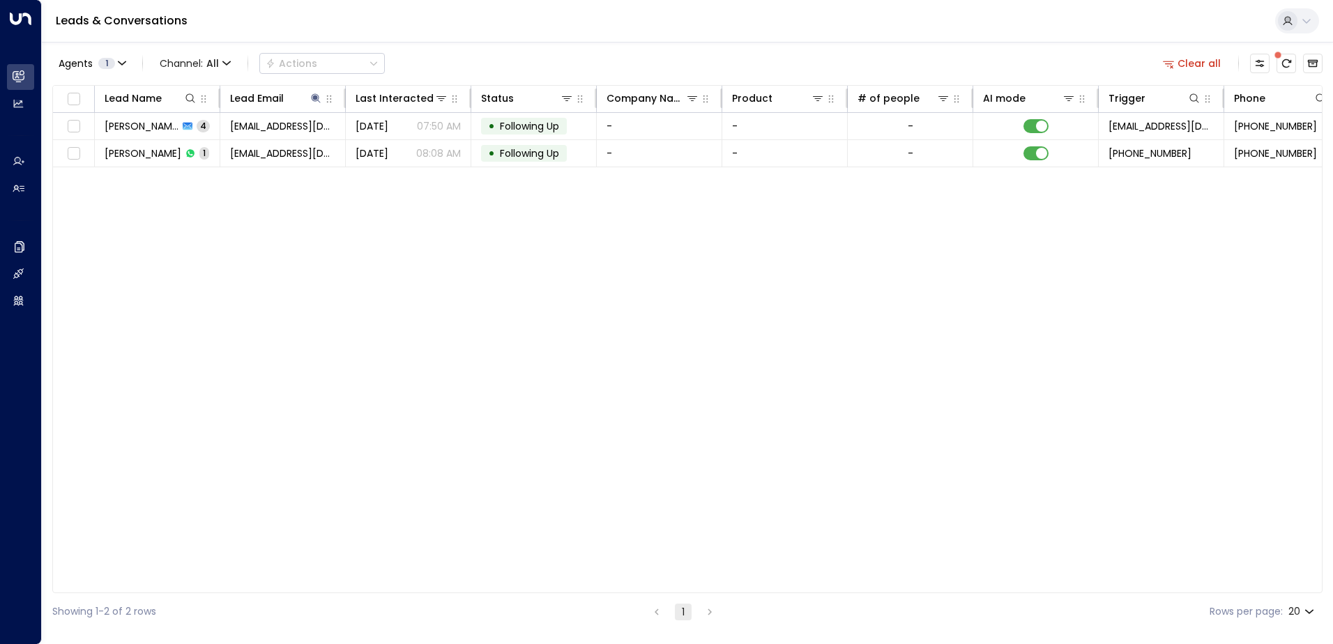
click at [1203, 62] on button "Clear all" at bounding box center [1193, 64] width 70 height 20
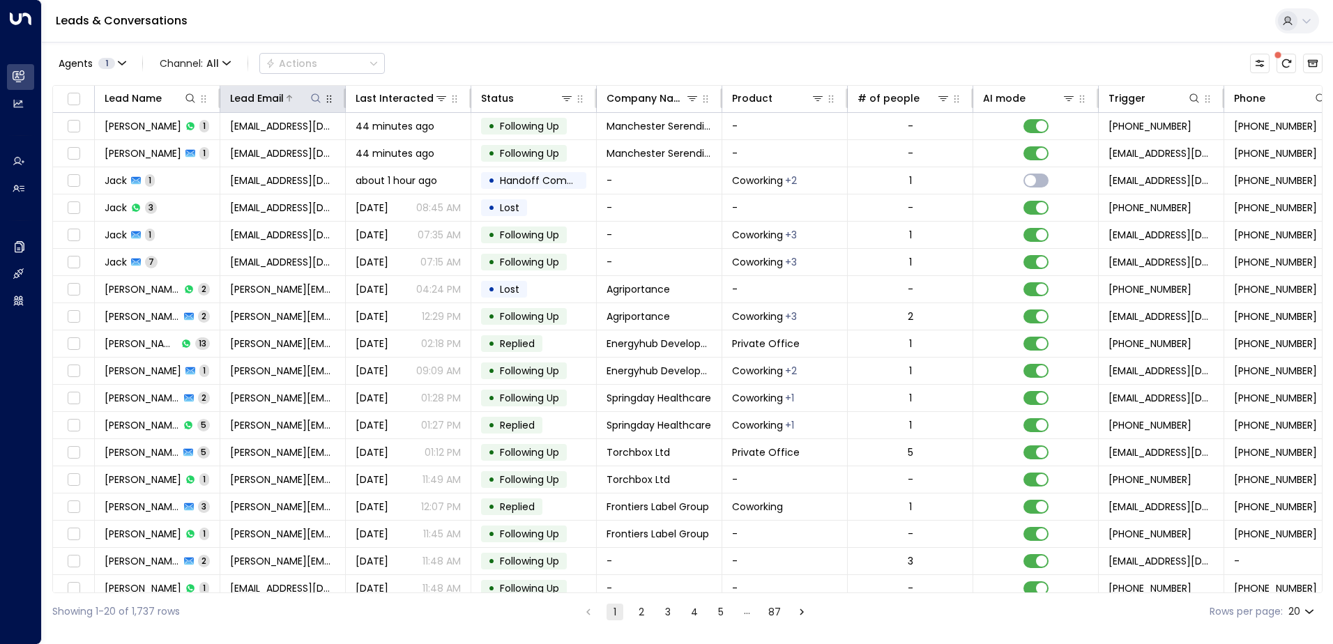
click at [312, 100] on icon at bounding box center [315, 97] width 9 height 9
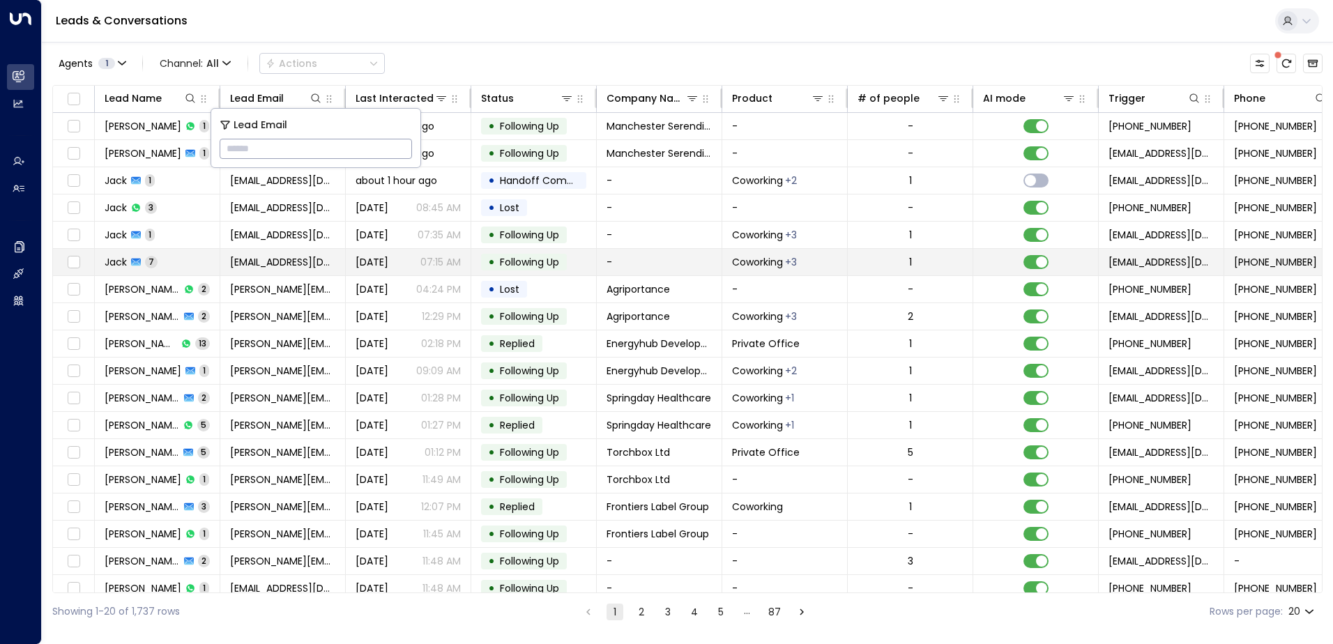
type input "**********"
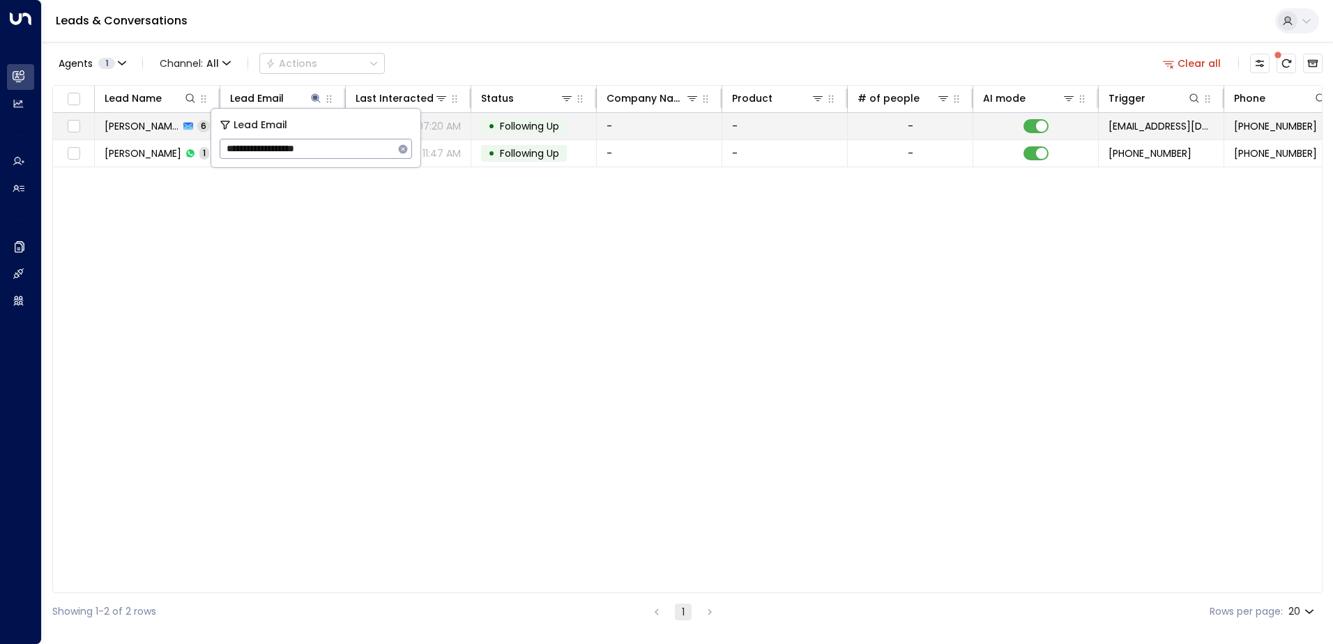
click at [524, 121] on span "Following Up" at bounding box center [529, 126] width 59 height 14
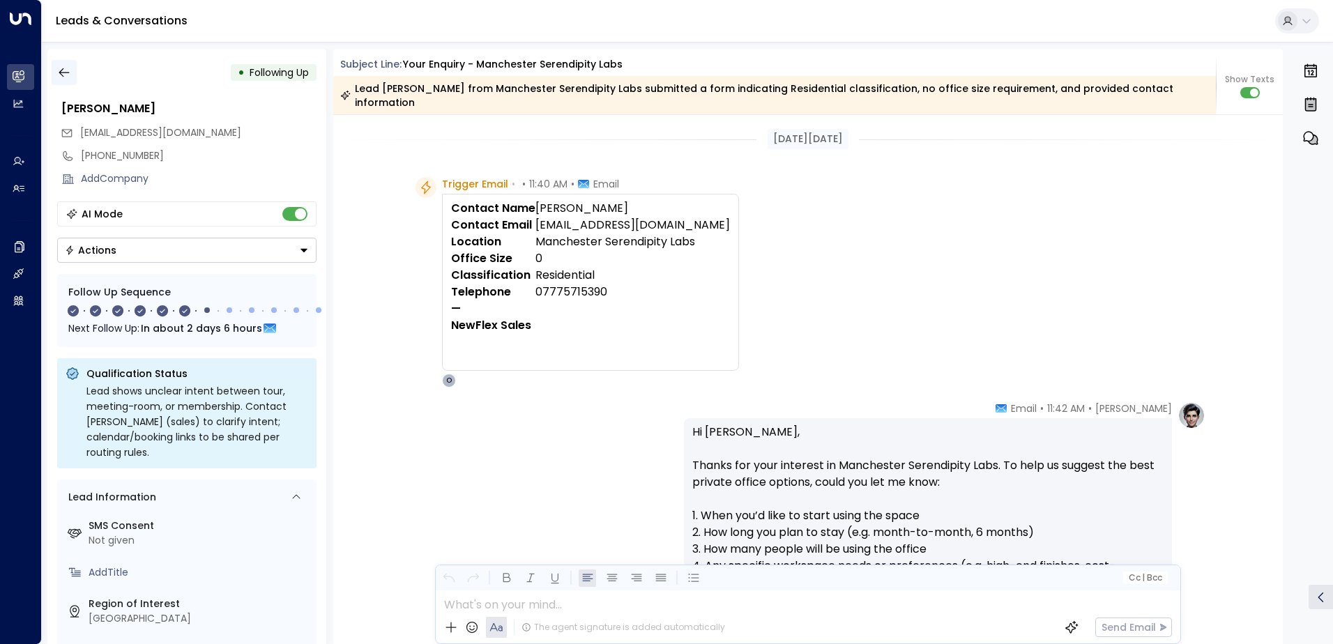
click at [70, 72] on icon "button" at bounding box center [64, 73] width 14 height 14
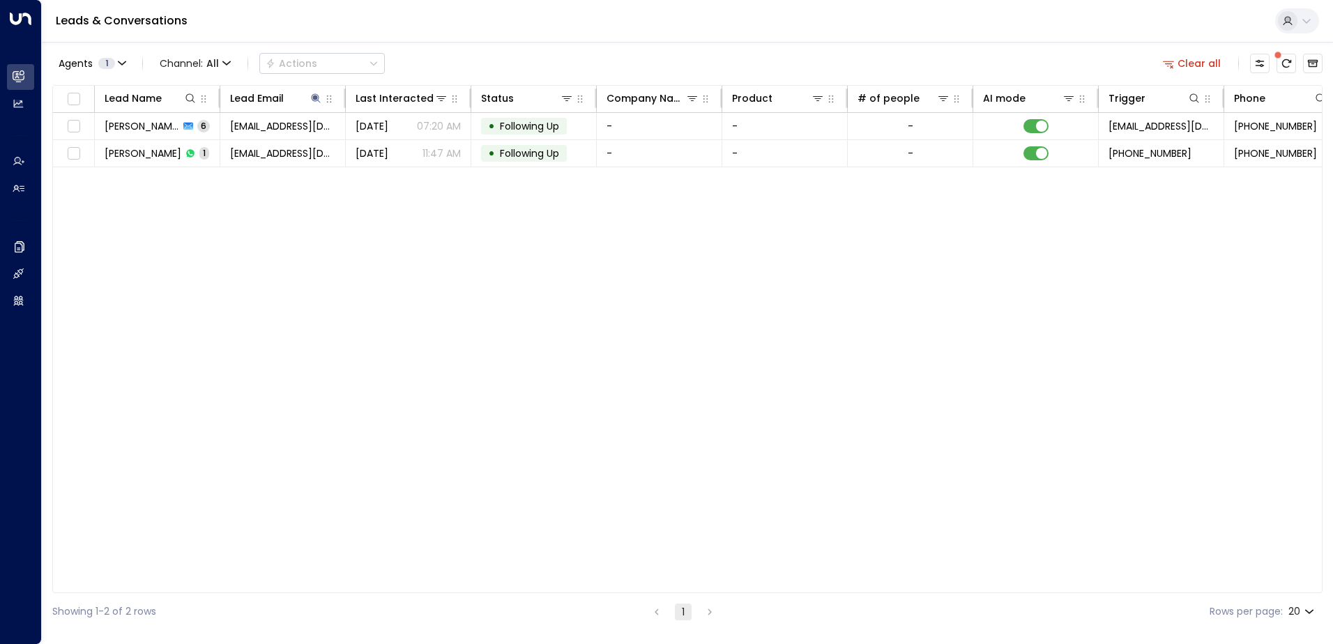
click at [1198, 68] on button "Clear all" at bounding box center [1193, 64] width 70 height 20
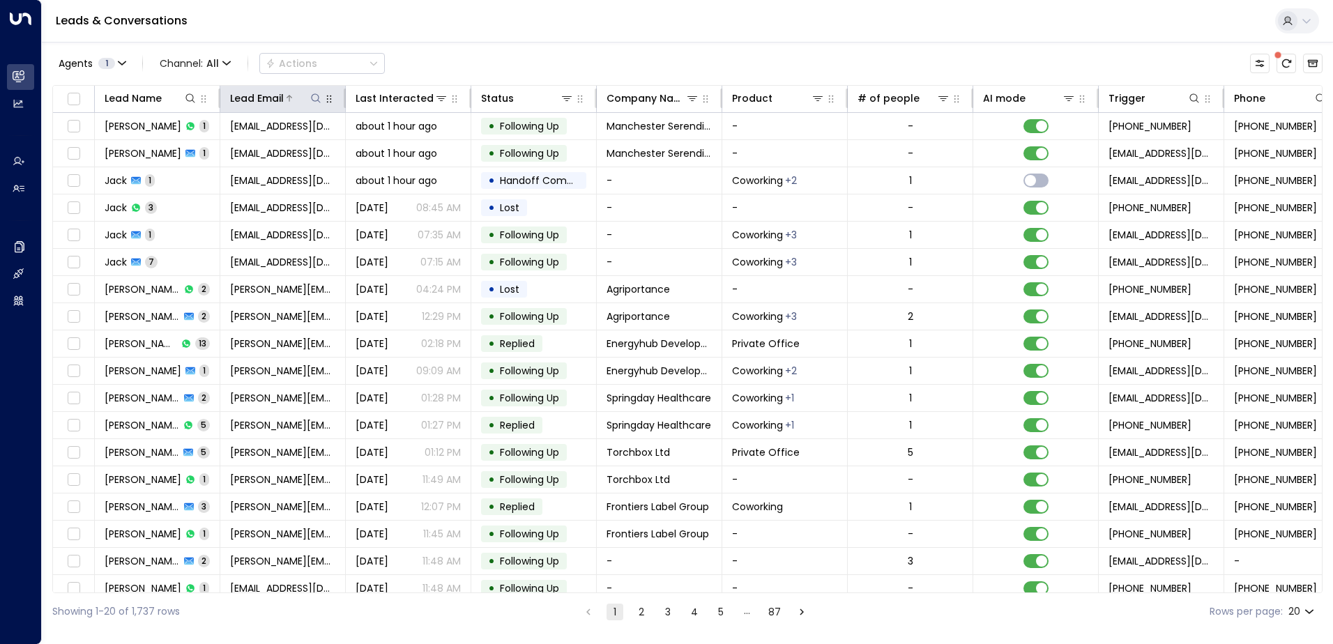
click at [318, 97] on icon at bounding box center [315, 98] width 11 height 11
type input "**********"
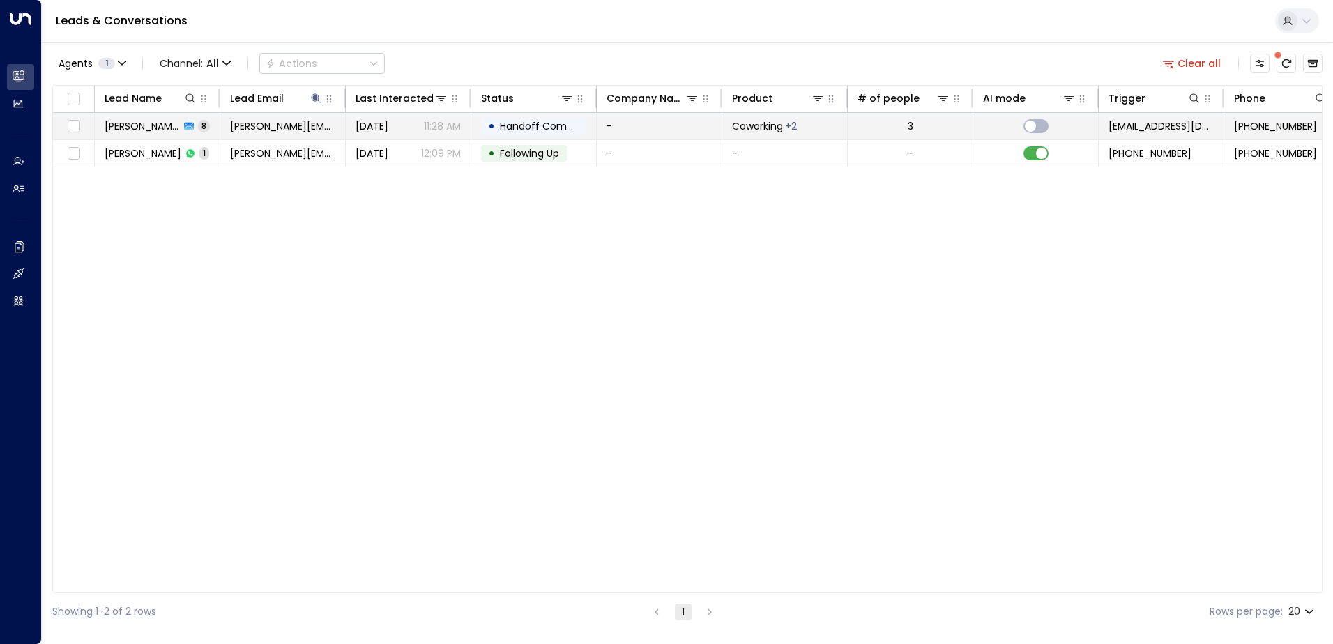
click at [530, 121] on span "Handoff Completed" at bounding box center [549, 126] width 98 height 14
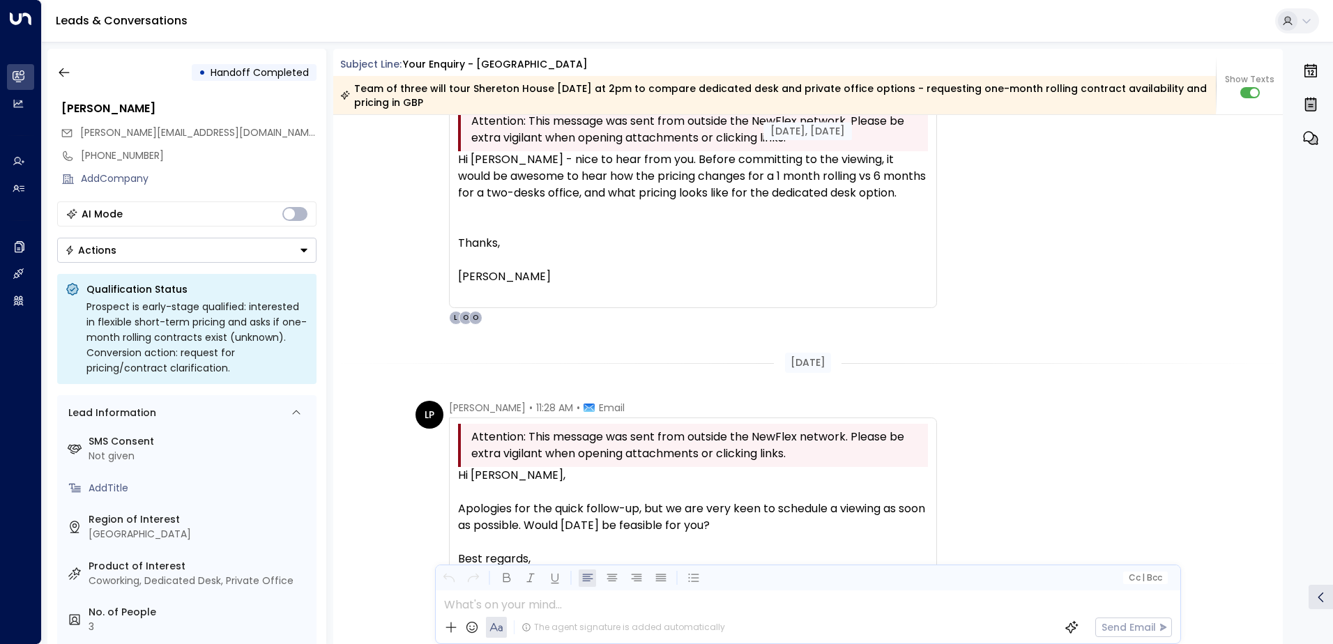
scroll to position [3749, 0]
